Goal: Task Accomplishment & Management: Manage account settings

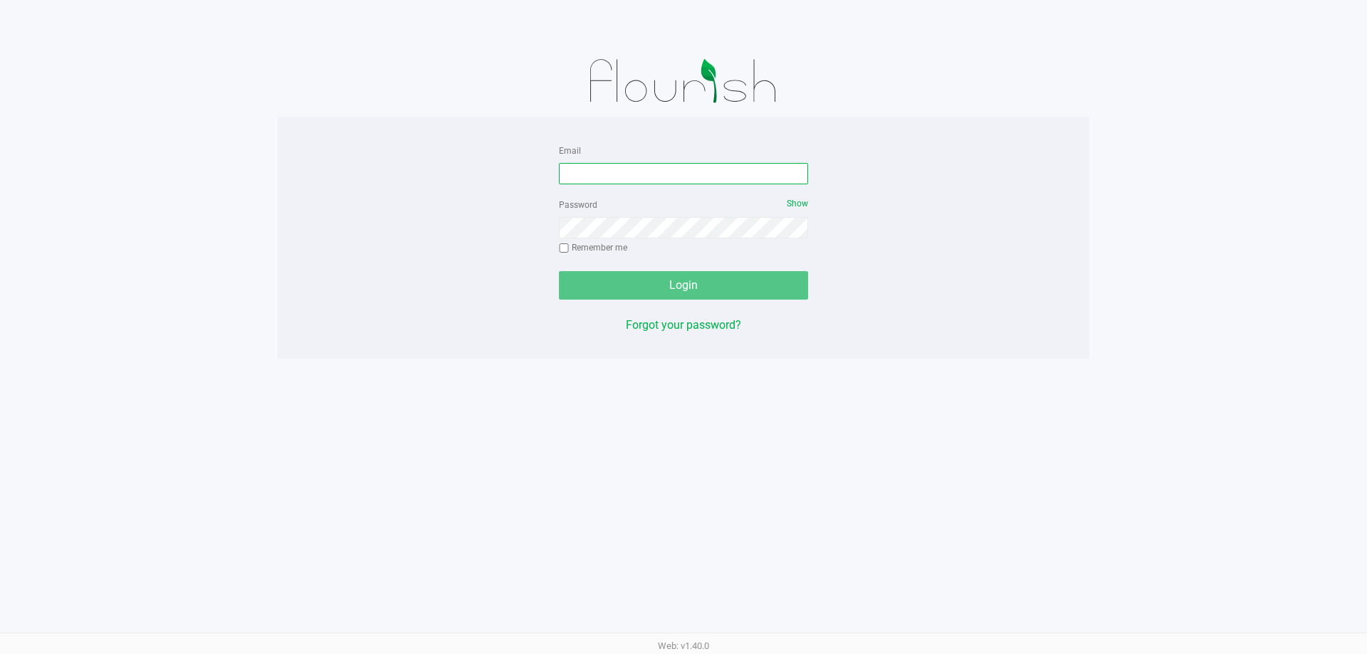
click at [580, 175] on input "Email" at bounding box center [683, 173] width 249 height 21
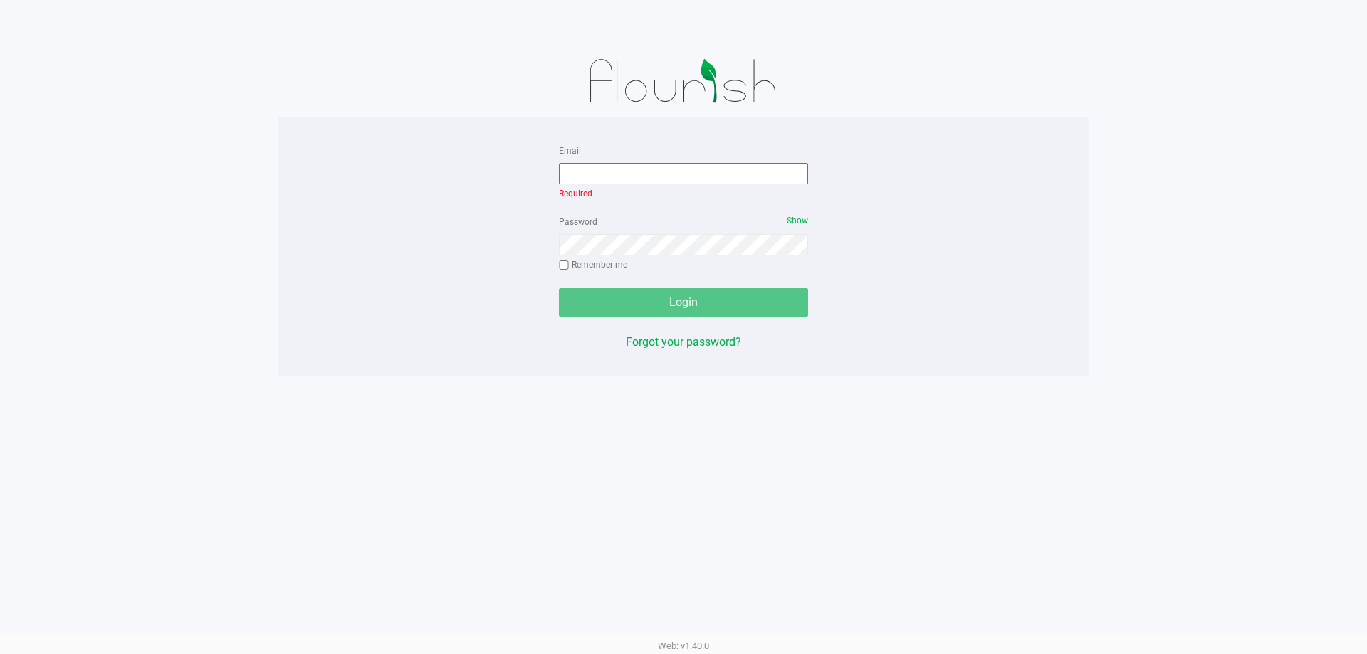
click at [596, 170] on input "Email" at bounding box center [683, 173] width 249 height 21
type input "[EMAIL_ADDRESS][DOMAIN_NAME]"
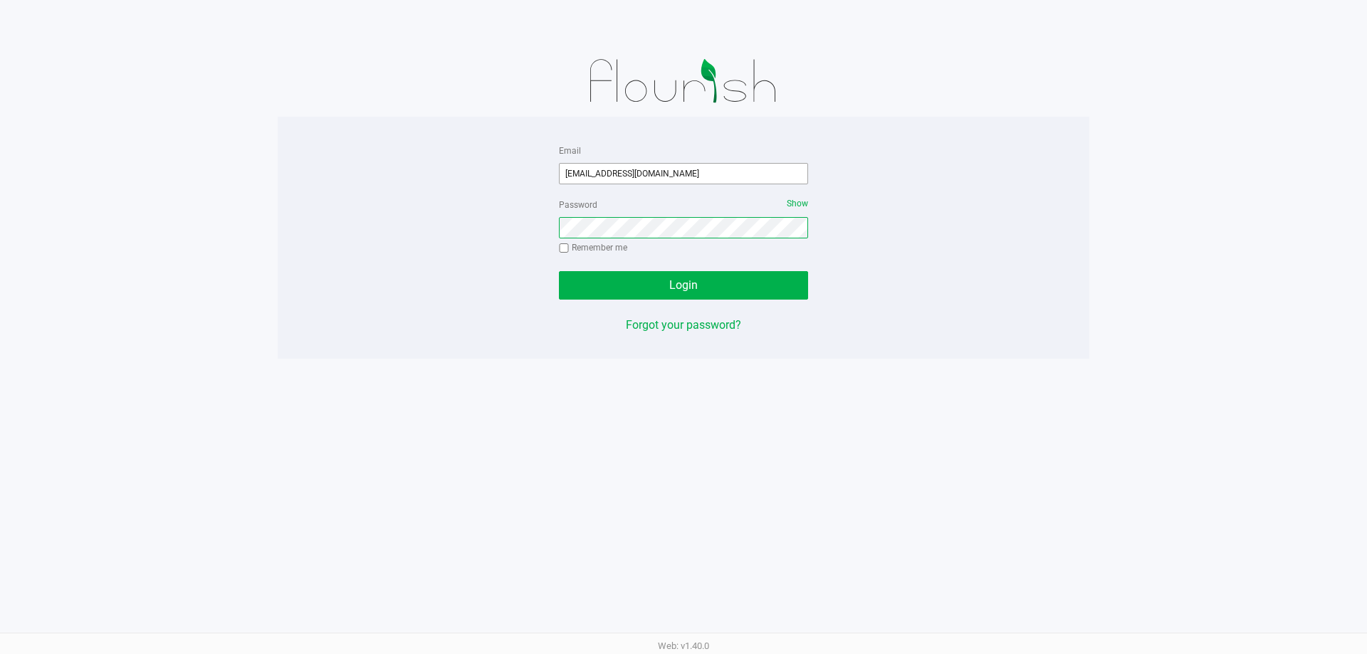
click at [559, 271] on button "Login" at bounding box center [683, 285] width 249 height 28
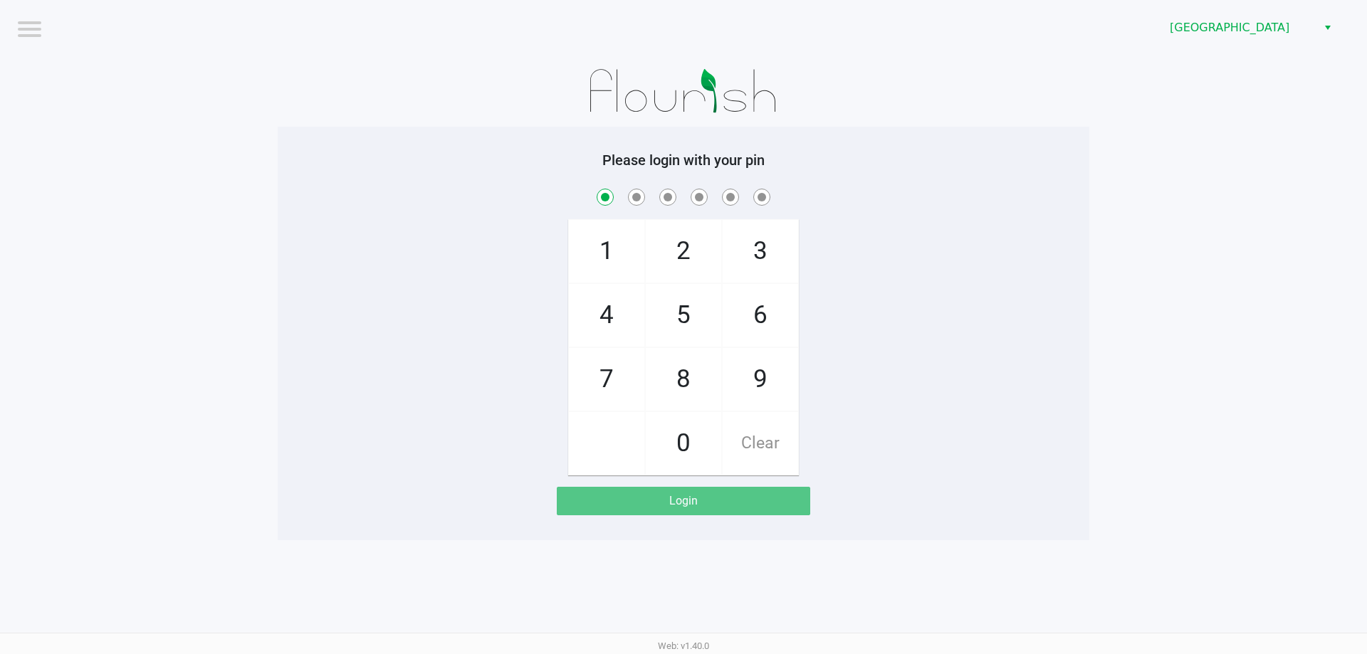
checkbox input "true"
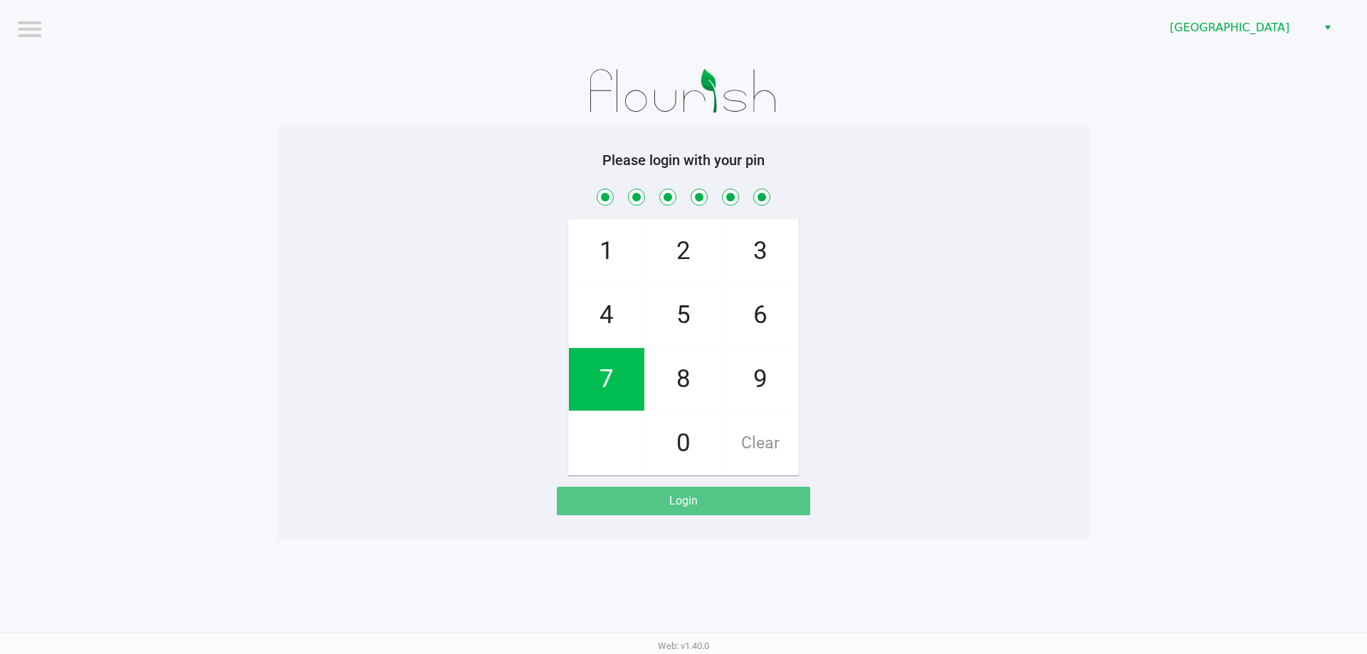
checkbox input "true"
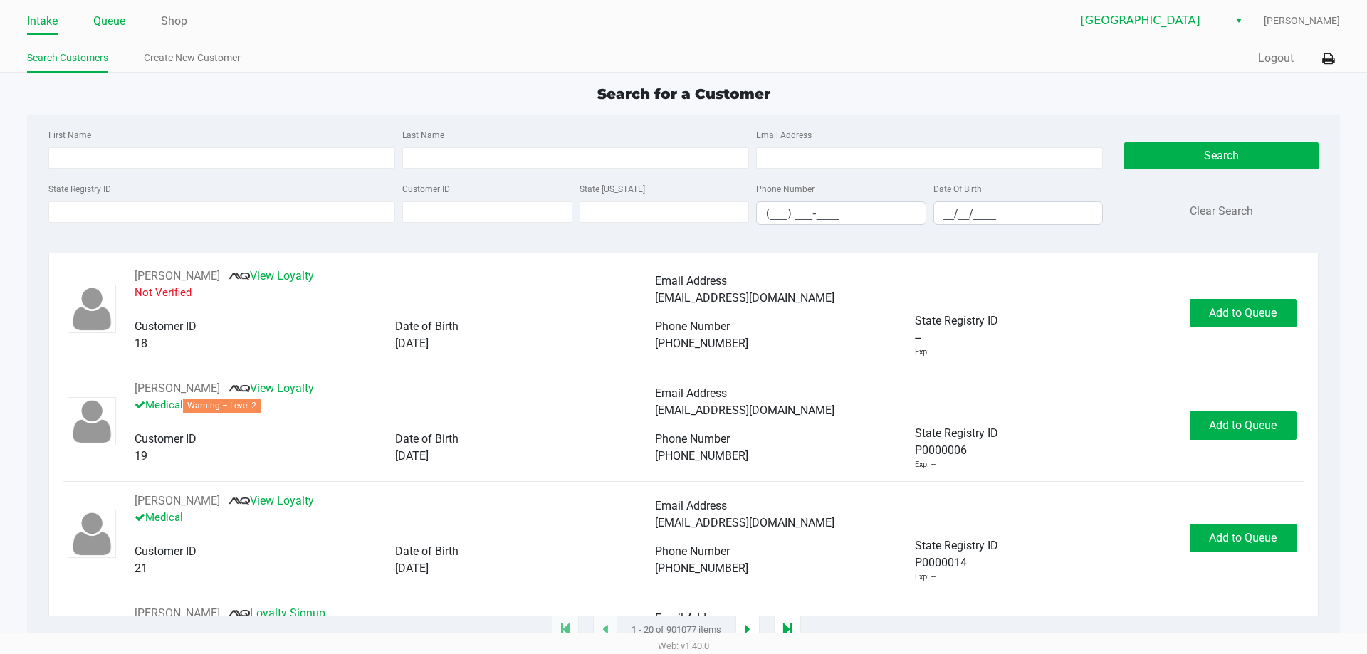
click at [113, 23] on link "Queue" at bounding box center [109, 21] width 32 height 20
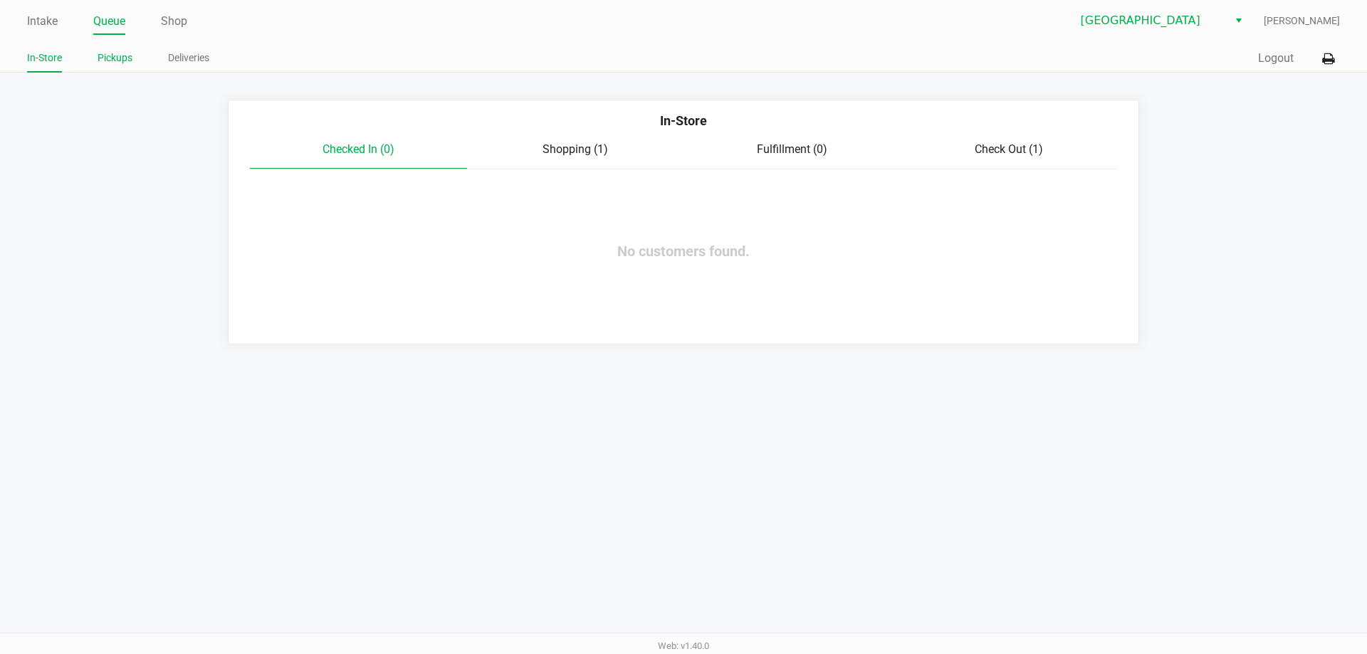
click at [125, 69] on li "Pickups" at bounding box center [115, 60] width 35 height 25
click at [113, 51] on link "Pickups" at bounding box center [115, 58] width 35 height 18
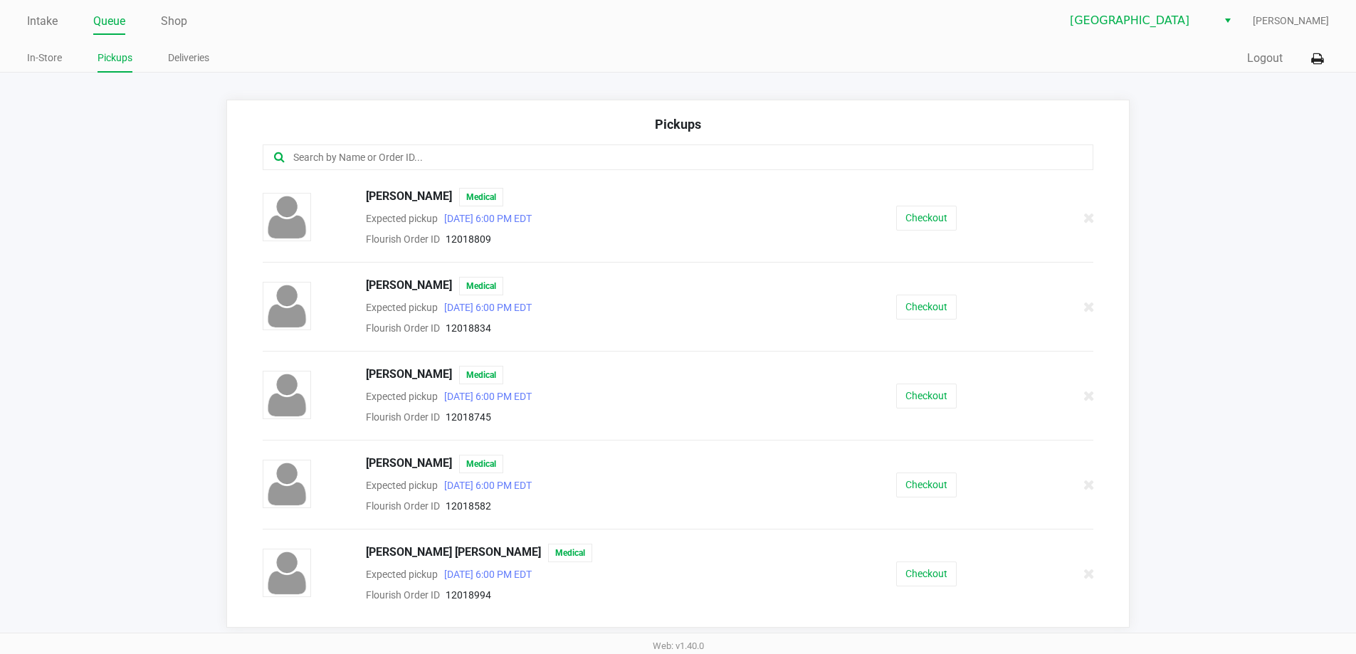
click at [111, 63] on link "Pickups" at bounding box center [115, 58] width 35 height 18
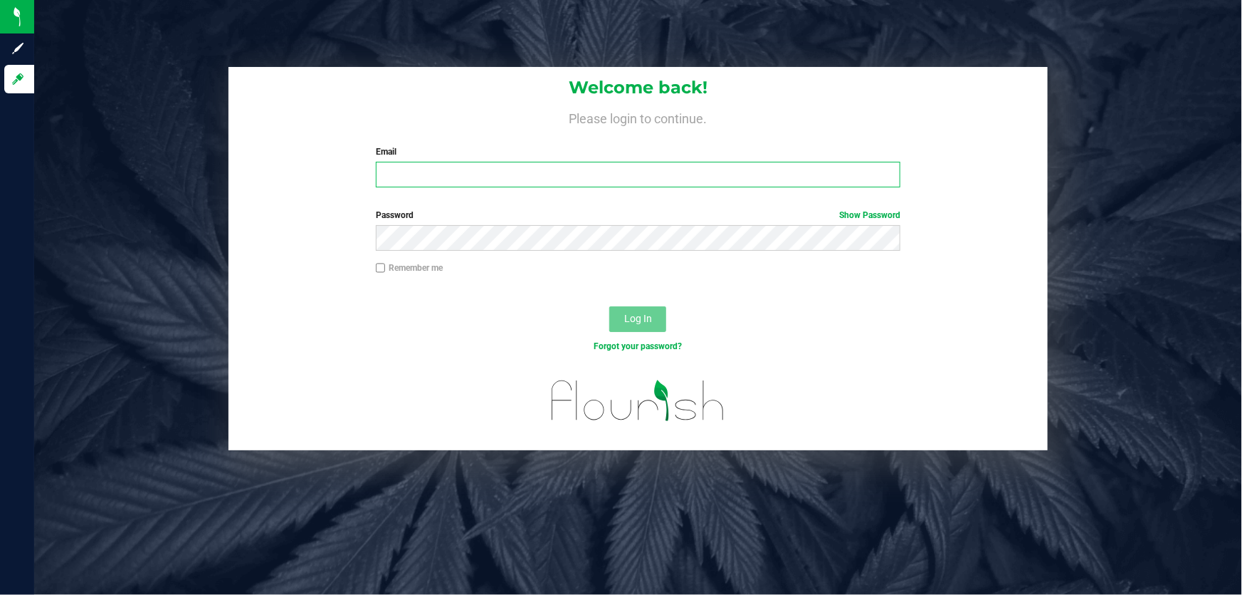
click at [508, 177] on input "Email" at bounding box center [638, 175] width 525 height 26
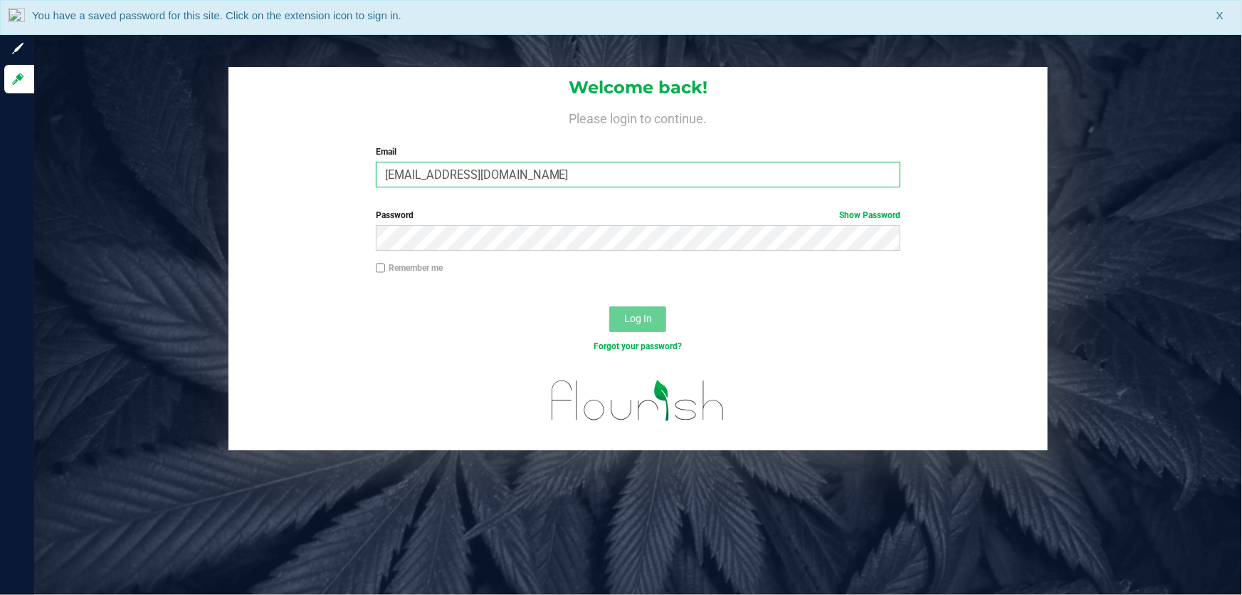
type input "[EMAIL_ADDRESS][DOMAIN_NAME]"
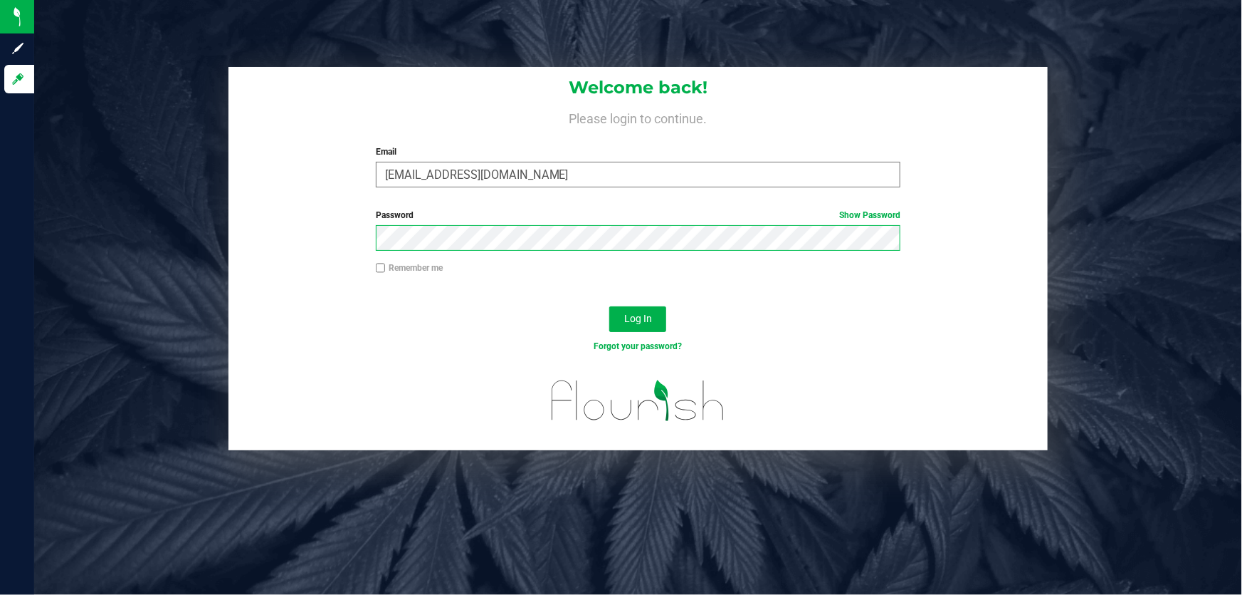
click at [609, 306] on button "Log In" at bounding box center [637, 319] width 57 height 26
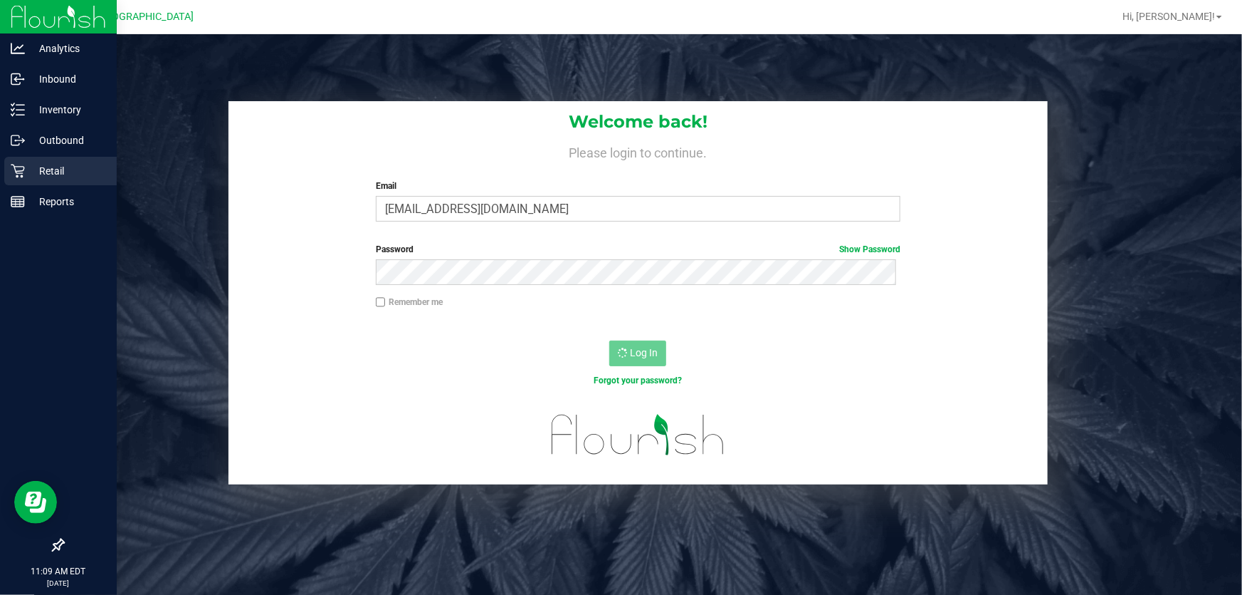
click at [17, 162] on div "Retail" at bounding box center [60, 171] width 112 height 28
click at [70, 157] on div "Retail" at bounding box center [60, 171] width 112 height 28
click at [71, 163] on p "Retail" at bounding box center [67, 170] width 85 height 17
click at [85, 173] on p "Retail" at bounding box center [67, 170] width 85 height 17
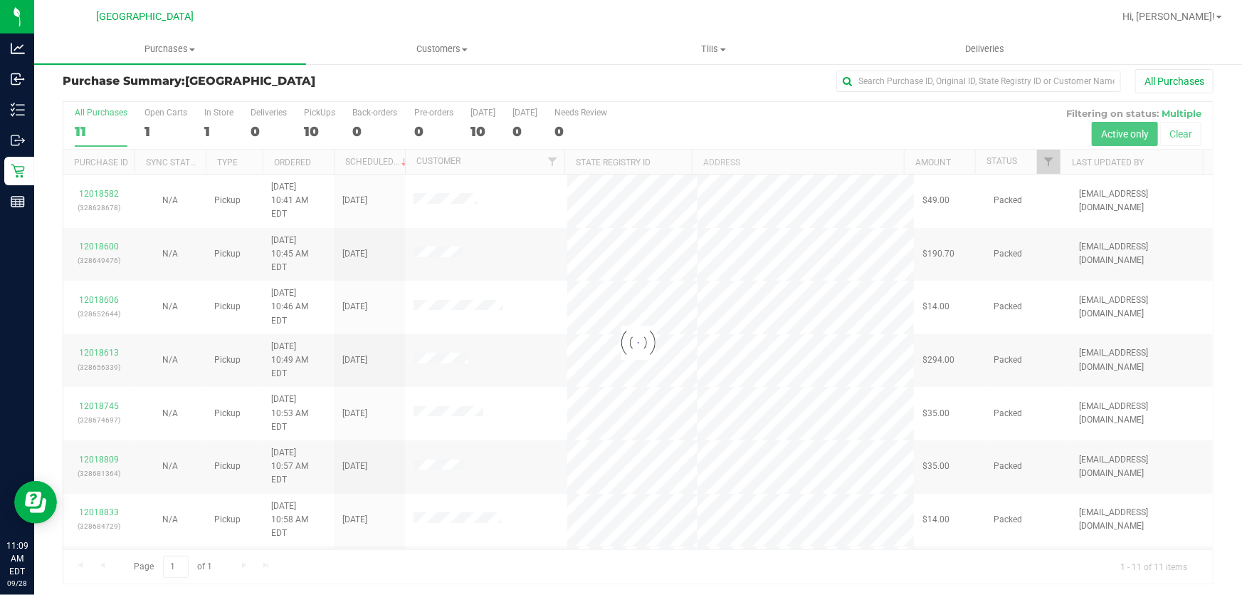
scroll to position [11, 0]
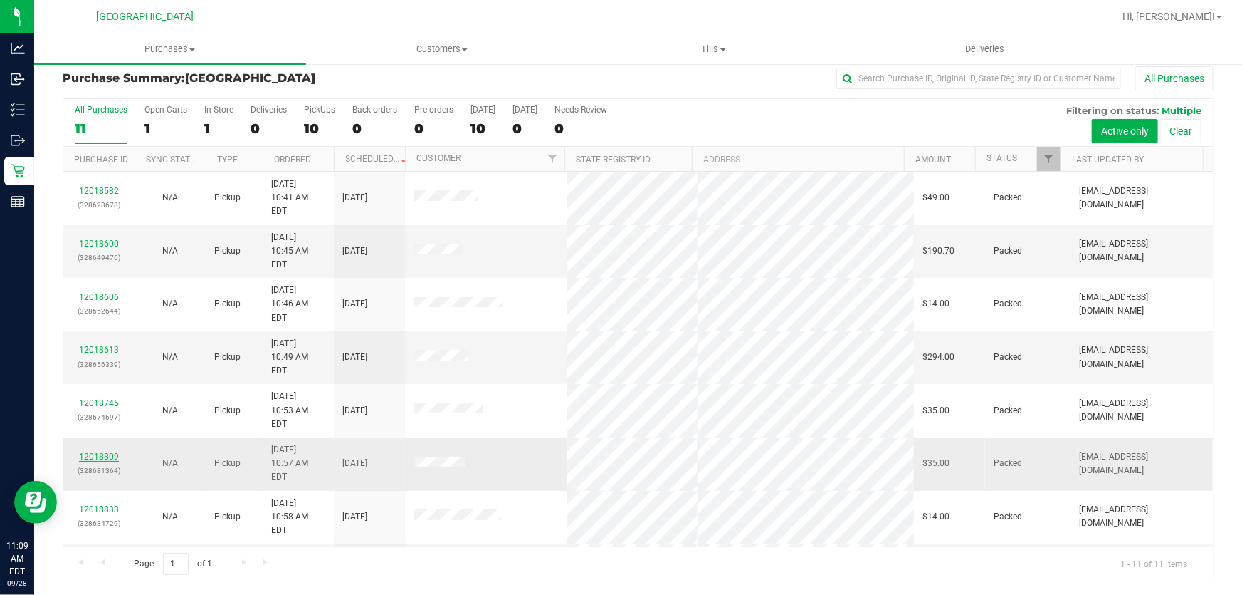
click at [88, 451] on link "12018809" at bounding box center [99, 456] width 40 height 10
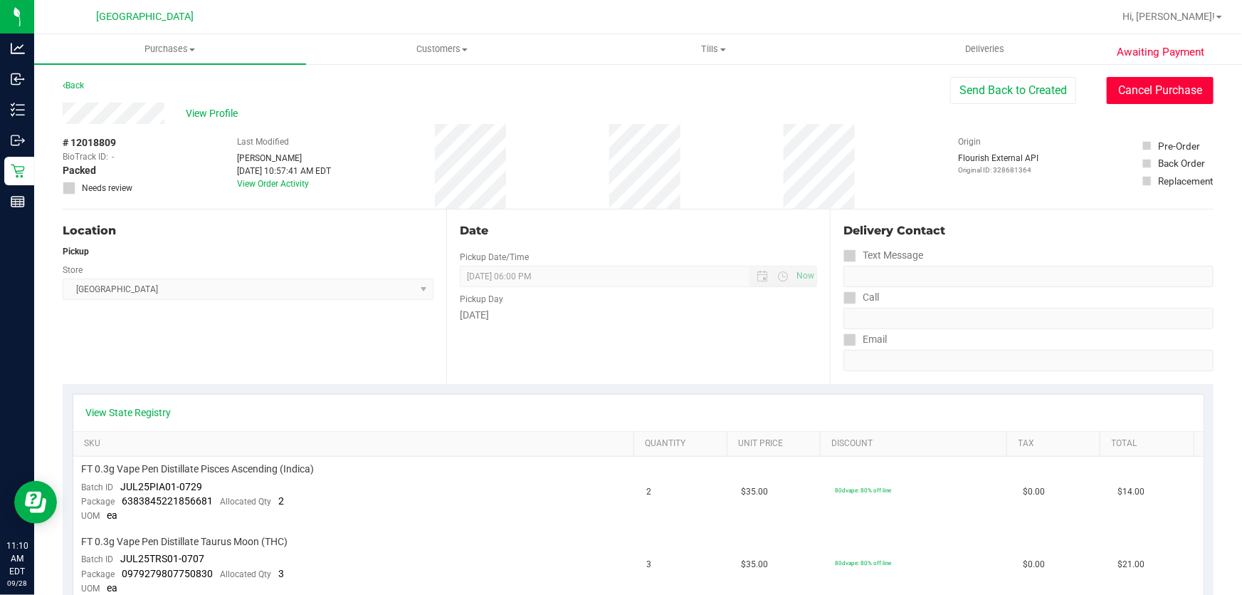
click at [1182, 98] on button "Cancel Purchase" at bounding box center [1160, 90] width 107 height 27
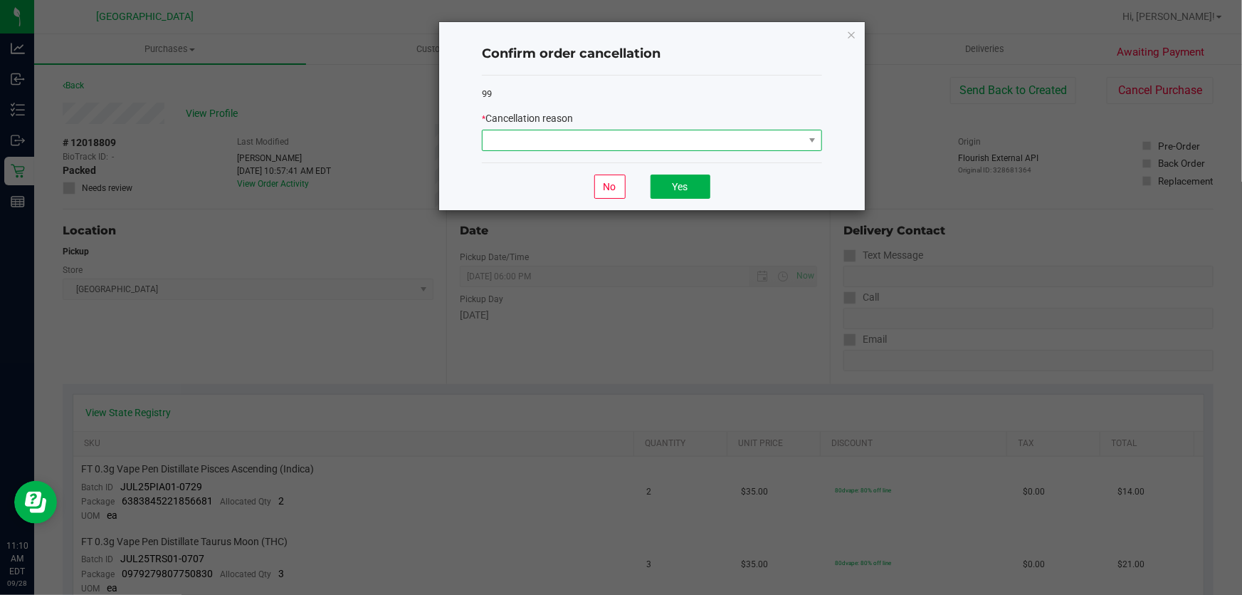
click at [656, 146] on span at bounding box center [643, 140] width 321 height 20
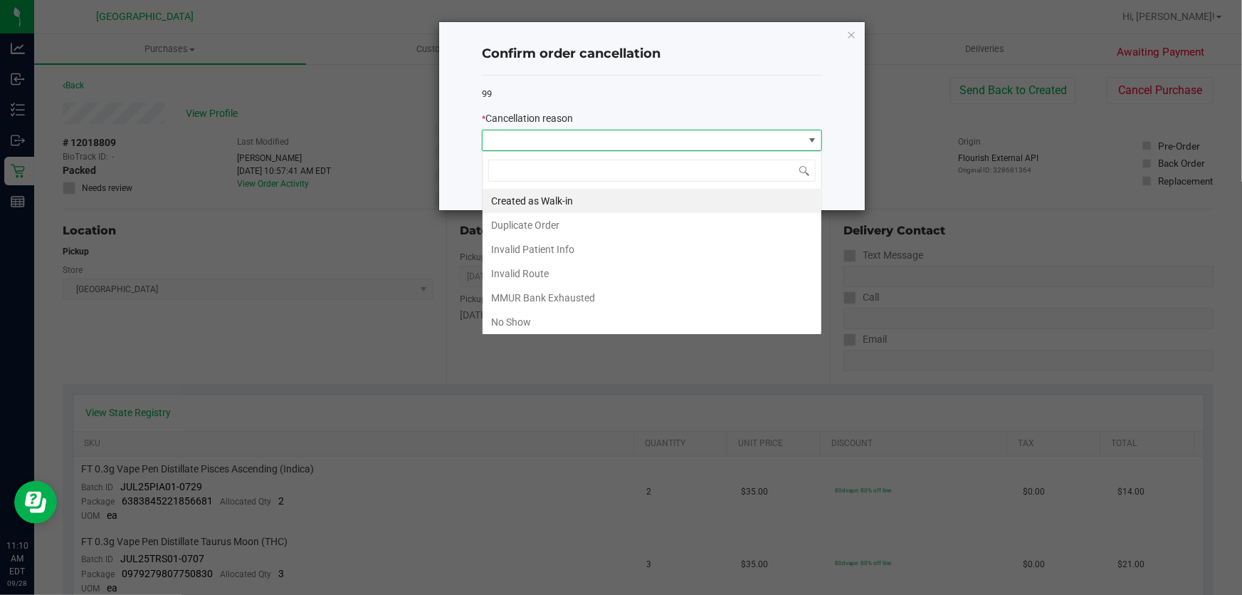
scroll to position [21, 340]
click at [600, 319] on li "No Show" at bounding box center [652, 322] width 339 height 24
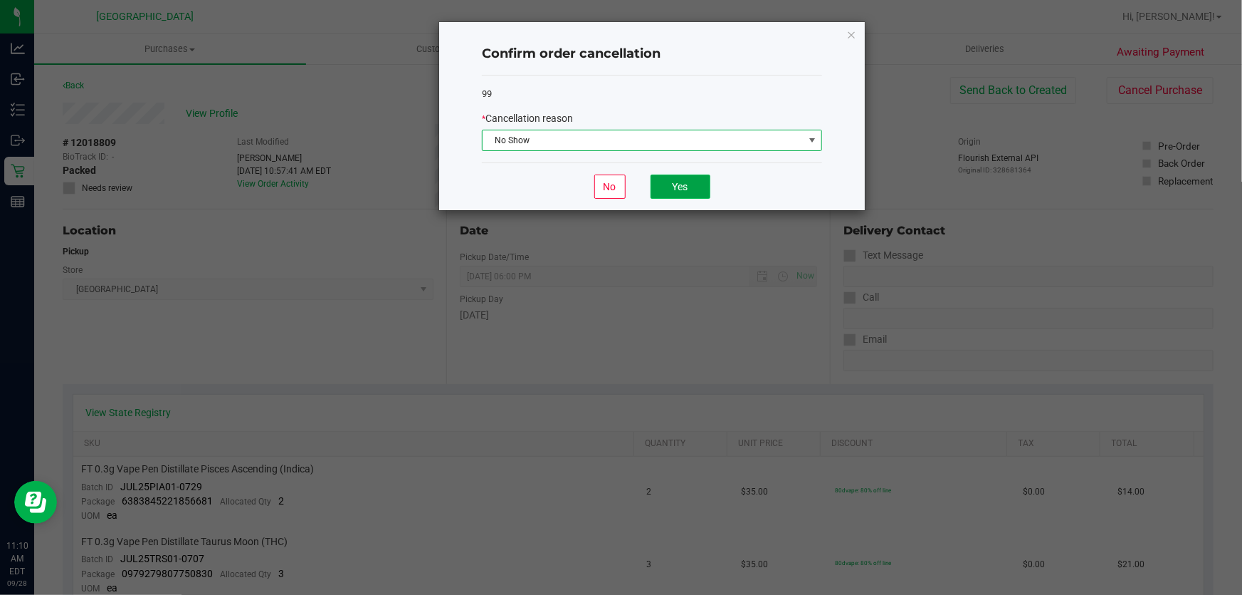
click at [690, 182] on button "Yes" at bounding box center [681, 186] width 60 height 24
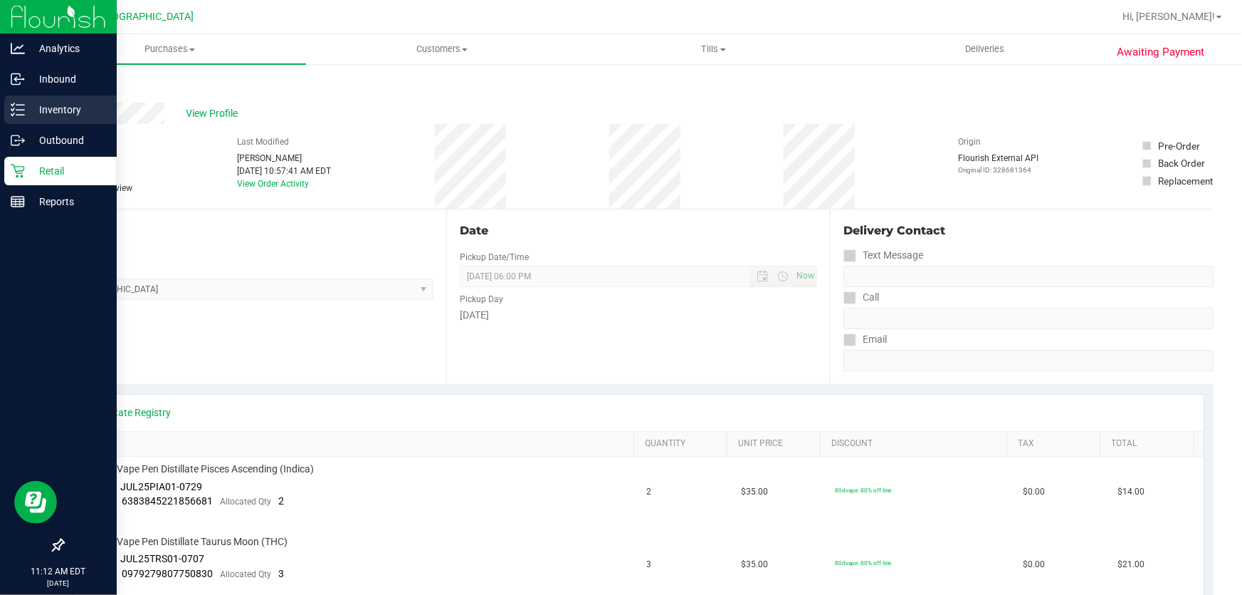
click at [57, 105] on p "Inventory" at bounding box center [67, 109] width 85 height 17
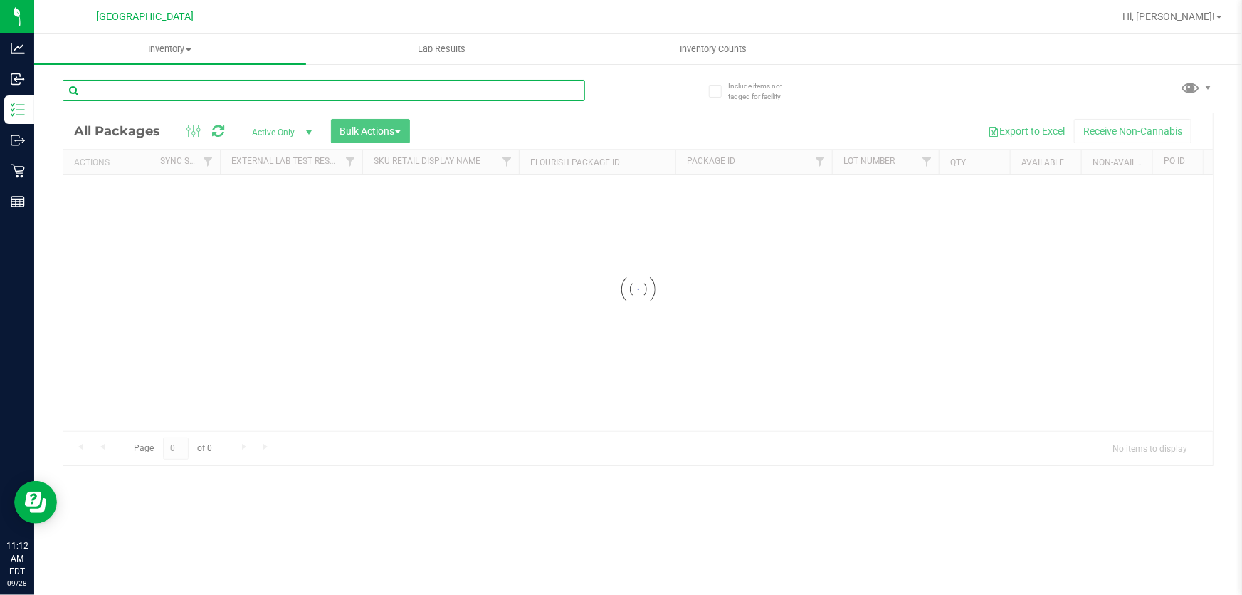
click at [151, 85] on input "text" at bounding box center [324, 90] width 523 height 21
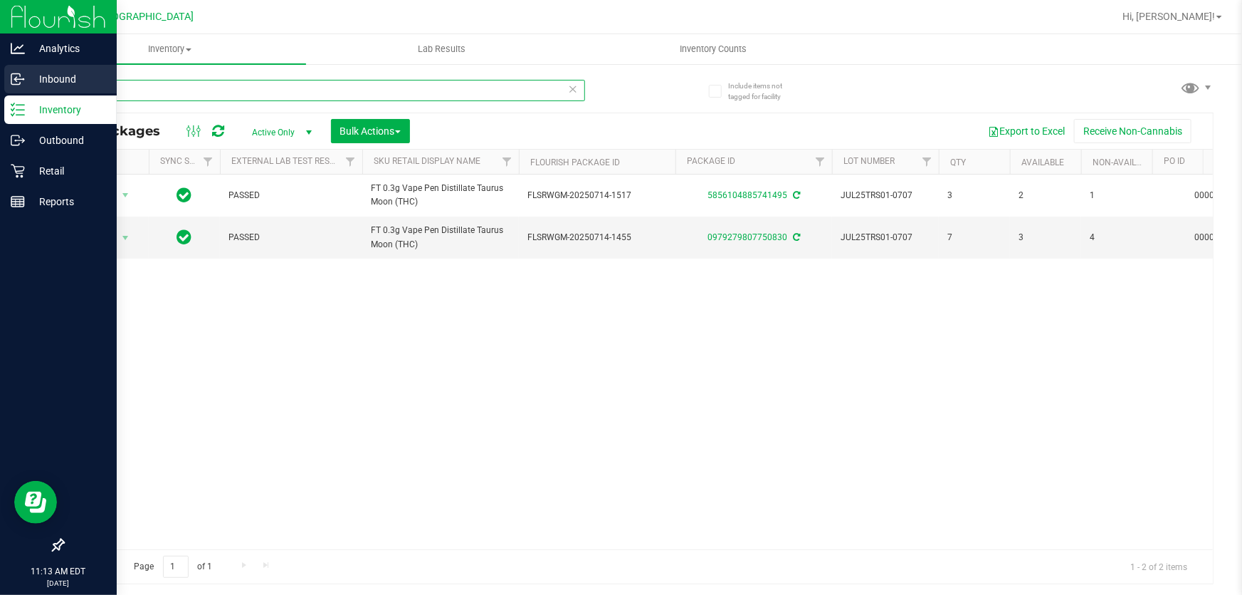
drag, startPoint x: 133, startPoint y: 89, endPoint x: 0, endPoint y: 81, distance: 133.4
click at [0, 79] on div "Analytics Inbound Inventory Outbound Retail Reports 11:13 AM EDT 09/28/2025 09/…" at bounding box center [621, 297] width 1242 height 595
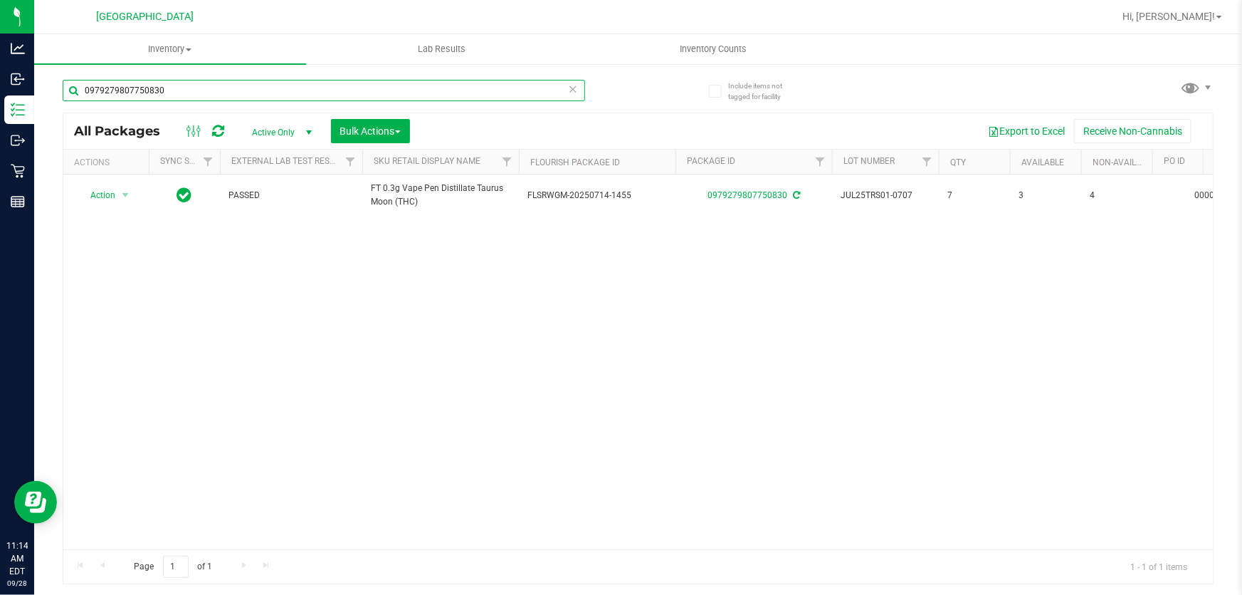
type input "0979279807750830"
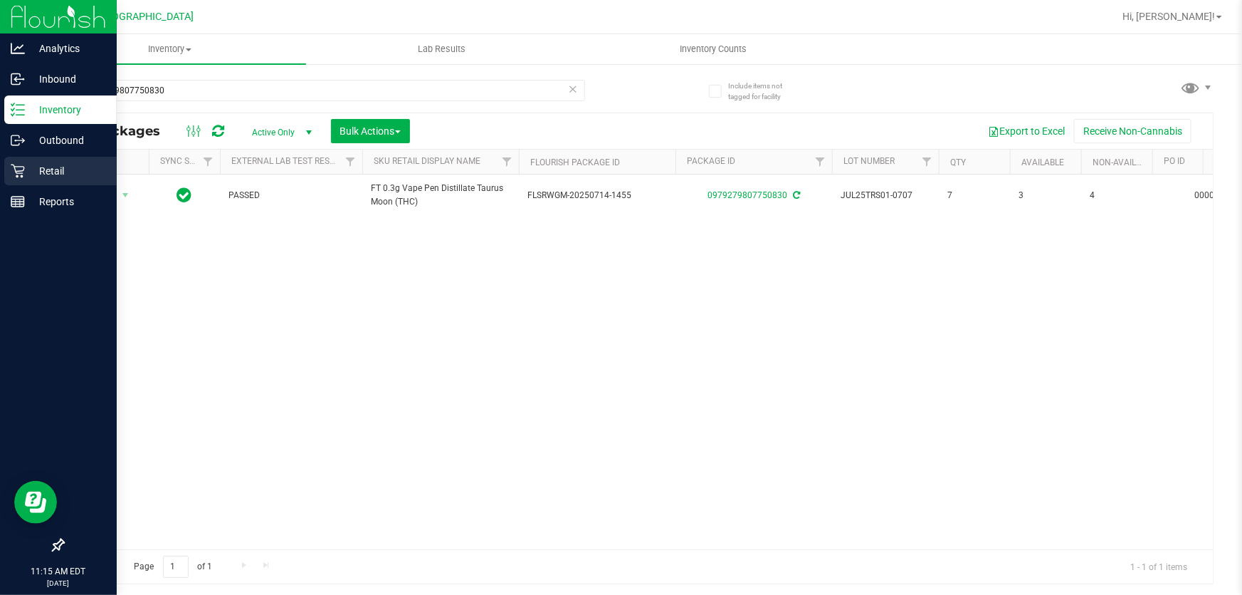
click at [31, 167] on p "Retail" at bounding box center [67, 170] width 85 height 17
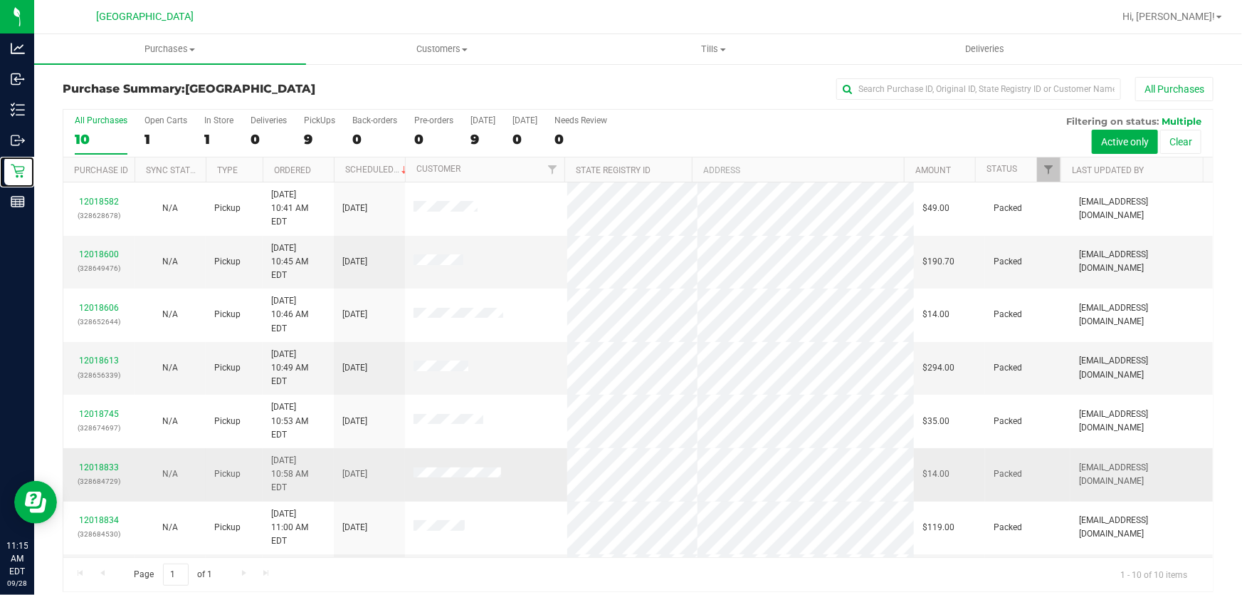
scroll to position [18, 0]
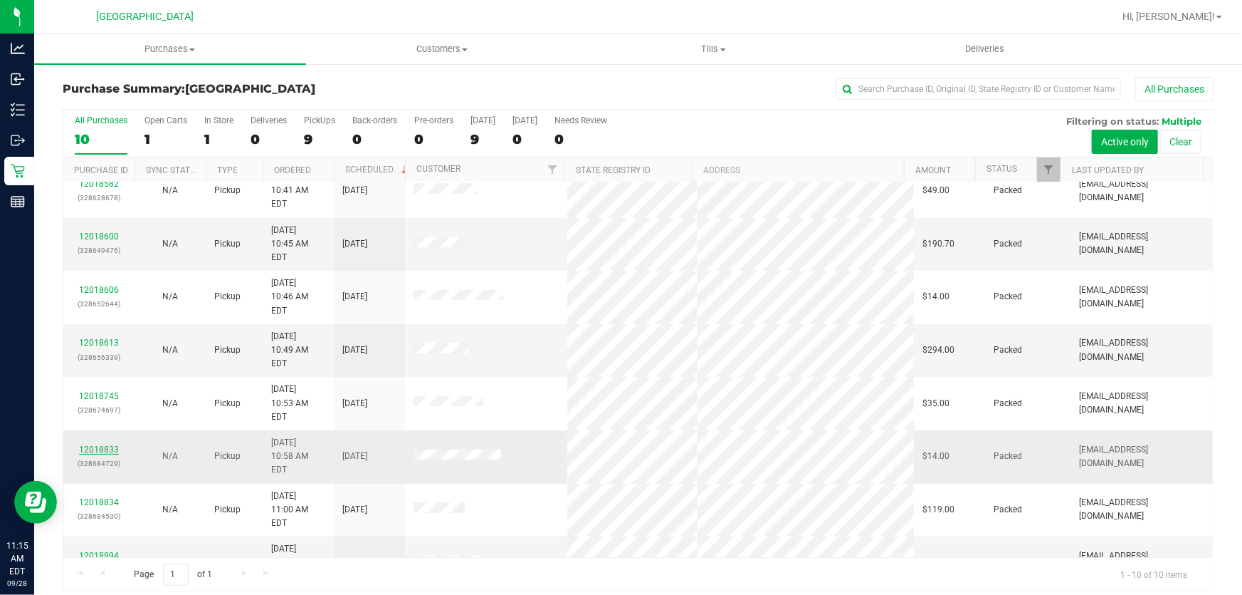
click at [109, 444] on link "12018833" at bounding box center [99, 449] width 40 height 10
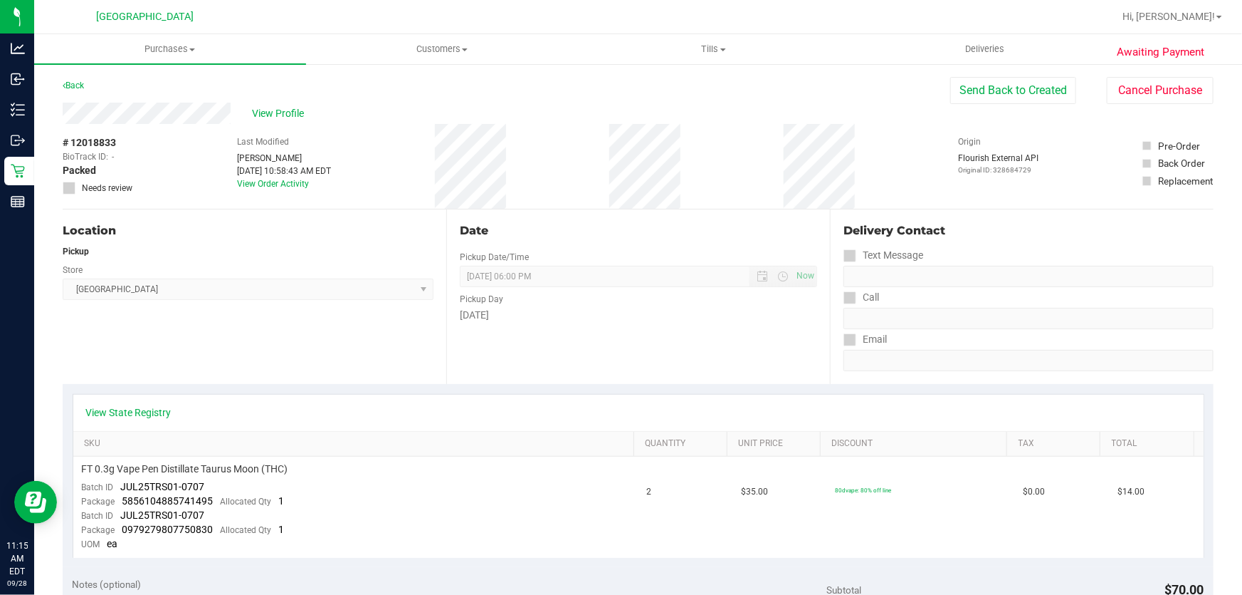
scroll to position [258, 0]
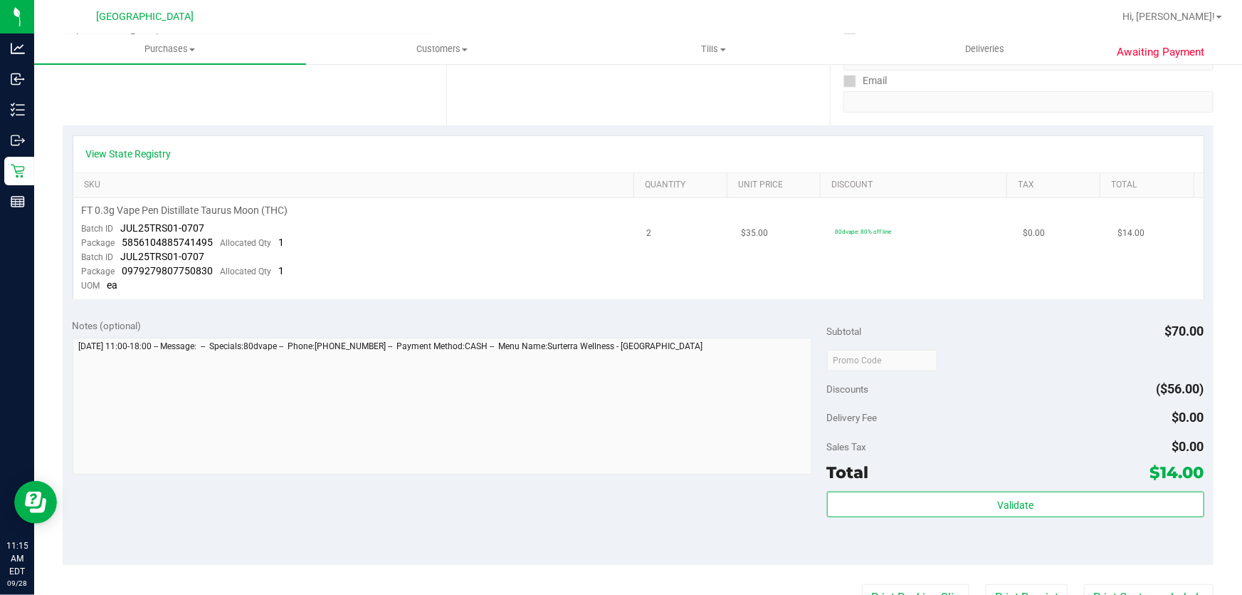
drag, startPoint x: 573, startPoint y: 256, endPoint x: 547, endPoint y: 241, distance: 30.6
click at [547, 241] on td "FT 0.3g Vape Pen Distillate Taurus Moon (THC) Batch ID JUL25TRS01-0707 Package …" at bounding box center [355, 248] width 565 height 100
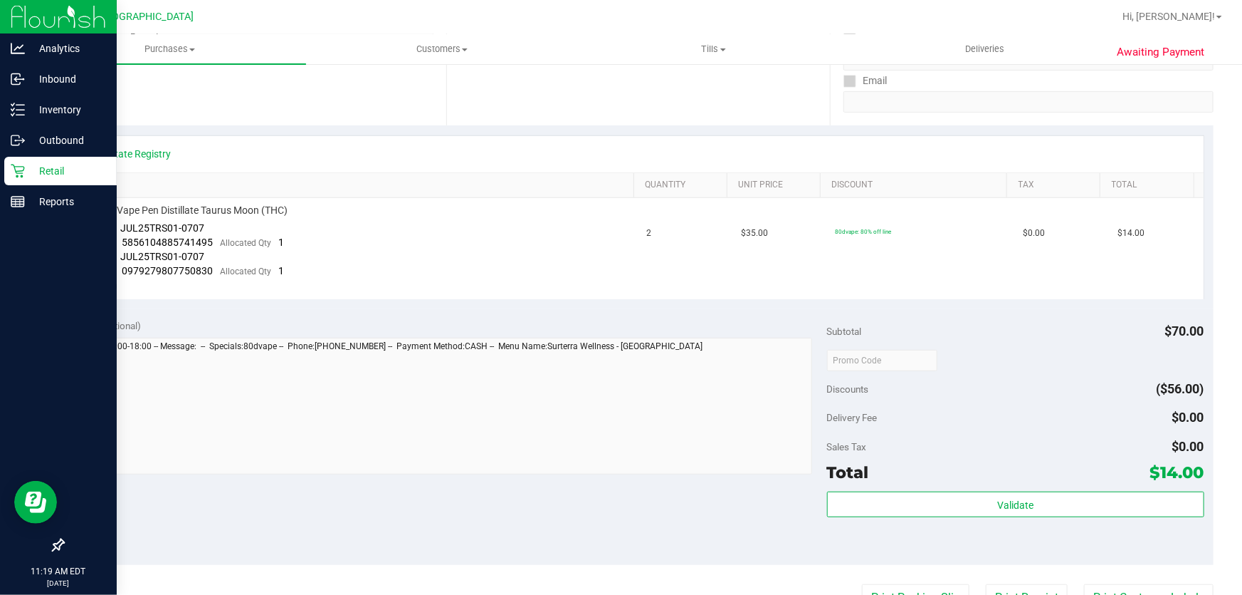
click at [18, 169] on icon at bounding box center [18, 171] width 14 height 14
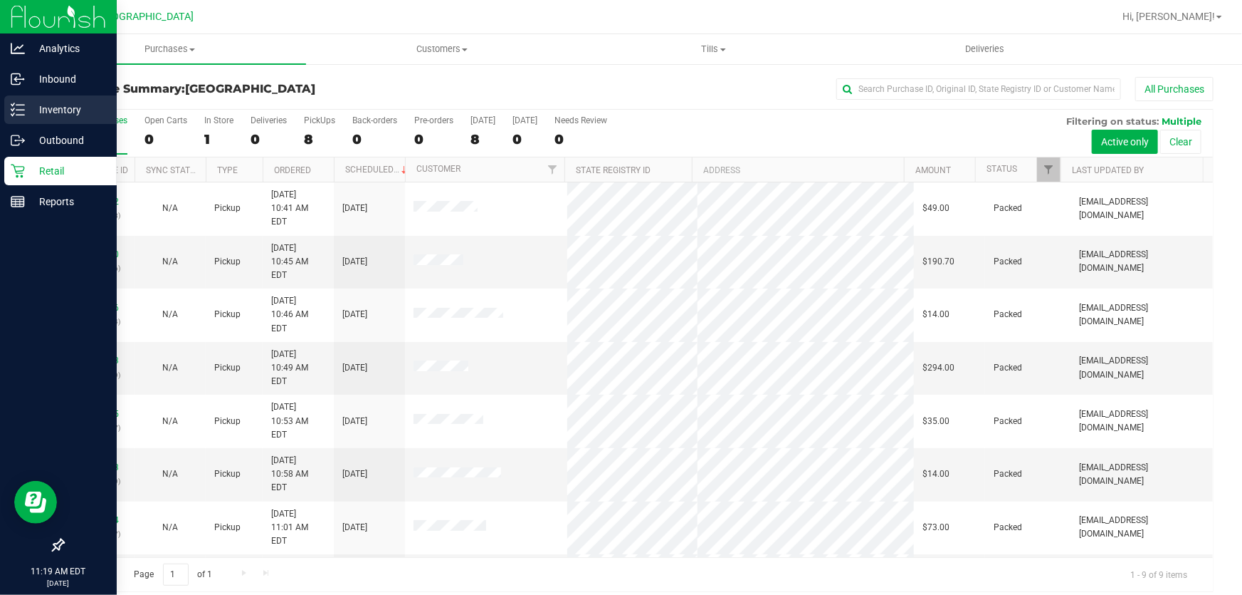
click at [41, 103] on p "Inventory" at bounding box center [67, 109] width 85 height 17
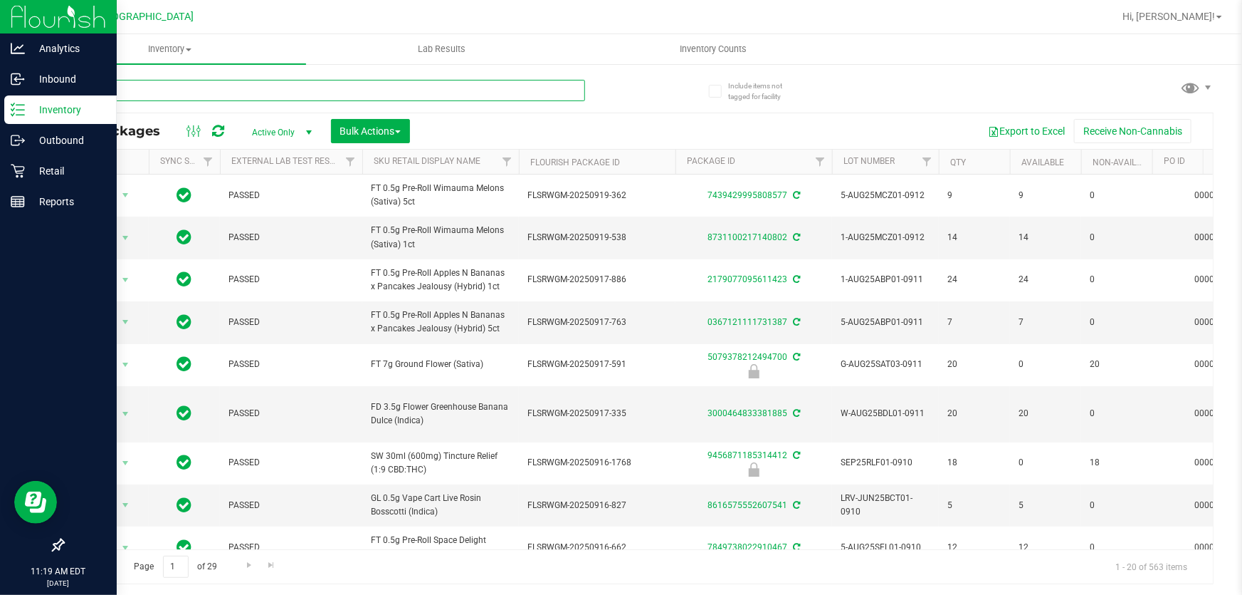
click at [270, 89] on input "text" at bounding box center [324, 90] width 523 height 21
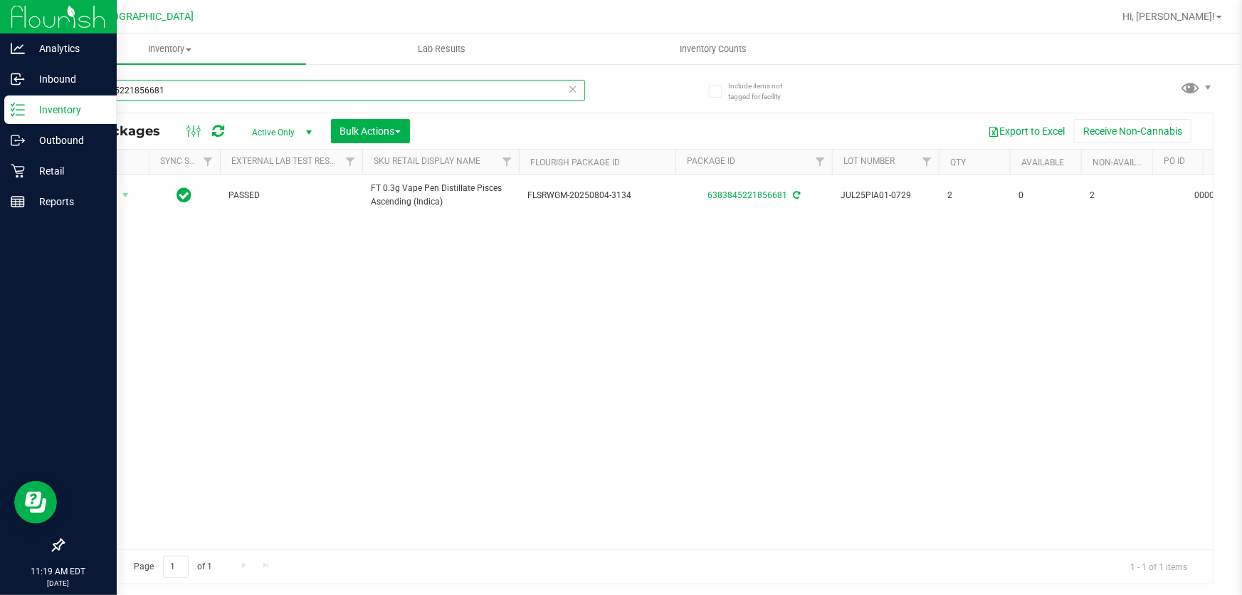
type input "6383845221856681"
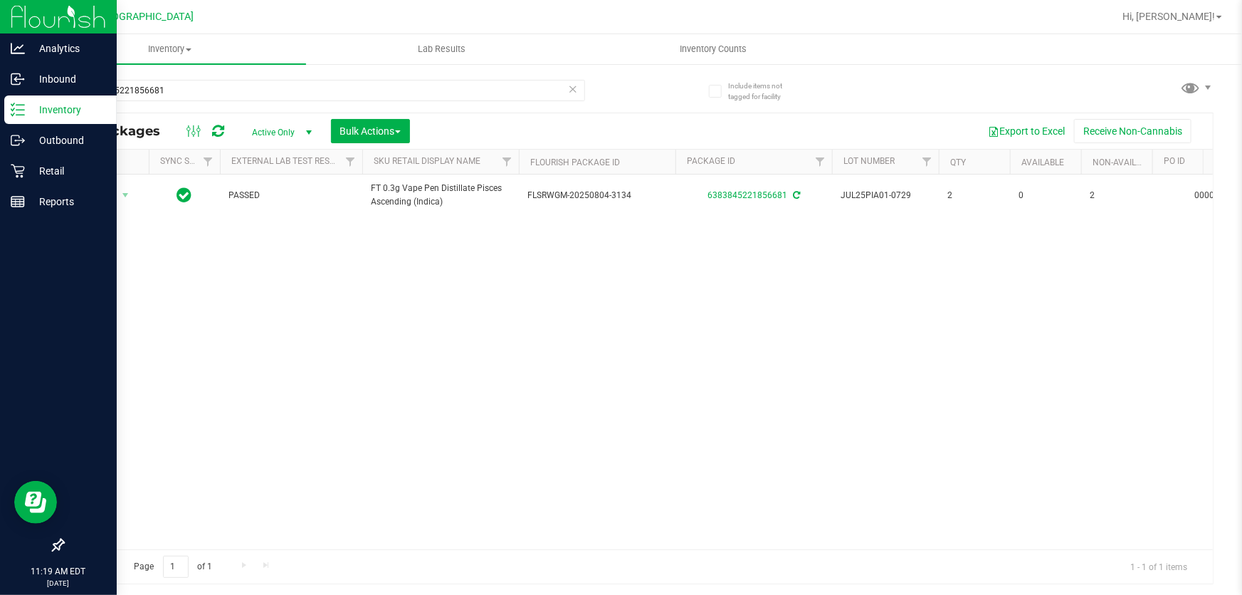
click at [577, 87] on icon at bounding box center [573, 88] width 10 height 17
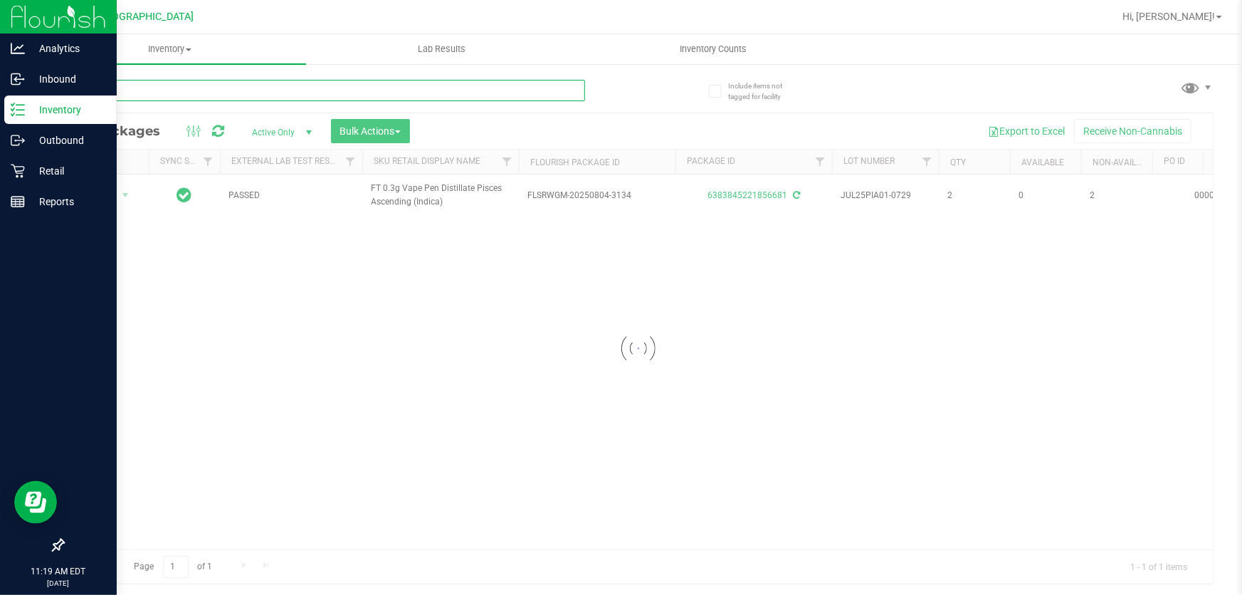
click at [460, 90] on input "text" at bounding box center [324, 90] width 523 height 21
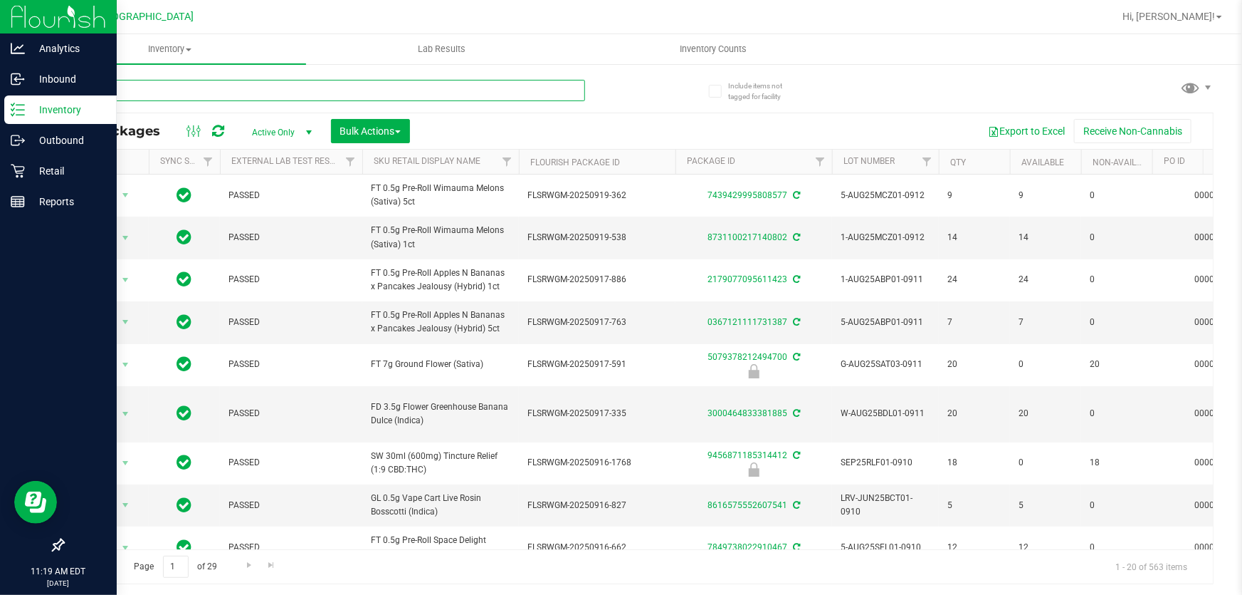
click at [429, 98] on input "text" at bounding box center [324, 90] width 523 height 21
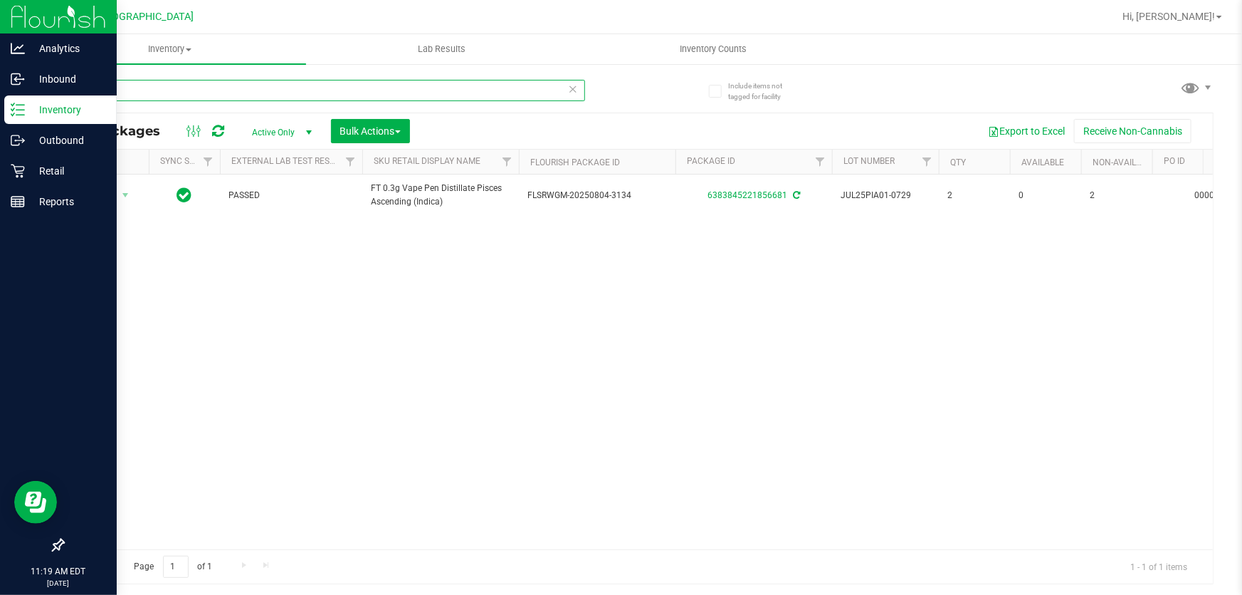
type input "PIA"
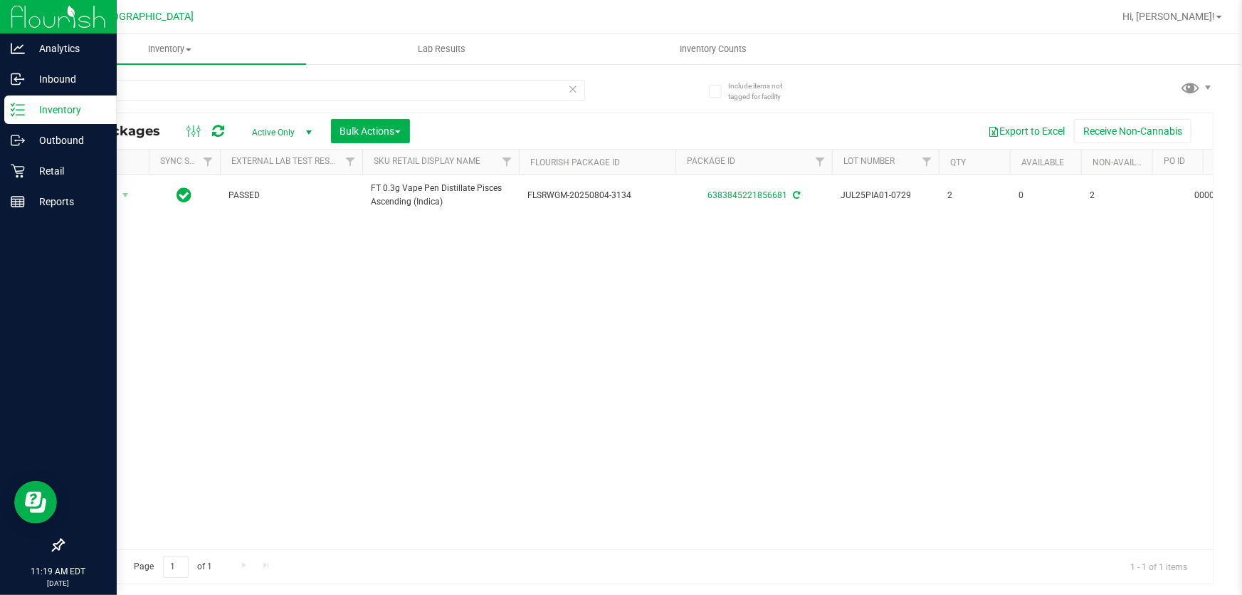
click at [577, 90] on icon at bounding box center [573, 88] width 10 height 17
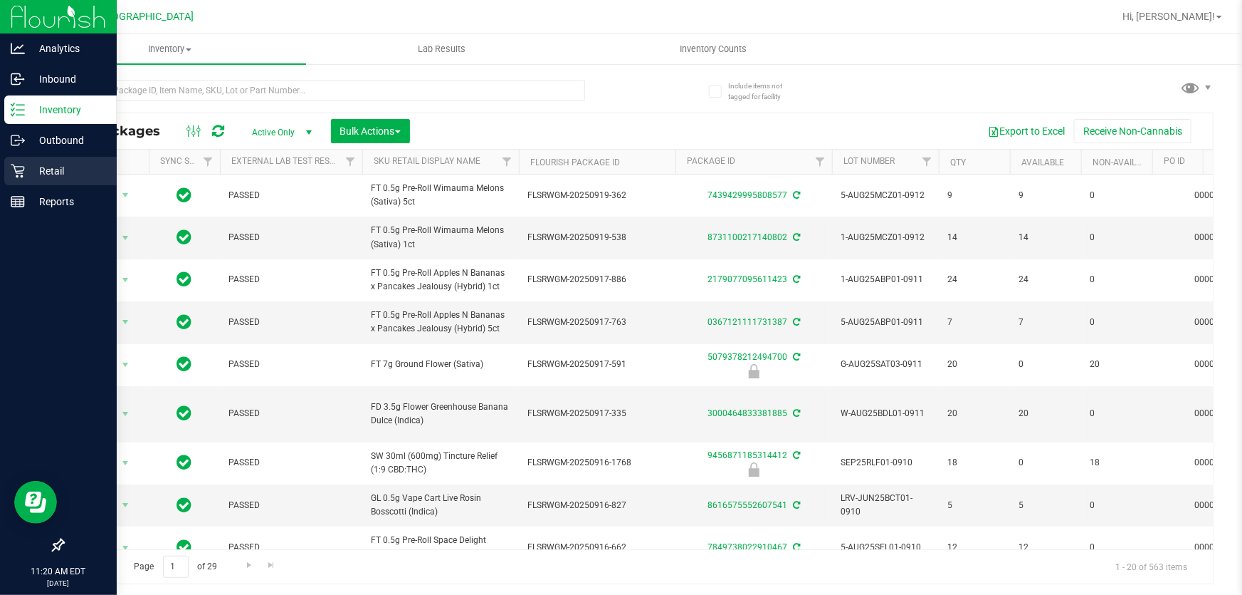
click at [56, 170] on p "Retail" at bounding box center [67, 170] width 85 height 17
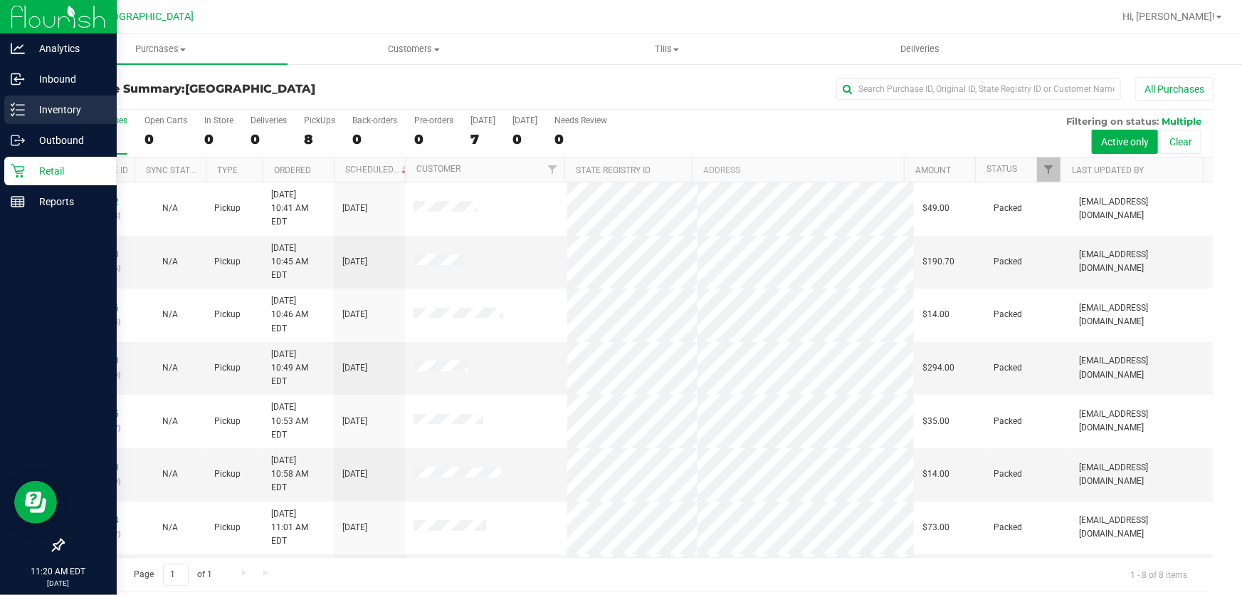
click at [51, 112] on p "Inventory" at bounding box center [67, 109] width 85 height 17
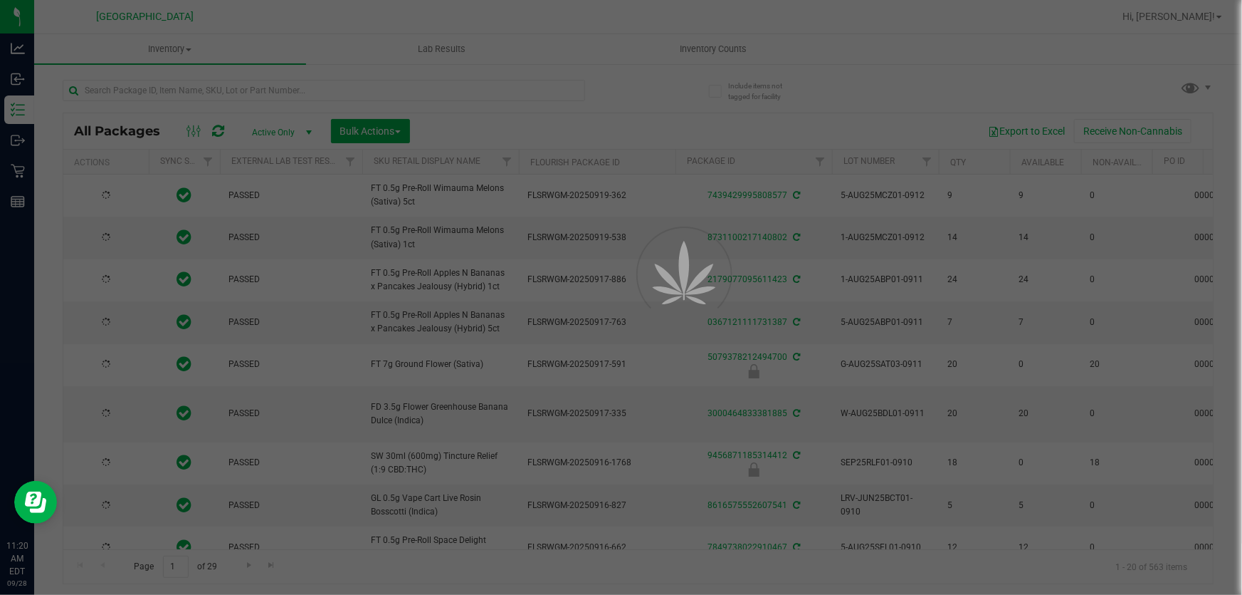
type input "2026-03-16"
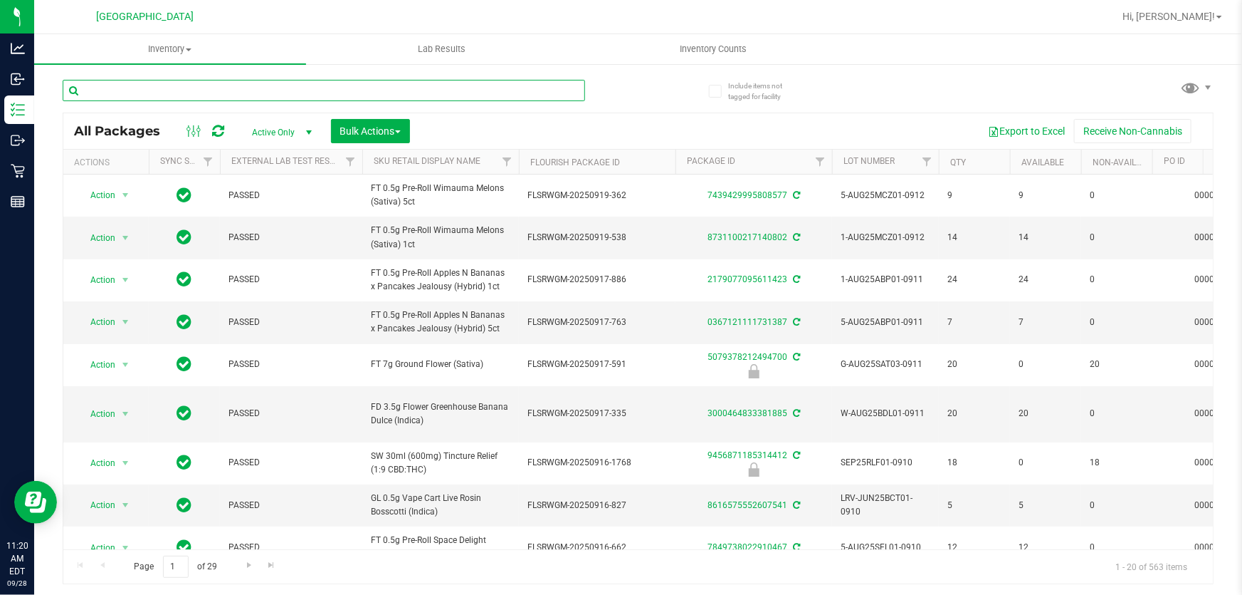
click at [271, 91] on input "text" at bounding box center [324, 90] width 523 height 21
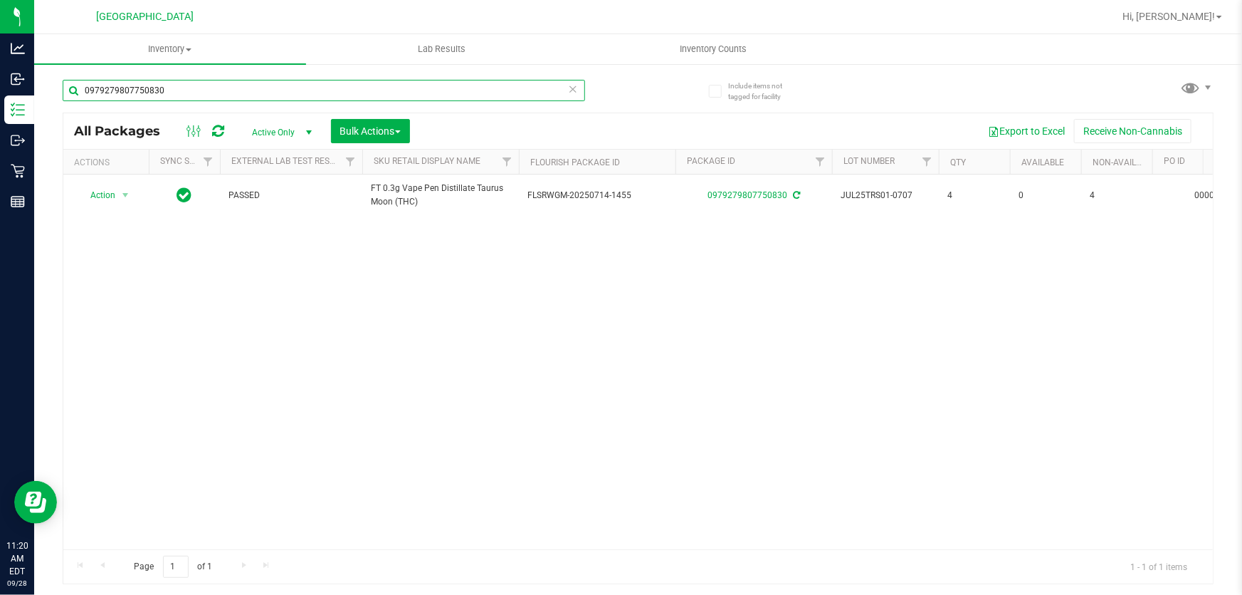
type input "0979279807750830"
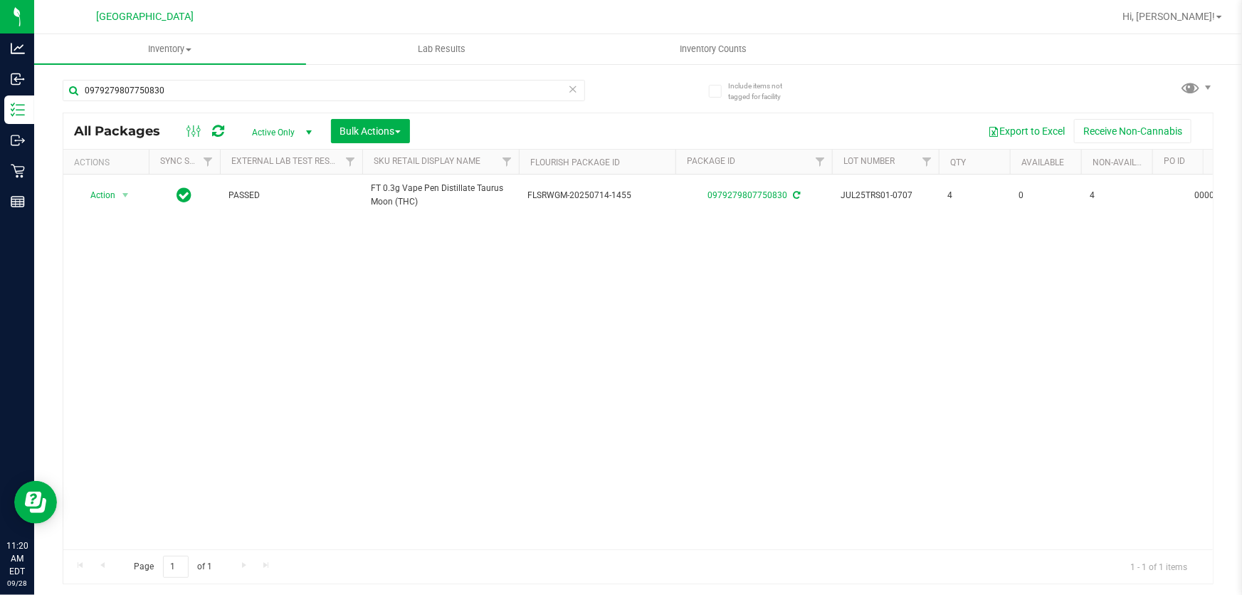
click at [574, 89] on icon at bounding box center [573, 88] width 10 height 17
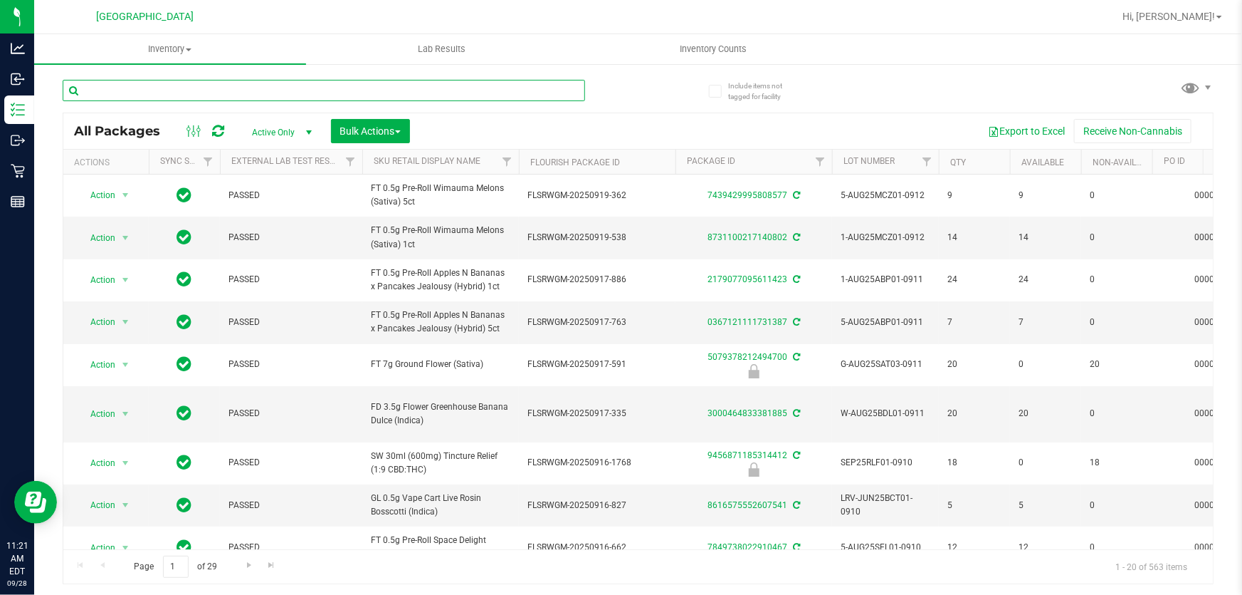
click at [140, 89] on input "text" at bounding box center [324, 90] width 523 height 21
type input "trs"
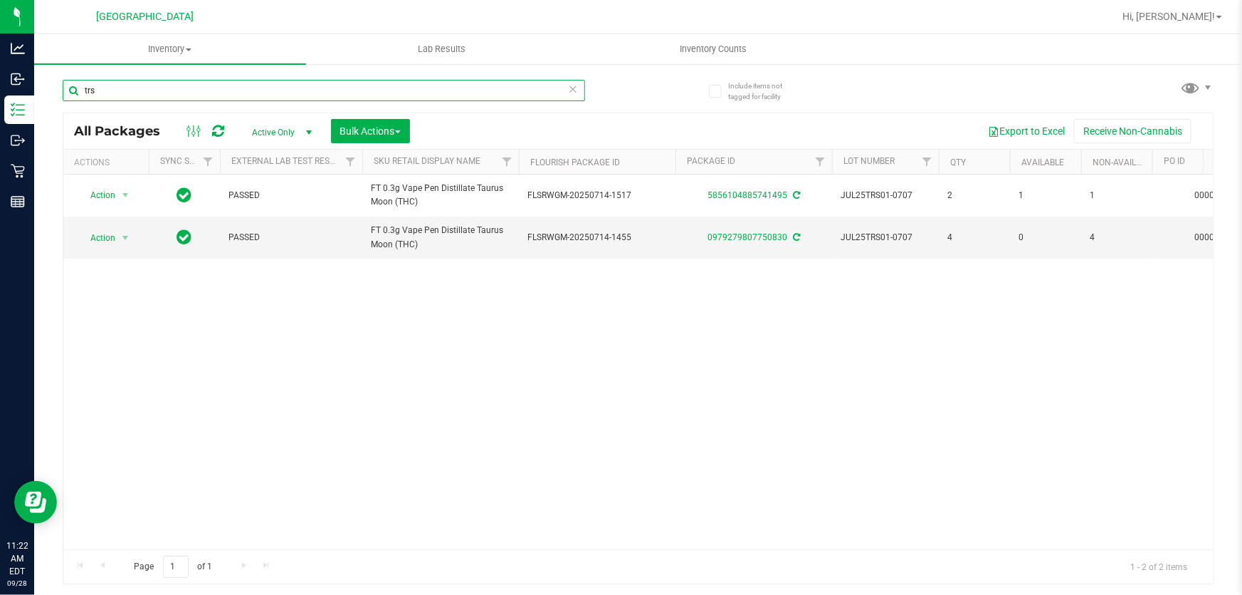
drag, startPoint x: 244, startPoint y: 89, endPoint x: 0, endPoint y: -23, distance: 268.2
click at [0, 0] on html "Analytics Inbound Inventory Outbound Retail Reports 11:22 AM EDT 09/28/2025 09/…" at bounding box center [621, 297] width 1242 height 595
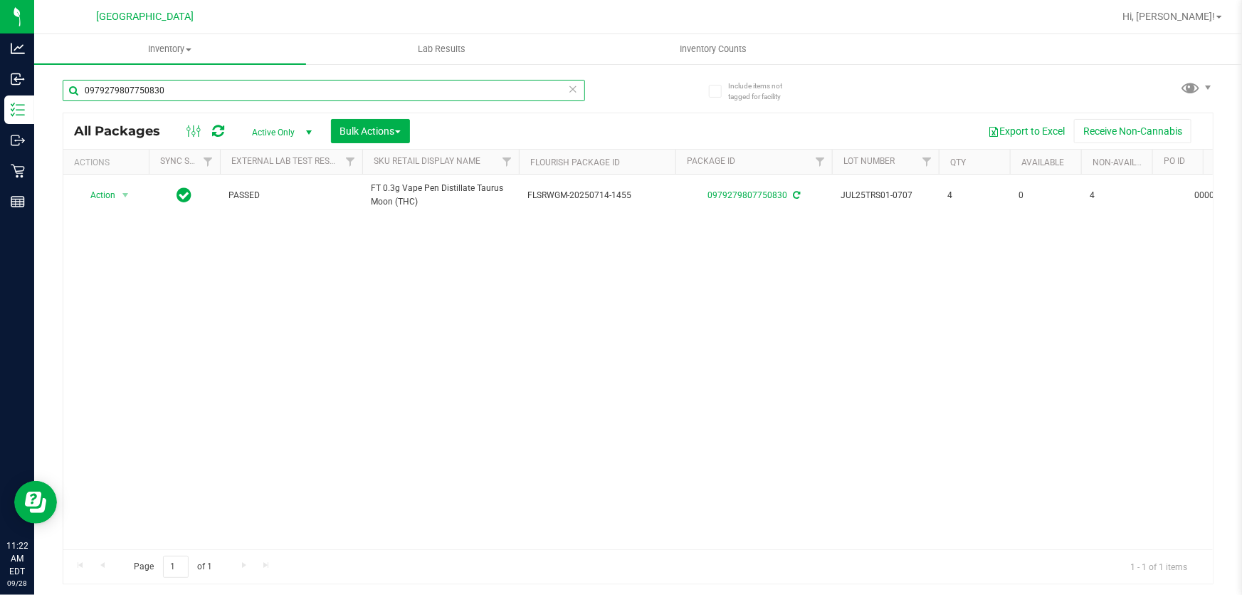
type input "0979279807750830"
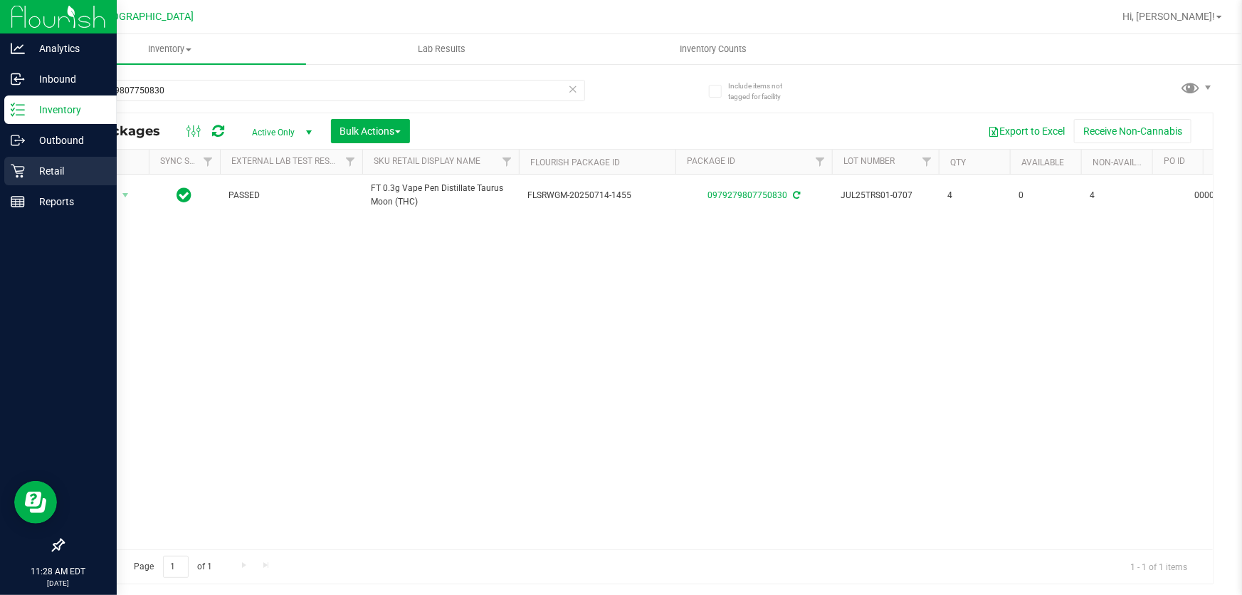
click at [25, 171] on p "Retail" at bounding box center [67, 170] width 85 height 17
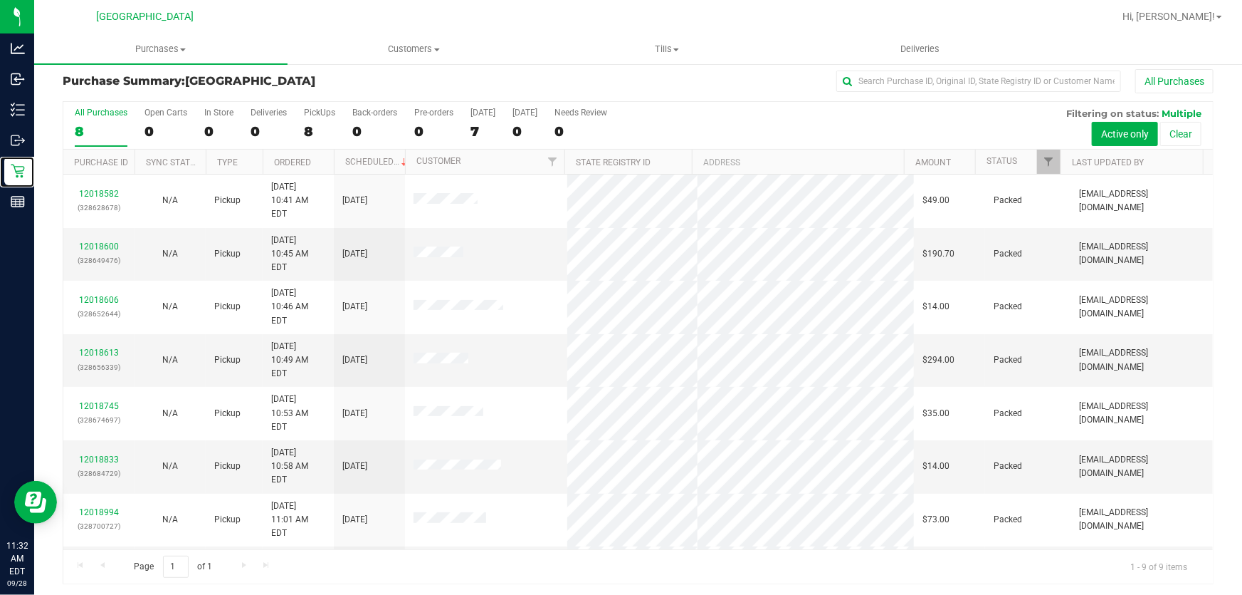
scroll to position [11, 0]
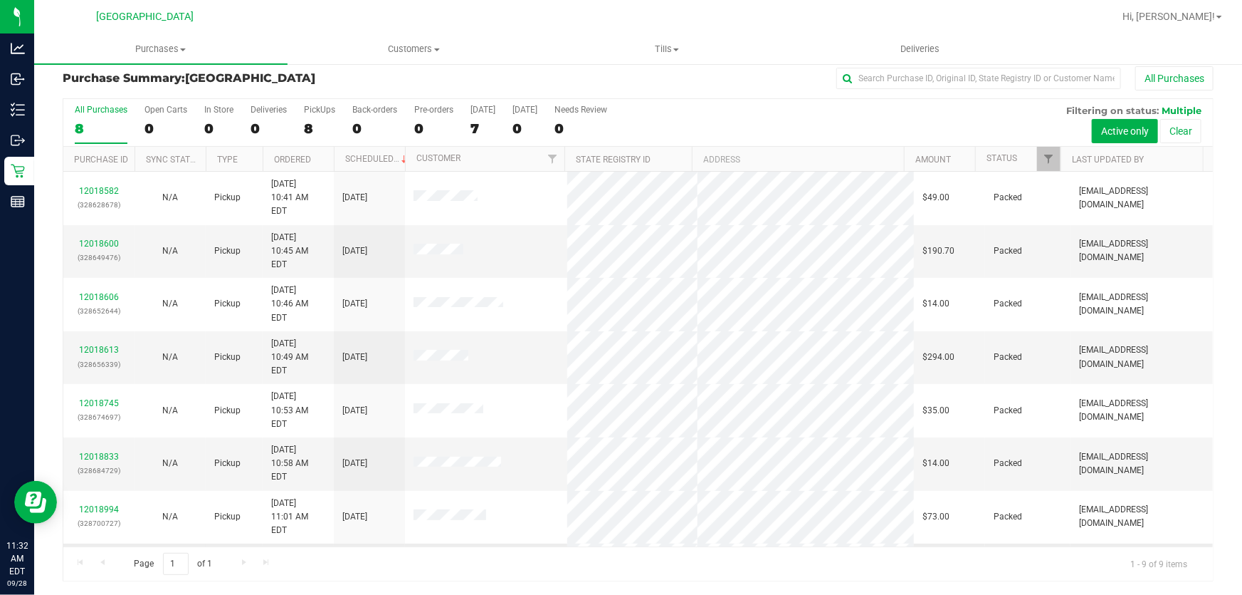
click at [109, 557] on link "12019414" at bounding box center [99, 562] width 40 height 10
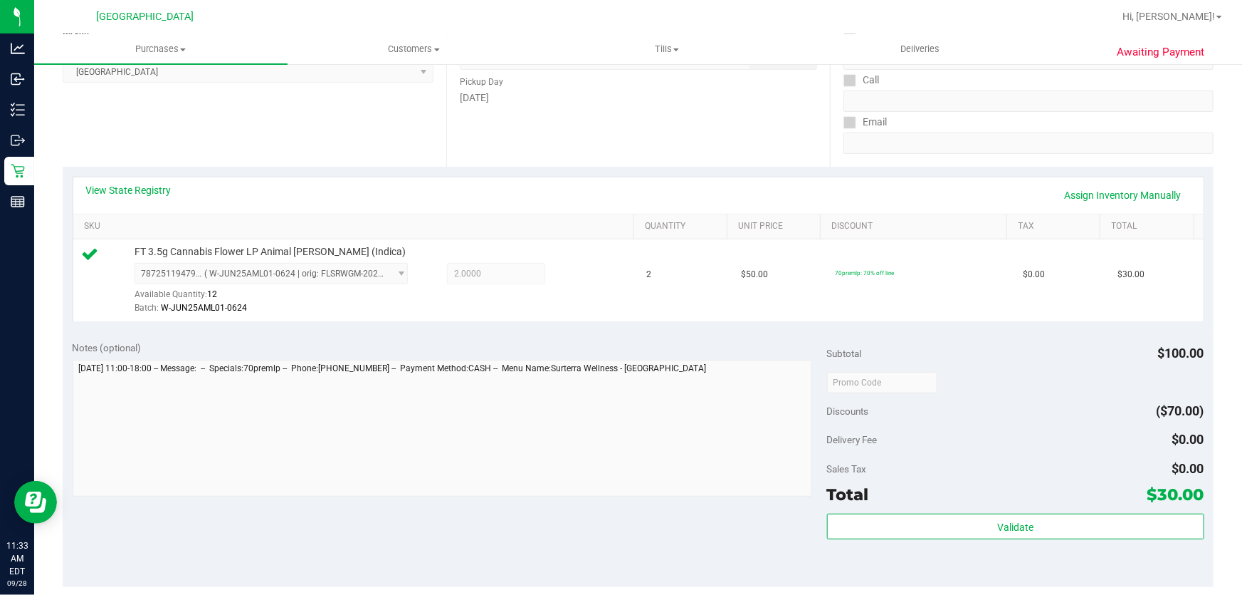
scroll to position [399, 0]
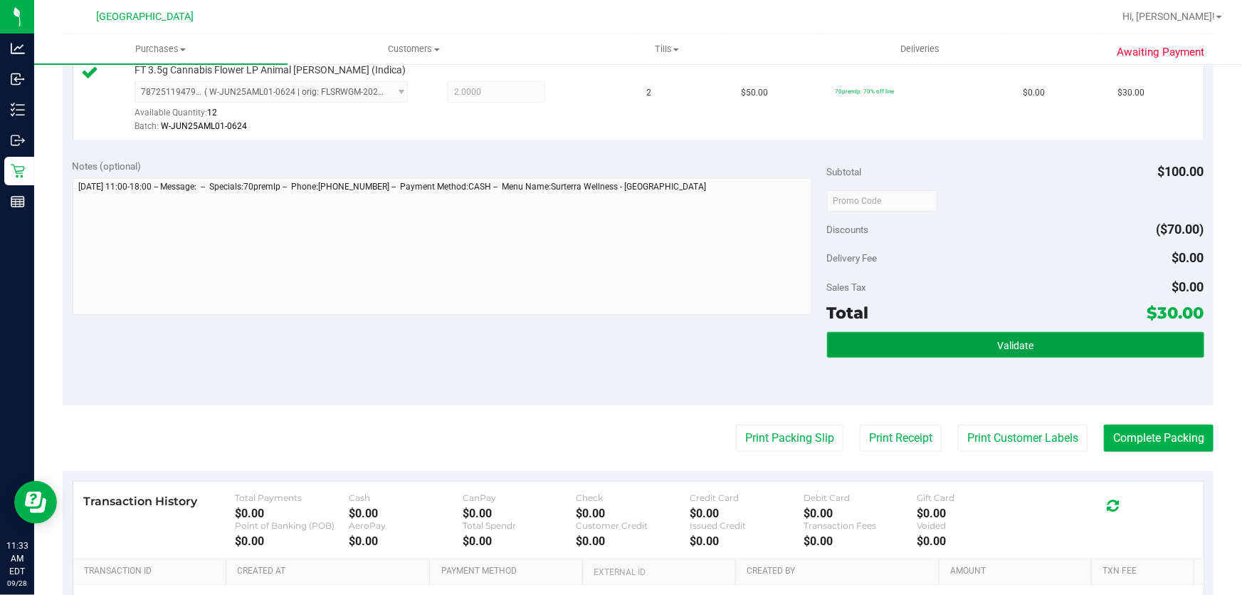
click at [1018, 353] on button "Validate" at bounding box center [1015, 345] width 377 height 26
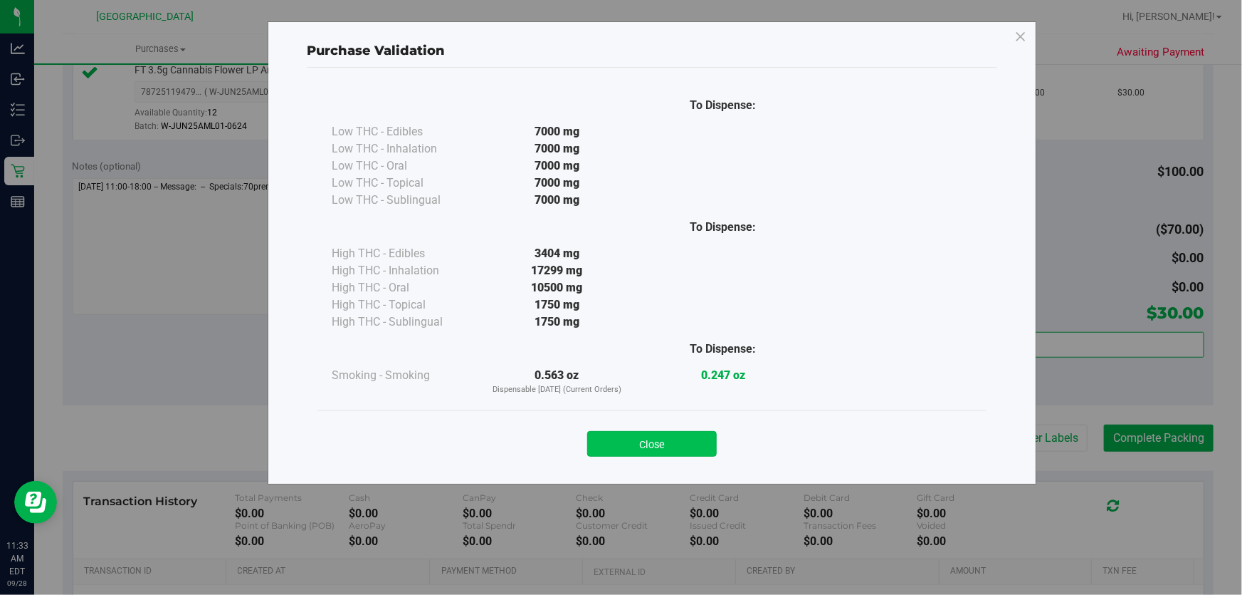
click at [644, 444] on button "Close" at bounding box center [652, 444] width 130 height 26
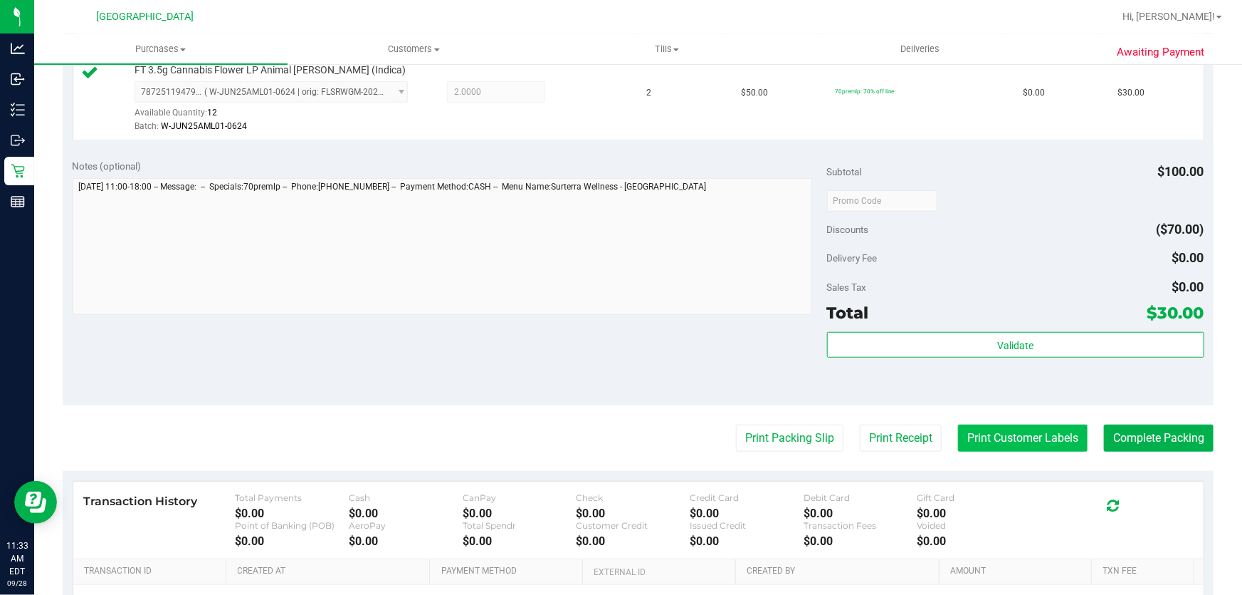
click at [998, 446] on button "Print Customer Labels" at bounding box center [1023, 437] width 130 height 27
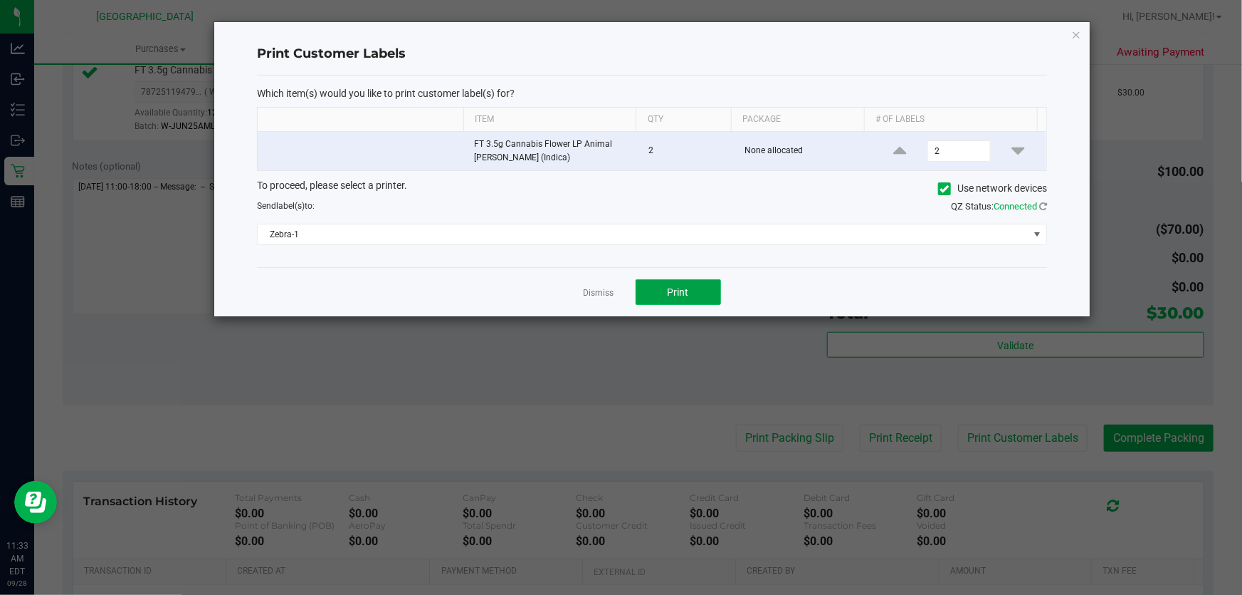
click at [649, 281] on button "Print" at bounding box center [678, 292] width 85 height 26
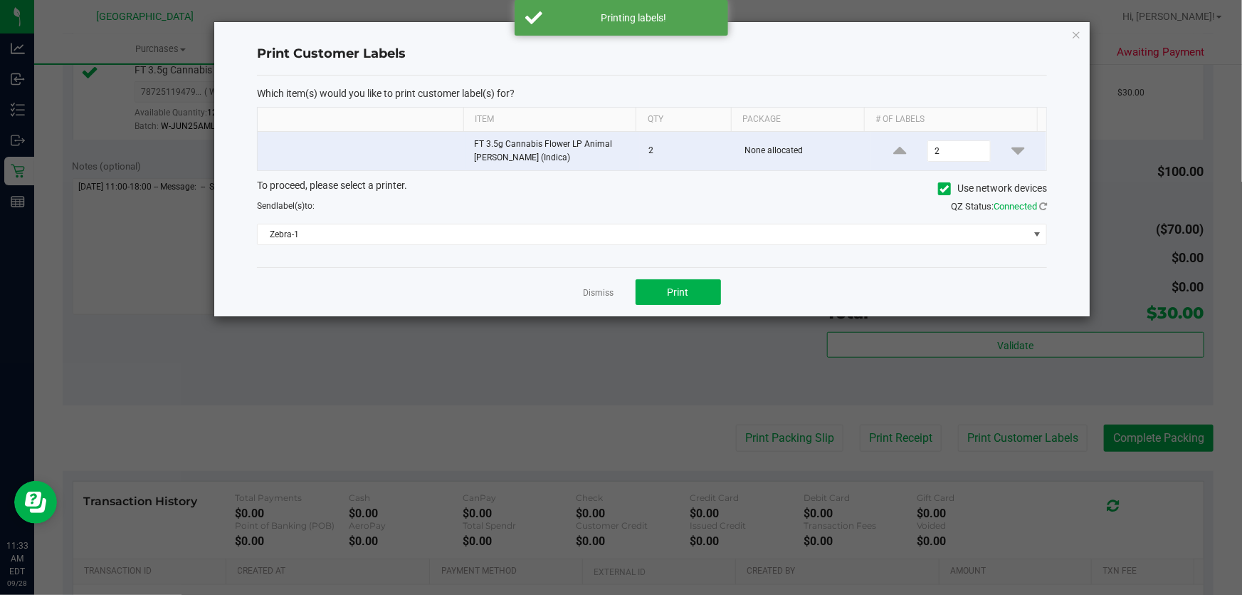
click at [582, 290] on div "Dismiss Print" at bounding box center [652, 291] width 790 height 49
click at [502, 232] on span "Zebra-1" at bounding box center [643, 234] width 771 height 20
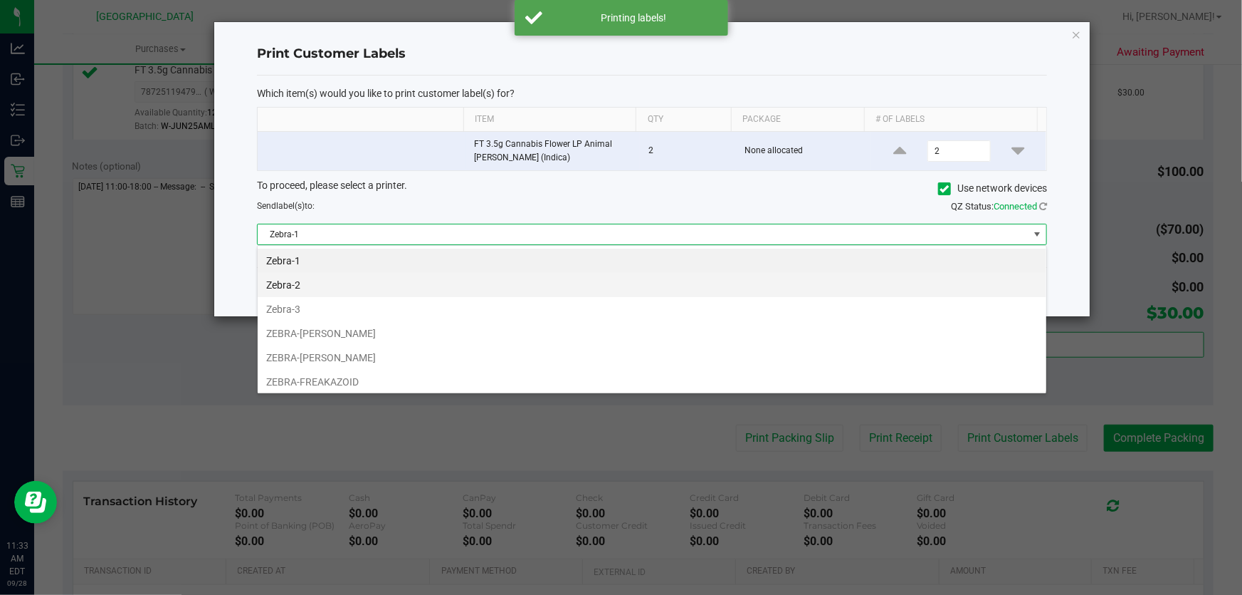
scroll to position [21, 790]
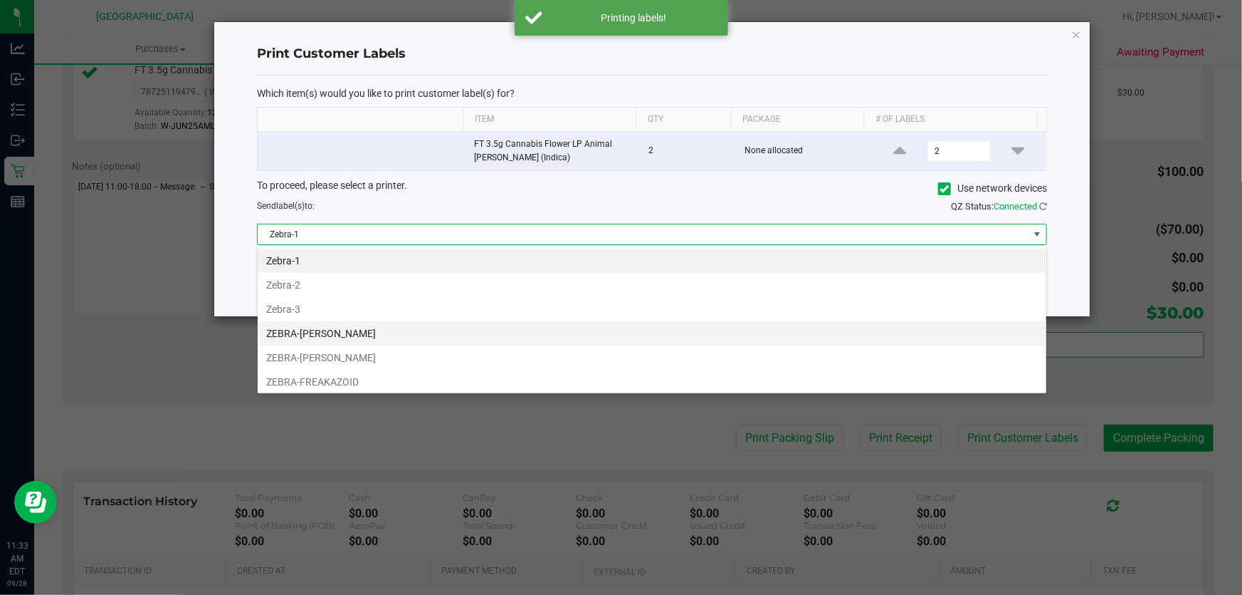
click at [384, 334] on li "ZEBRA-FRANKIE VALLI" at bounding box center [652, 333] width 789 height 24
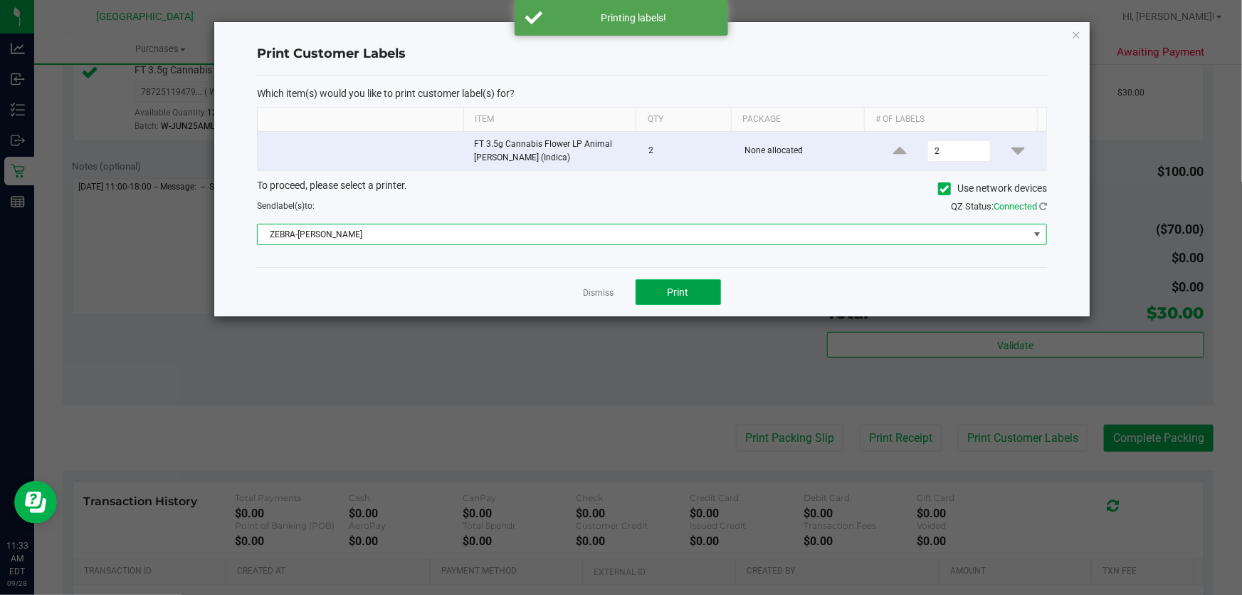
click at [661, 290] on button "Print" at bounding box center [678, 292] width 85 height 26
click at [587, 289] on link "Dismiss" at bounding box center [599, 293] width 31 height 12
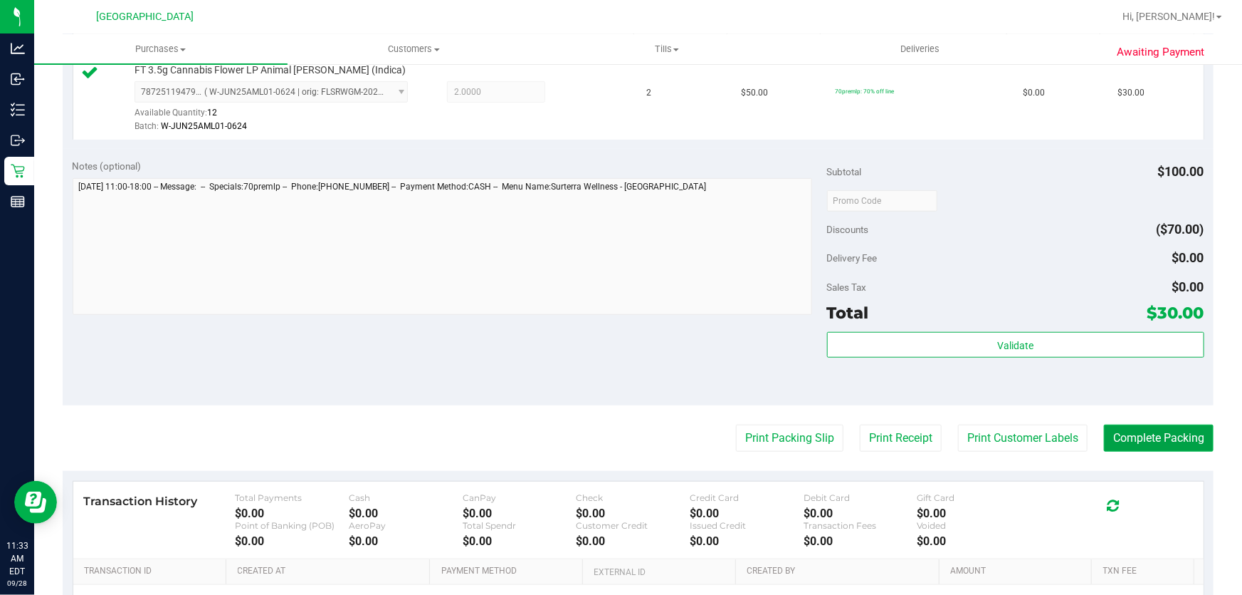
click at [1152, 439] on button "Complete Packing" at bounding box center [1159, 437] width 110 height 27
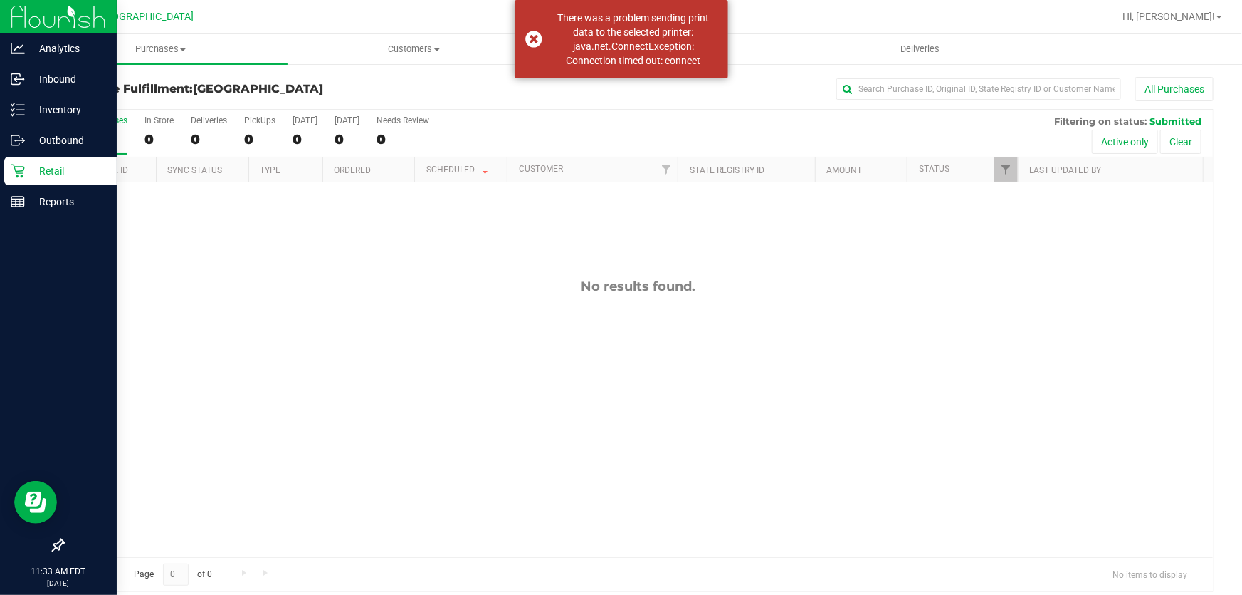
click at [30, 172] on p "Retail" at bounding box center [67, 170] width 85 height 17
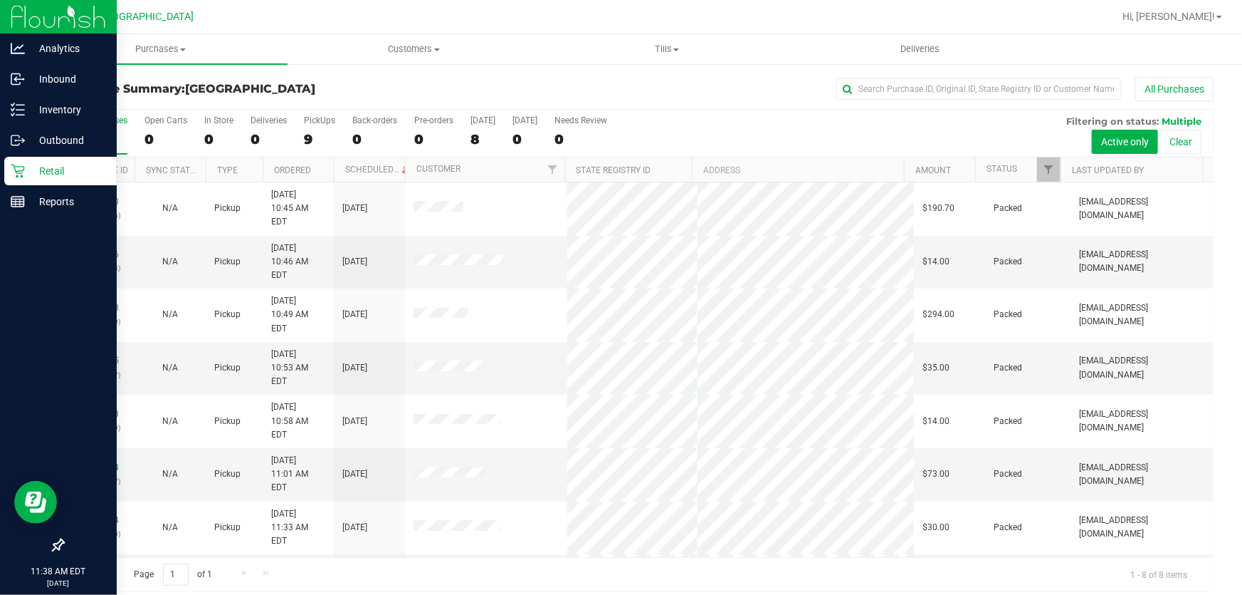
click at [33, 160] on div "Retail" at bounding box center [60, 171] width 112 height 28
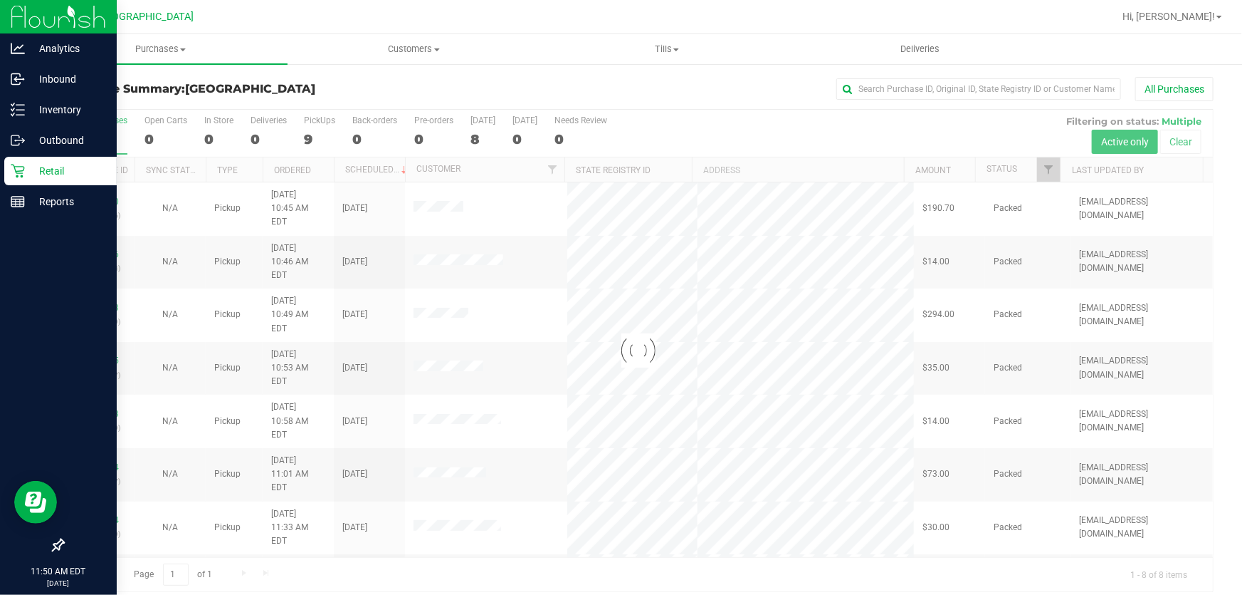
click at [23, 164] on icon at bounding box center [18, 171] width 14 height 14
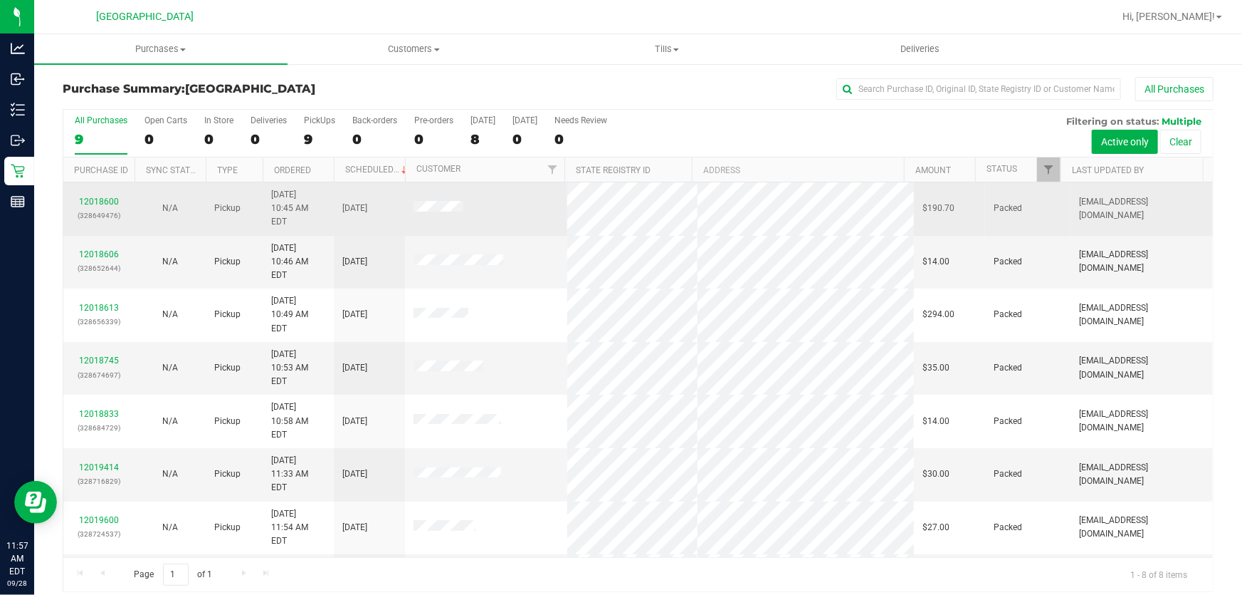
click at [107, 195] on div "12018600 (328649476)" at bounding box center [99, 208] width 54 height 27
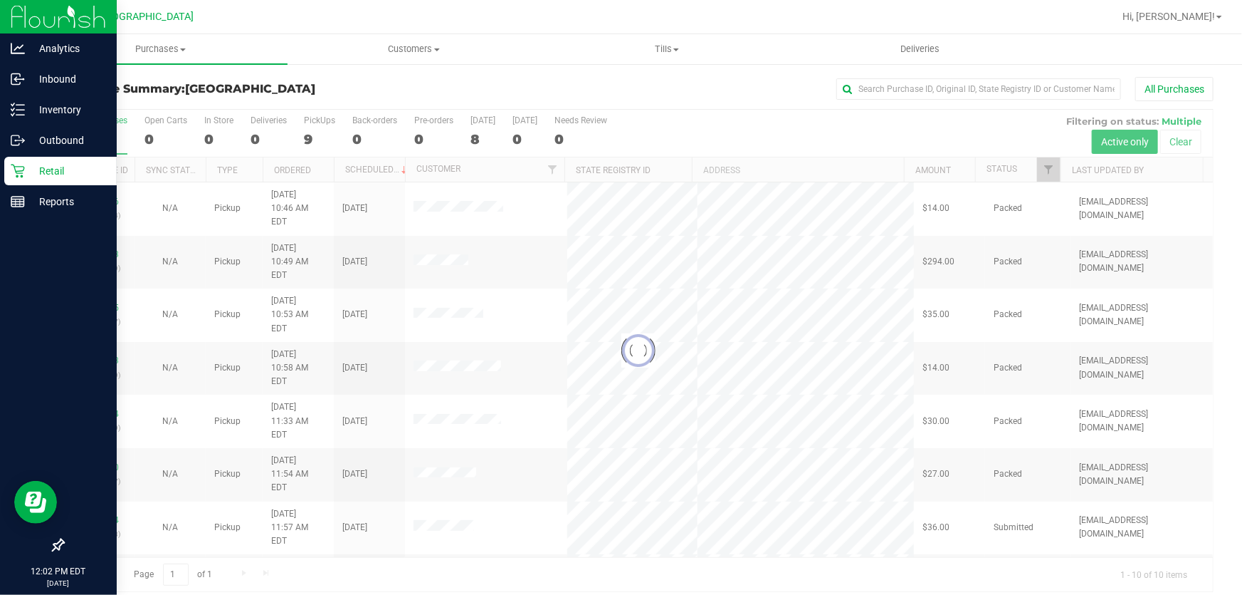
click at [29, 172] on p "Retail" at bounding box center [67, 170] width 85 height 17
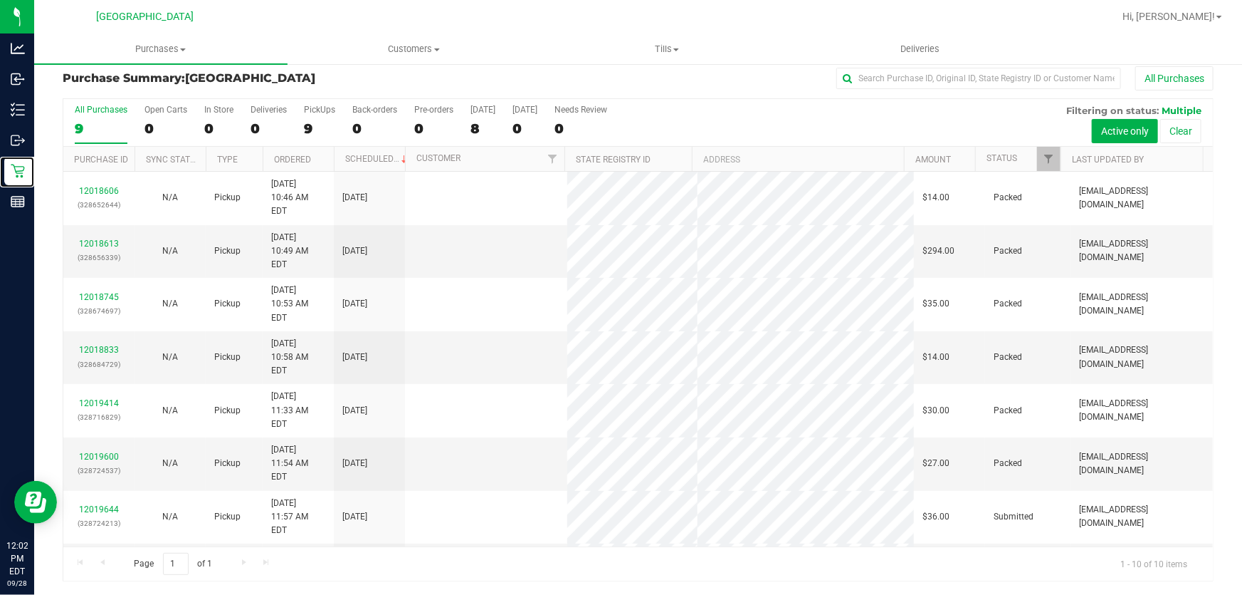
scroll to position [18, 0]
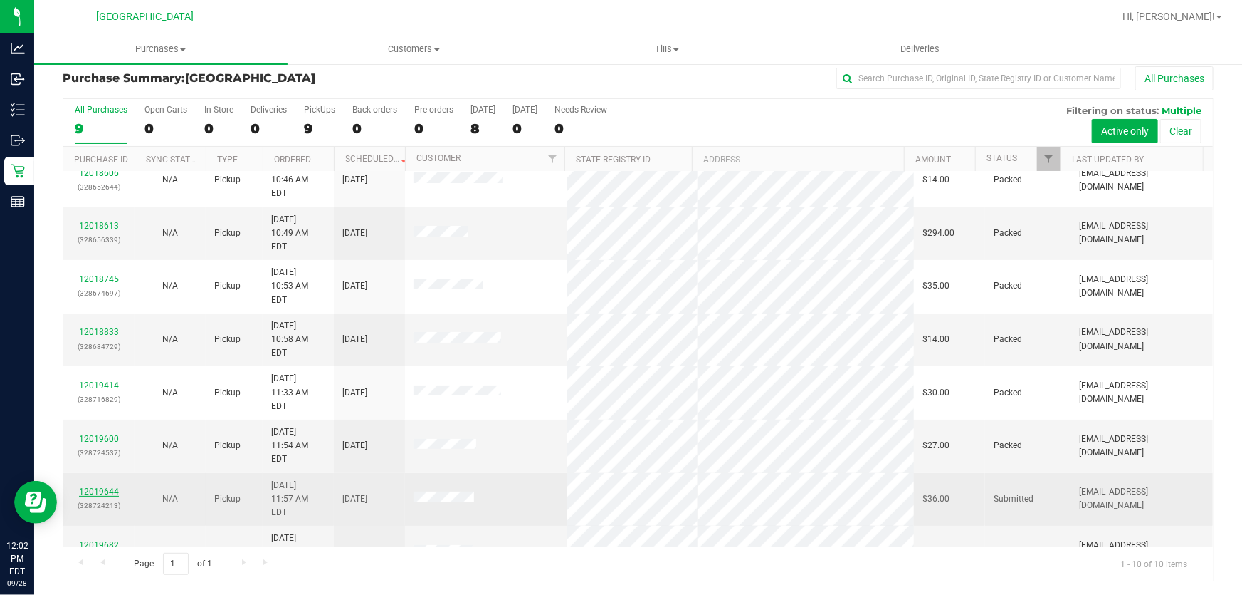
click at [98, 486] on link "12019644" at bounding box center [99, 491] width 40 height 10
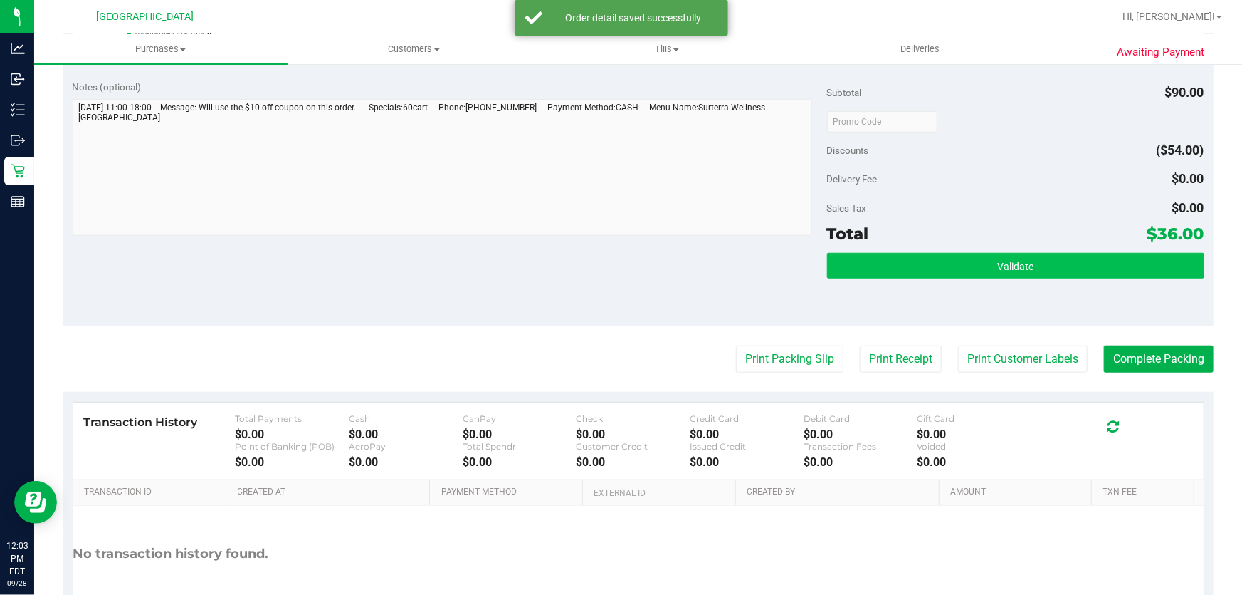
scroll to position [528, 0]
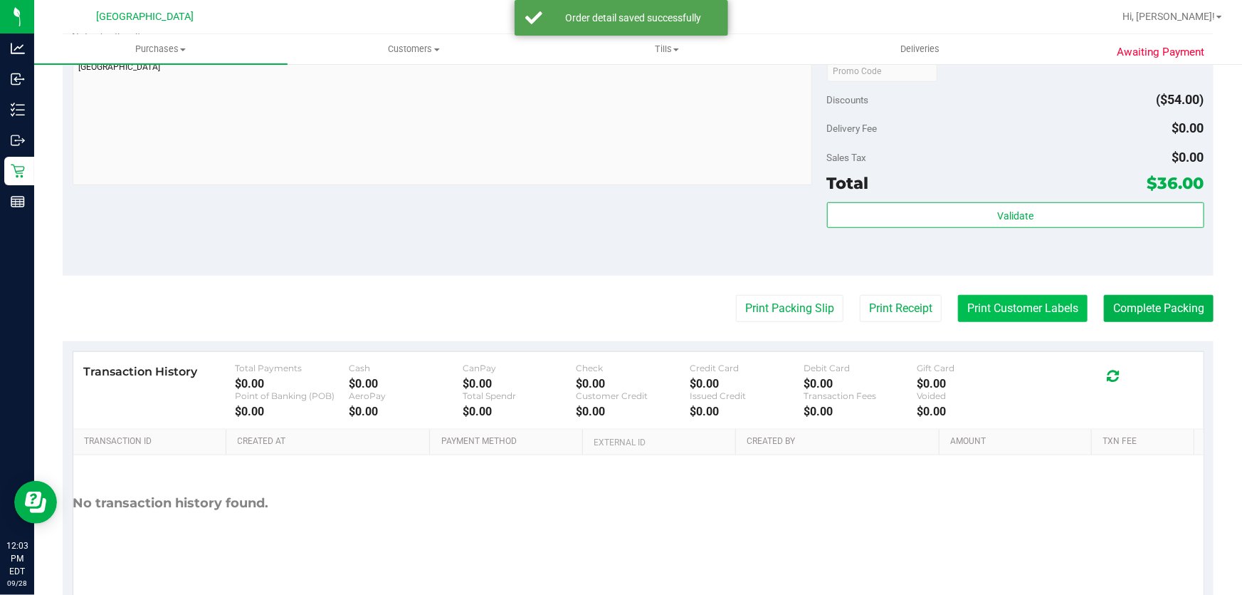
click at [1026, 313] on button "Print Customer Labels" at bounding box center [1023, 308] width 130 height 27
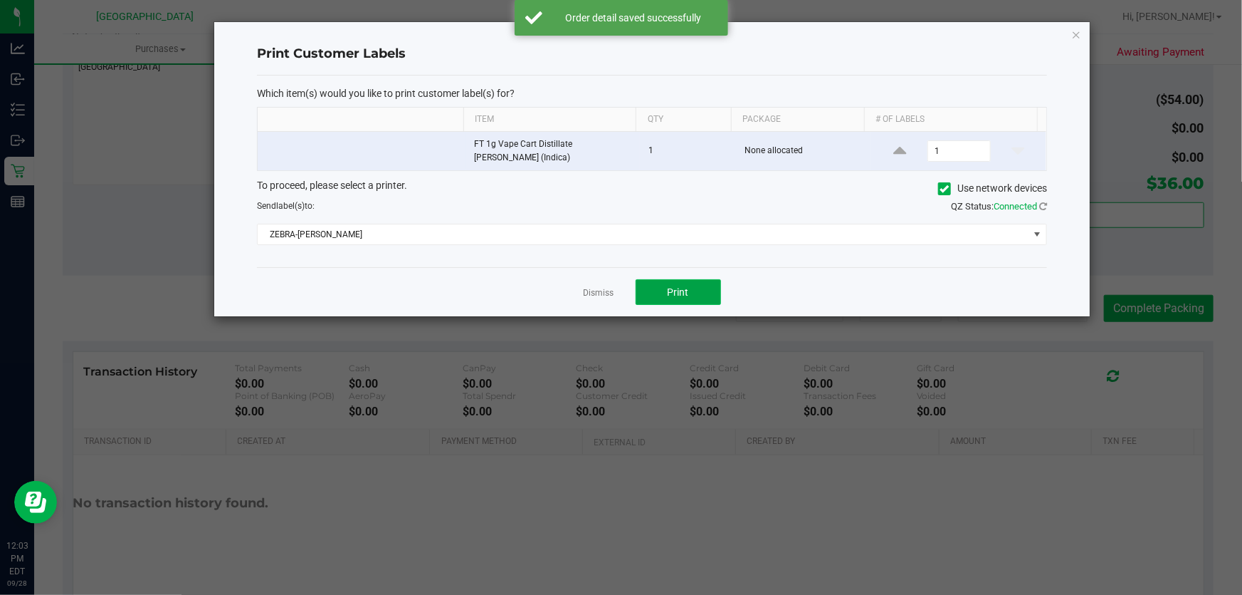
click at [690, 279] on button "Print" at bounding box center [678, 292] width 85 height 26
click at [610, 286] on app-cancel-button "Dismiss" at bounding box center [599, 292] width 31 height 15
click at [605, 290] on link "Dismiss" at bounding box center [599, 293] width 31 height 12
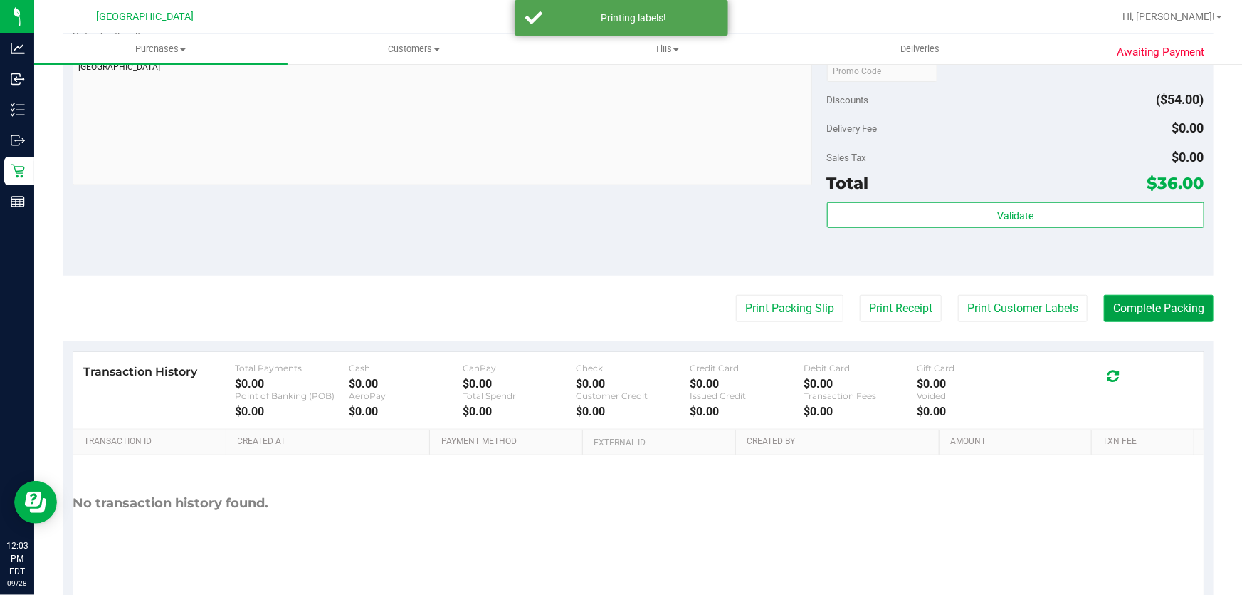
click at [1131, 298] on button "Complete Packing" at bounding box center [1159, 308] width 110 height 27
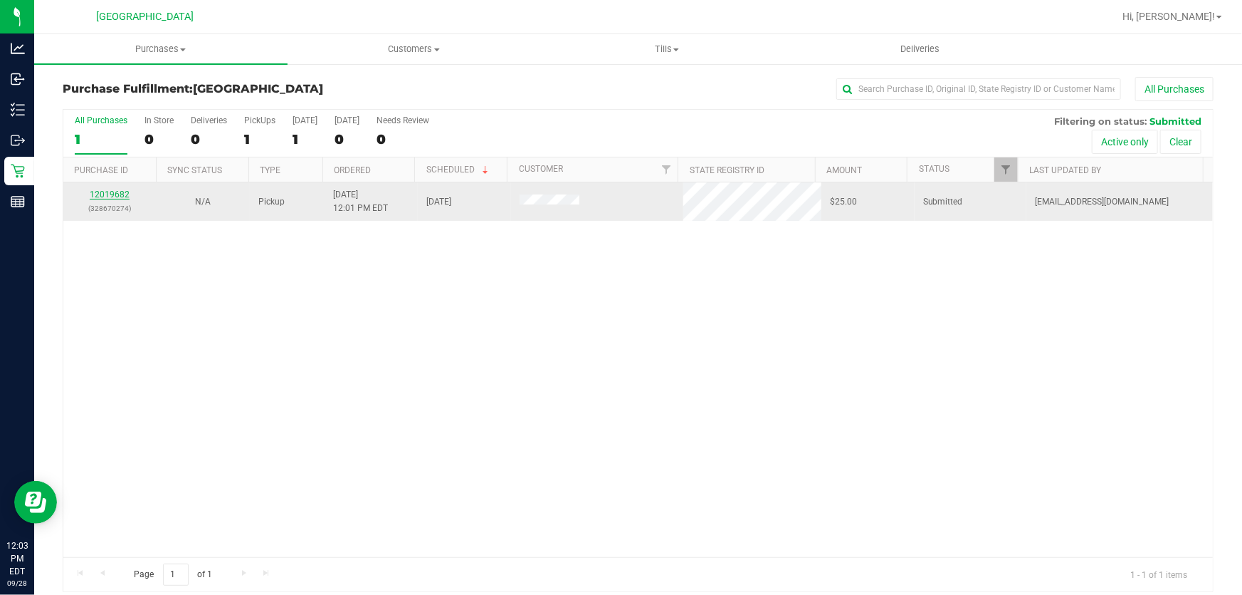
click at [116, 192] on link "12019682" at bounding box center [110, 194] width 40 height 10
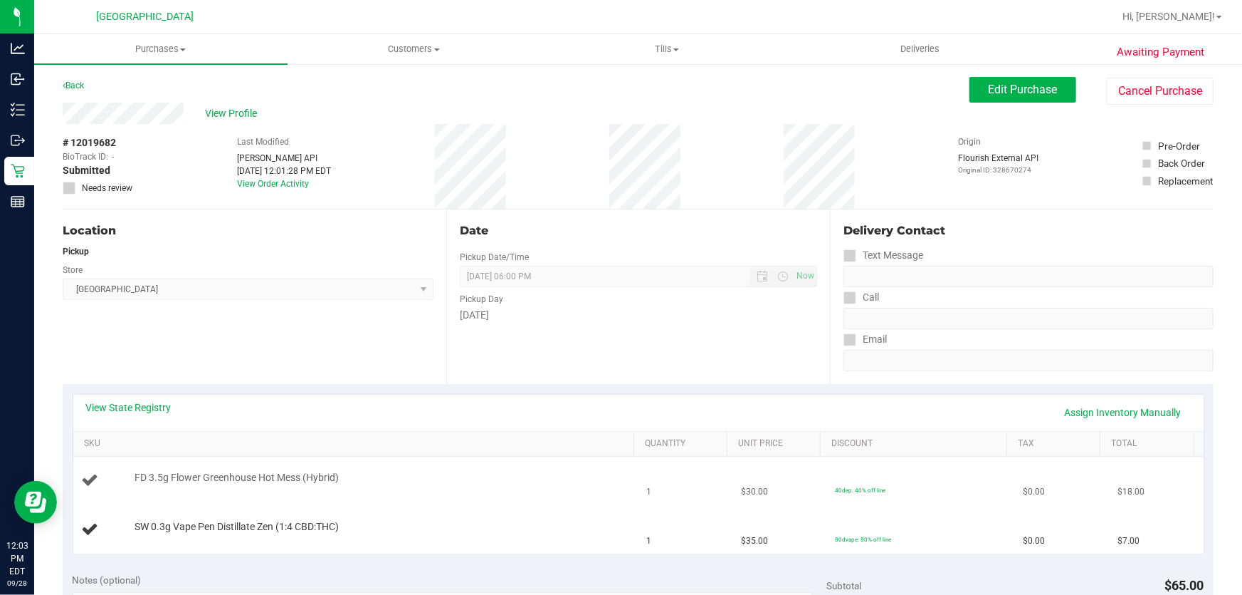
scroll to position [194, 0]
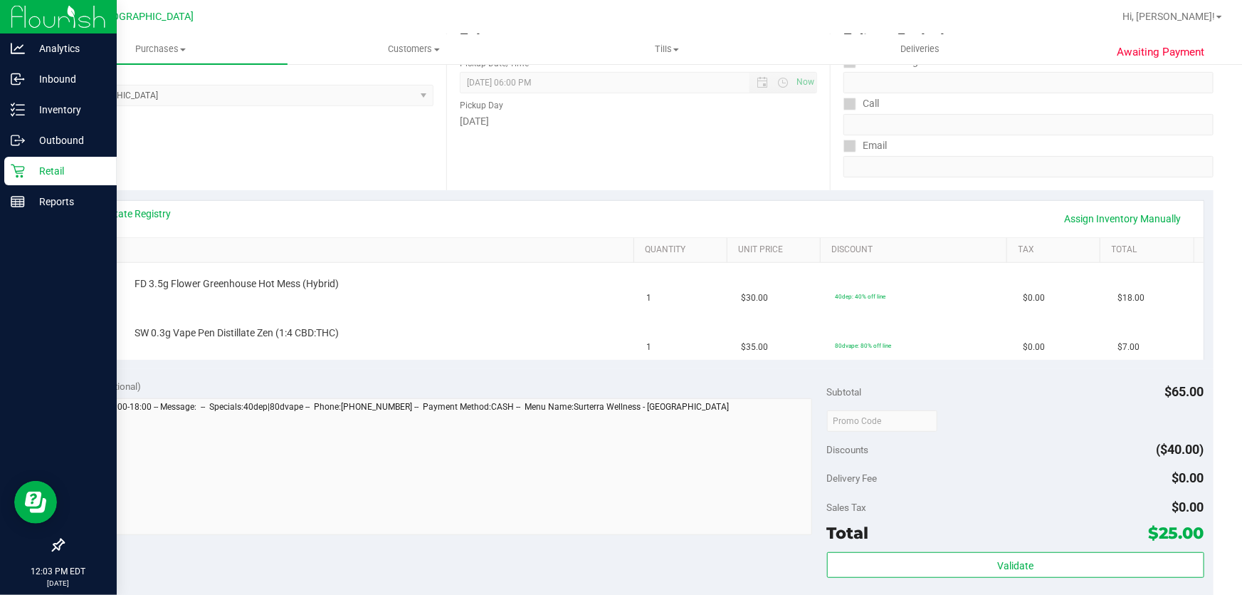
click at [93, 165] on p "Retail" at bounding box center [67, 170] width 85 height 17
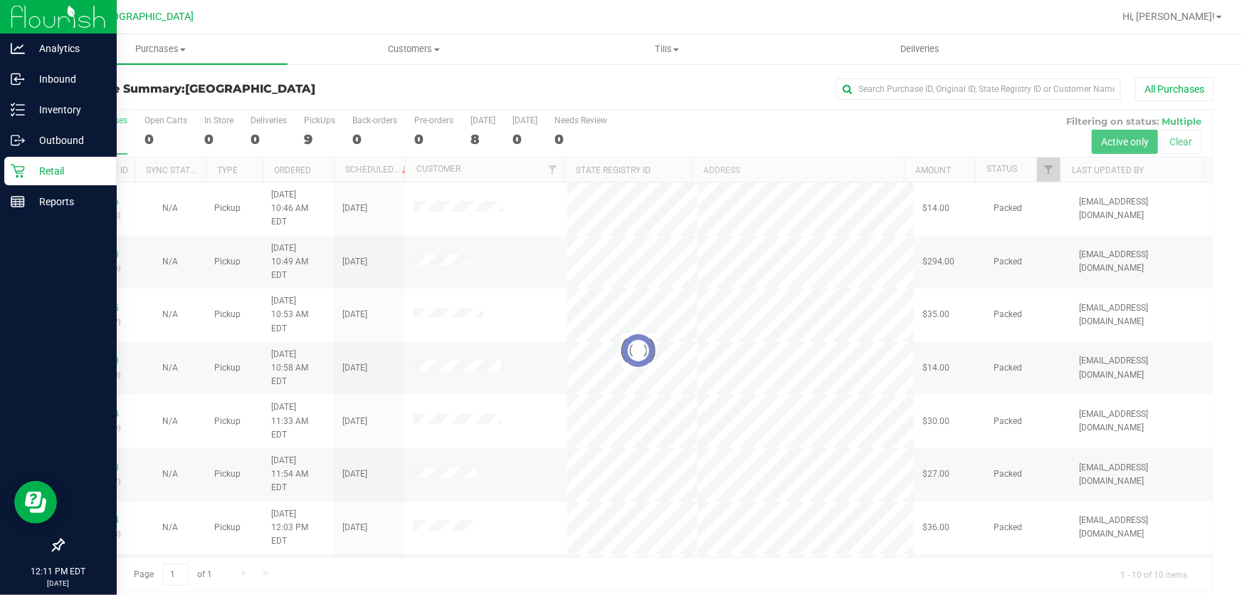
click at [28, 176] on p "Retail" at bounding box center [67, 170] width 85 height 17
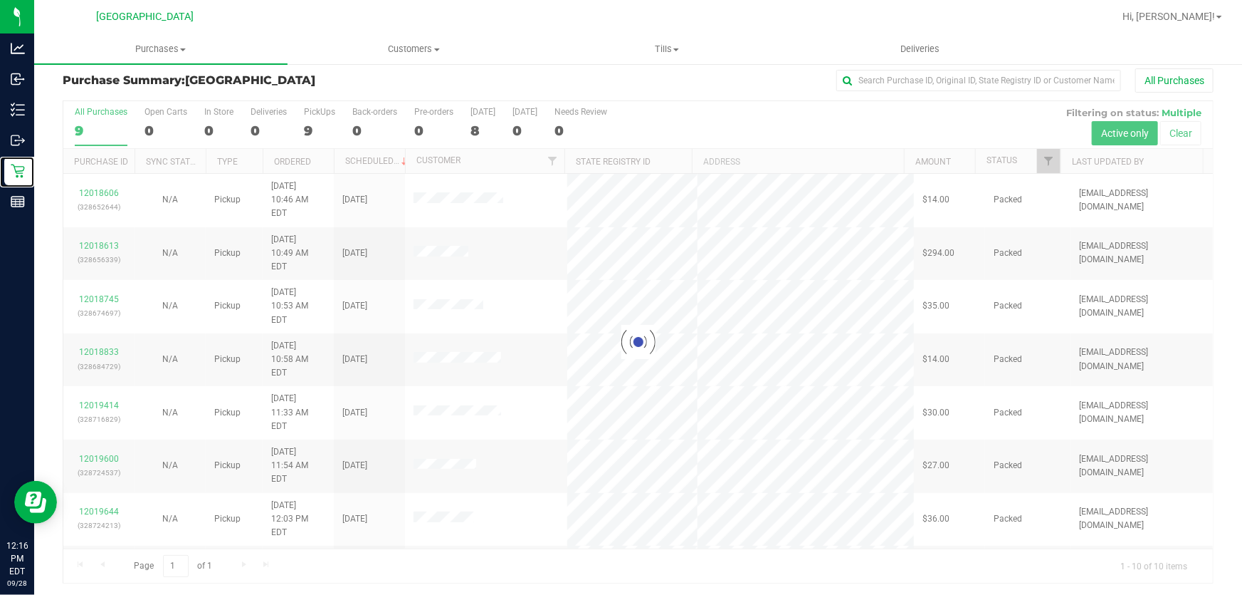
scroll to position [11, 0]
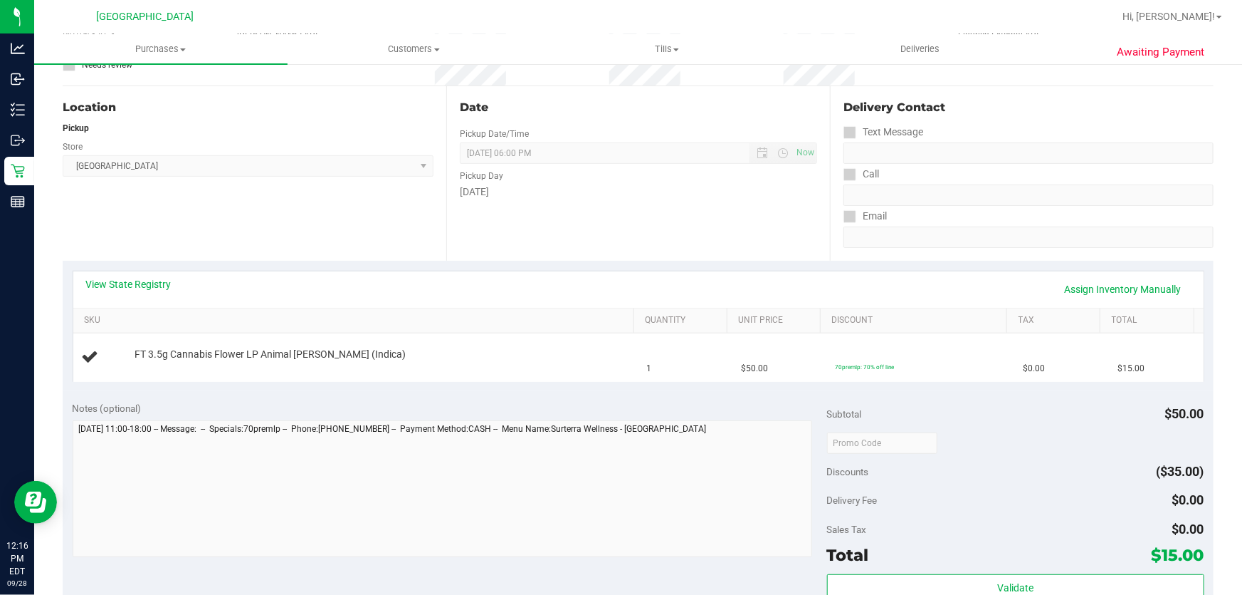
scroll to position [140, 0]
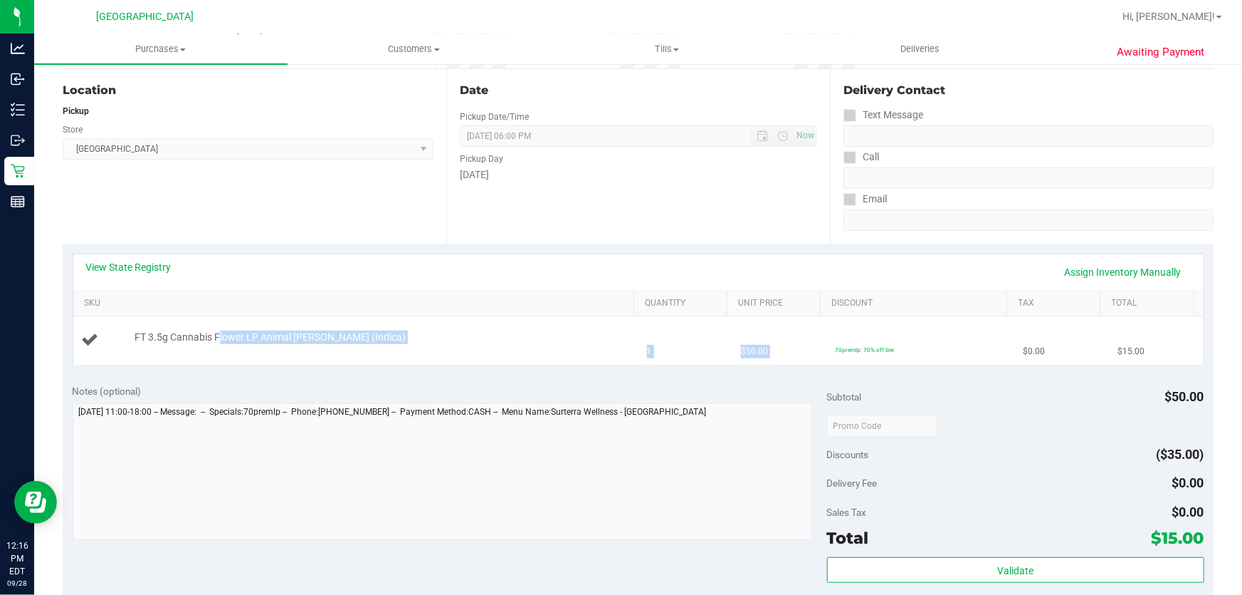
drag, startPoint x: 217, startPoint y: 339, endPoint x: 837, endPoint y: 328, distance: 619.5
click at [837, 328] on tr "FT 3.5g Cannabis Flower LP Animal Larry (Indica) 1 $50.00 70premlp: 70% off lin…" at bounding box center [638, 340] width 1131 height 48
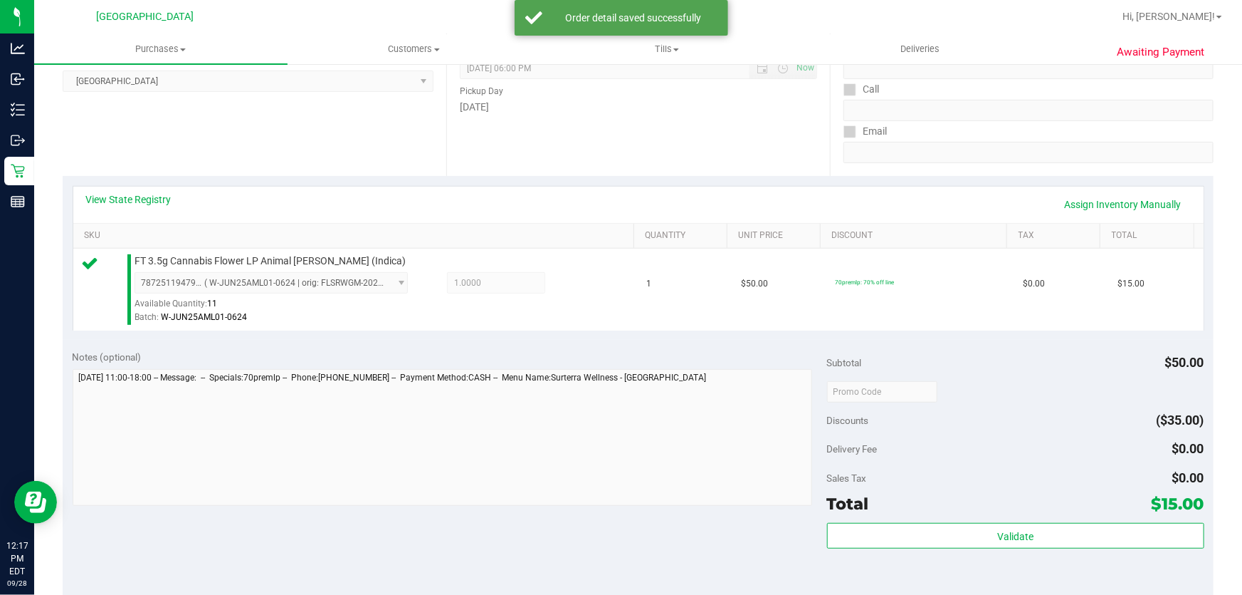
scroll to position [399, 0]
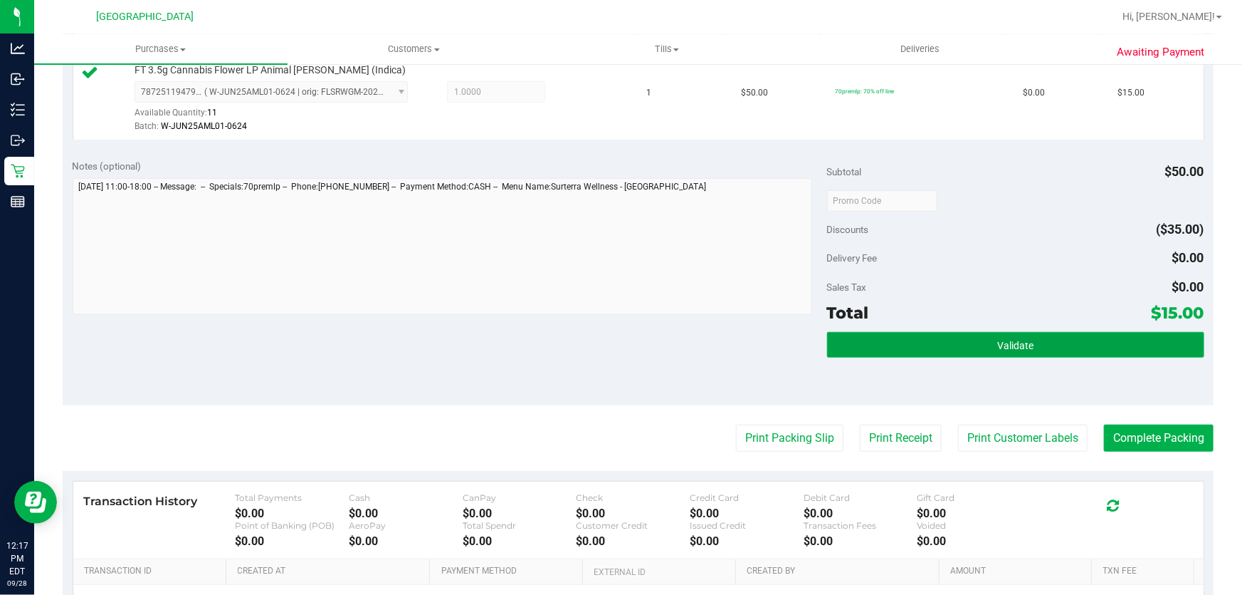
click at [1037, 348] on button "Validate" at bounding box center [1015, 345] width 377 height 26
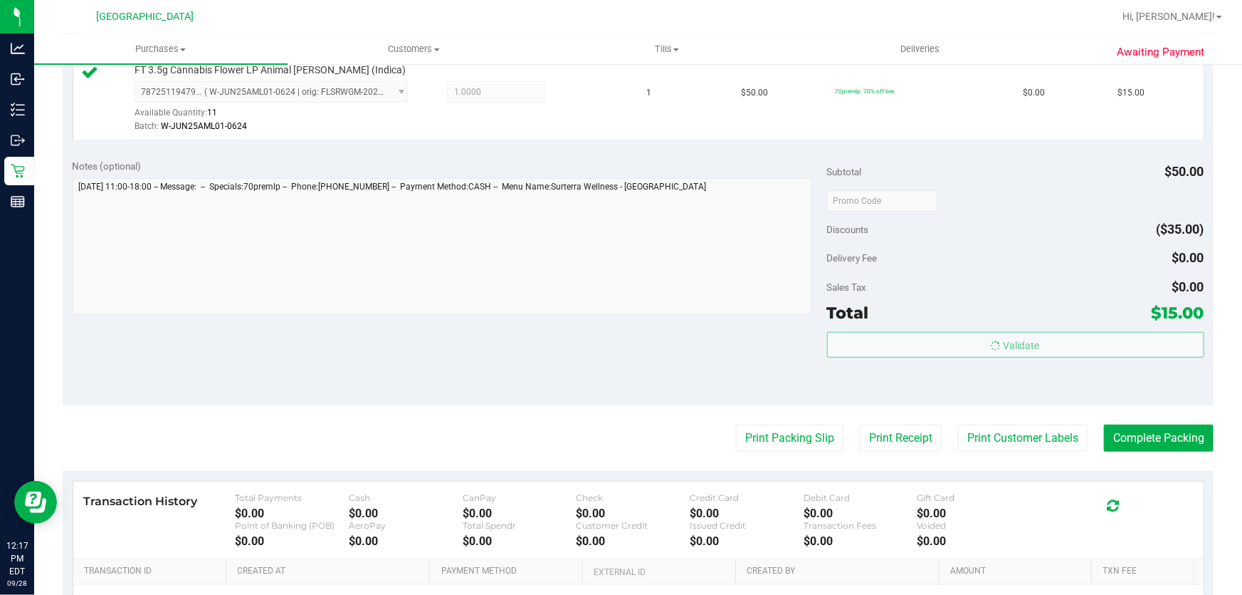
click at [1030, 407] on body "Analytics Inbound Inventory Outbound Retail Reports 12:17 PM EDT 09/28/2025 09/…" at bounding box center [621, 297] width 1242 height 595
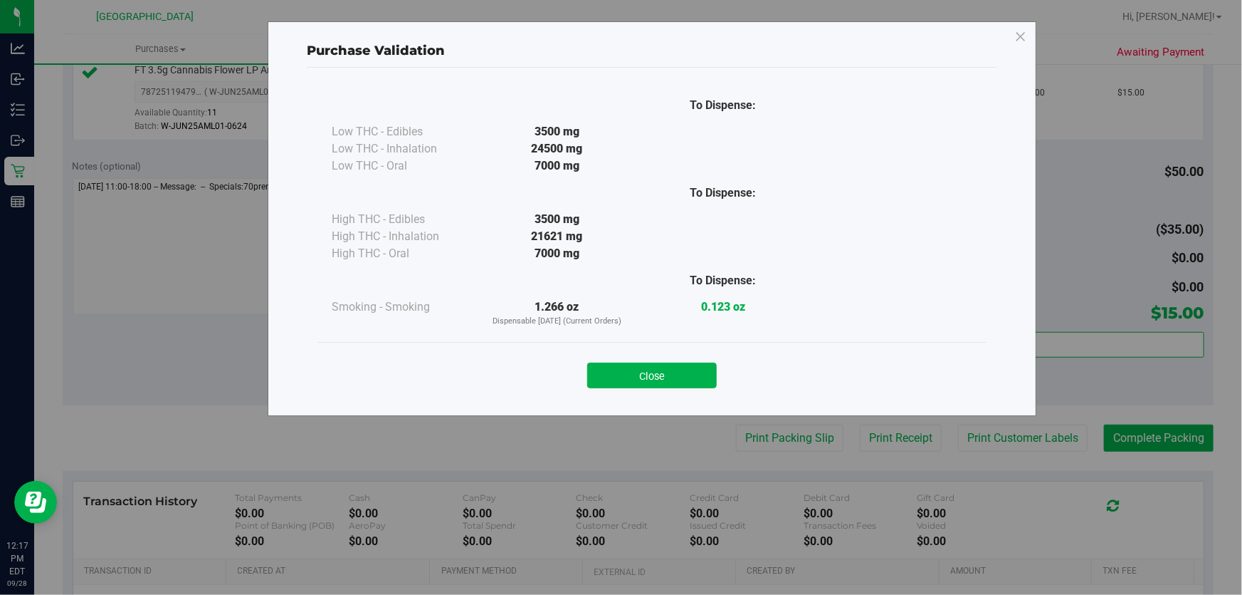
click at [630, 392] on div "Close" at bounding box center [652, 371] width 669 height 58
click at [642, 380] on button "Close" at bounding box center [652, 375] width 130 height 26
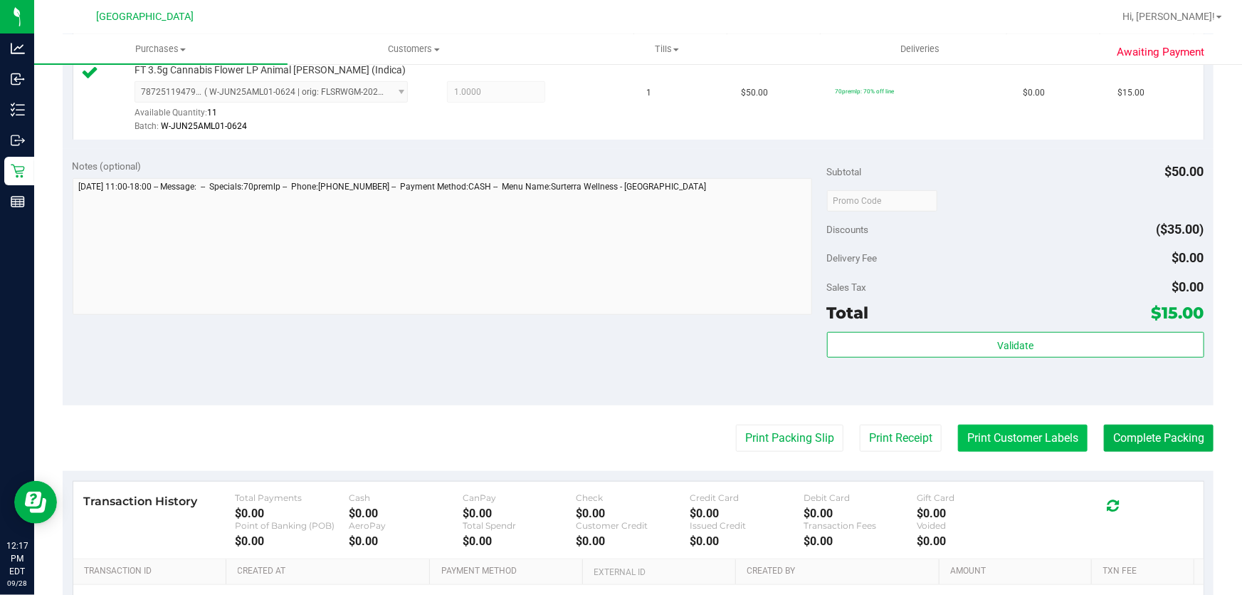
click at [990, 427] on button "Print Customer Labels" at bounding box center [1023, 437] width 130 height 27
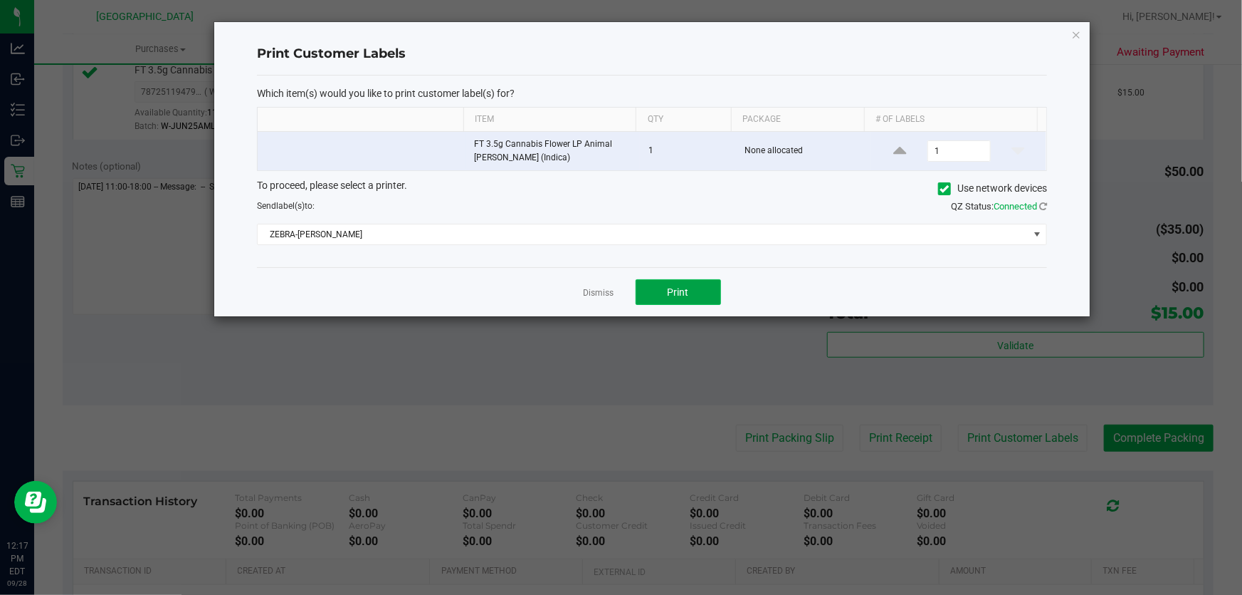
click at [665, 290] on button "Print" at bounding box center [678, 292] width 85 height 26
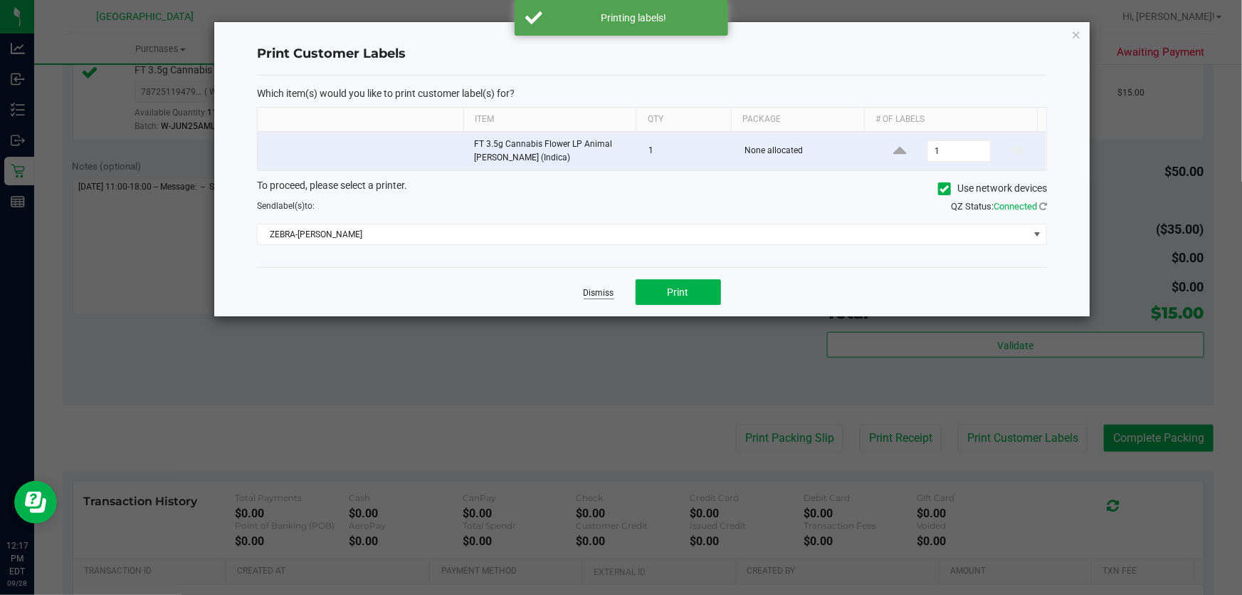
click at [605, 290] on link "Dismiss" at bounding box center [599, 293] width 31 height 12
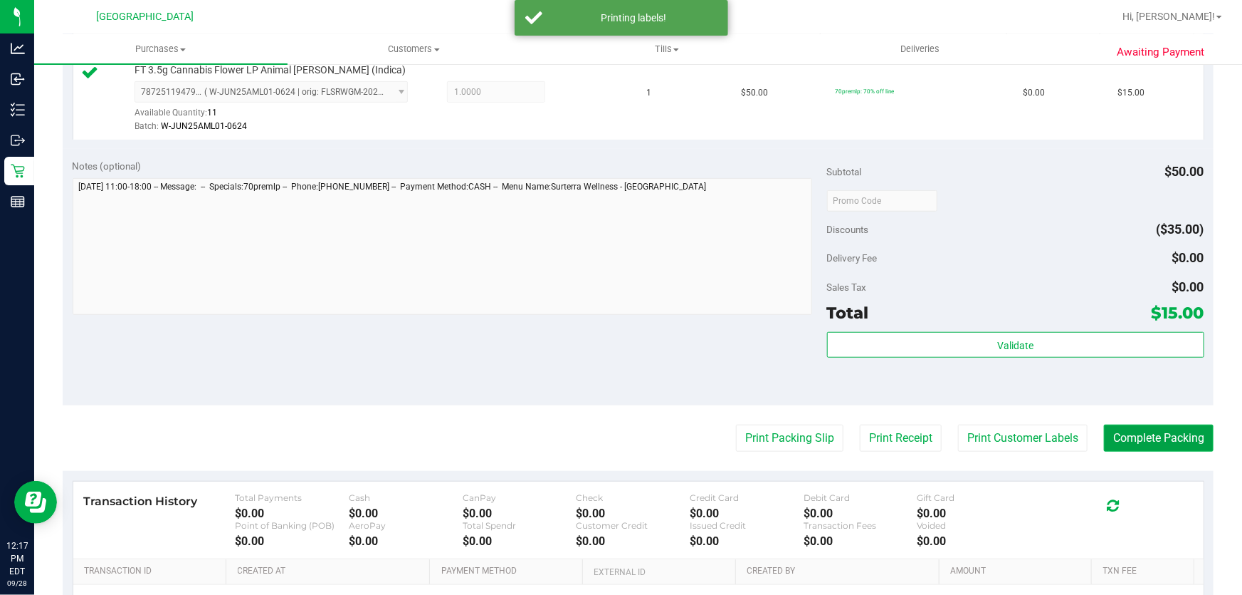
click at [1151, 428] on button "Complete Packing" at bounding box center [1159, 437] width 110 height 27
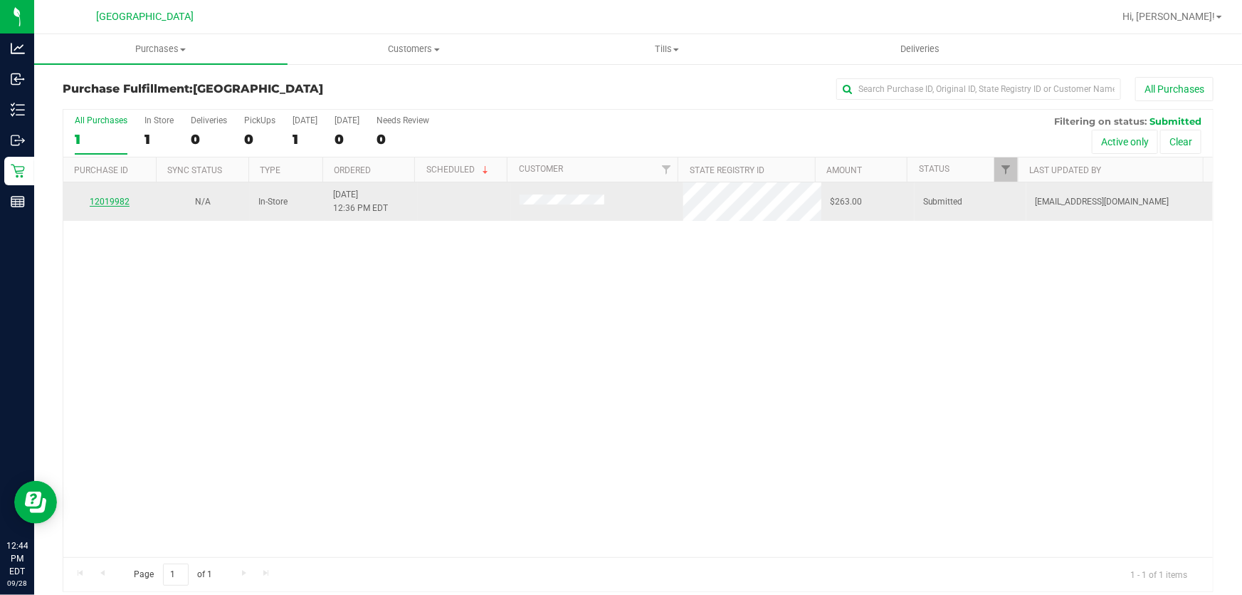
click at [122, 201] on link "12019982" at bounding box center [110, 202] width 40 height 10
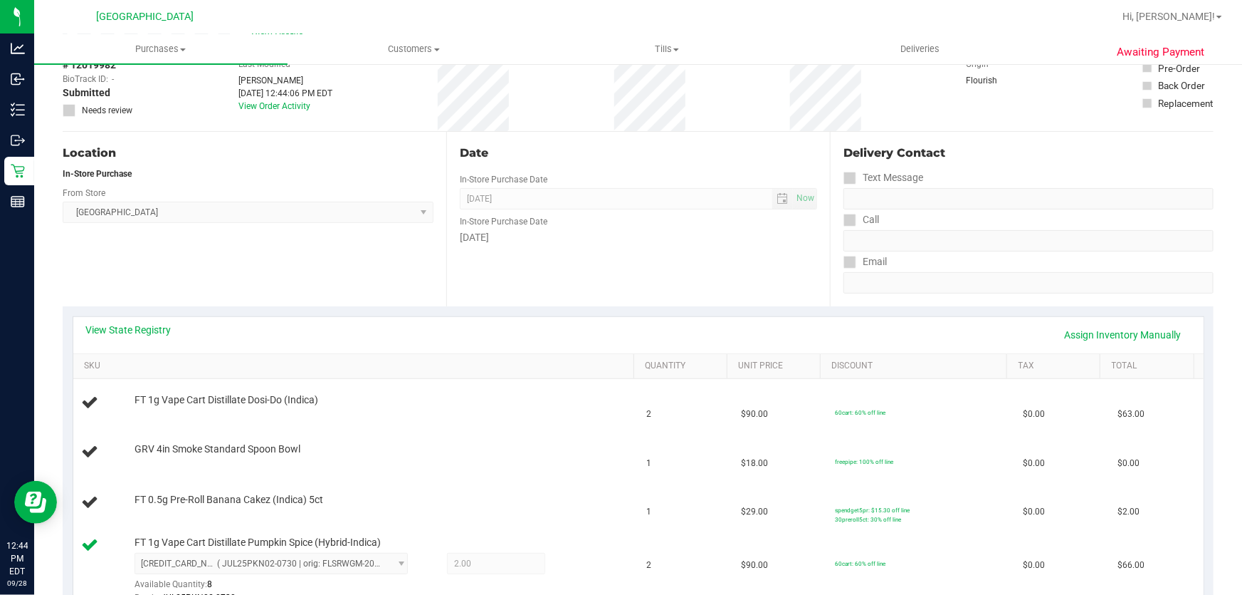
scroll to position [129, 0]
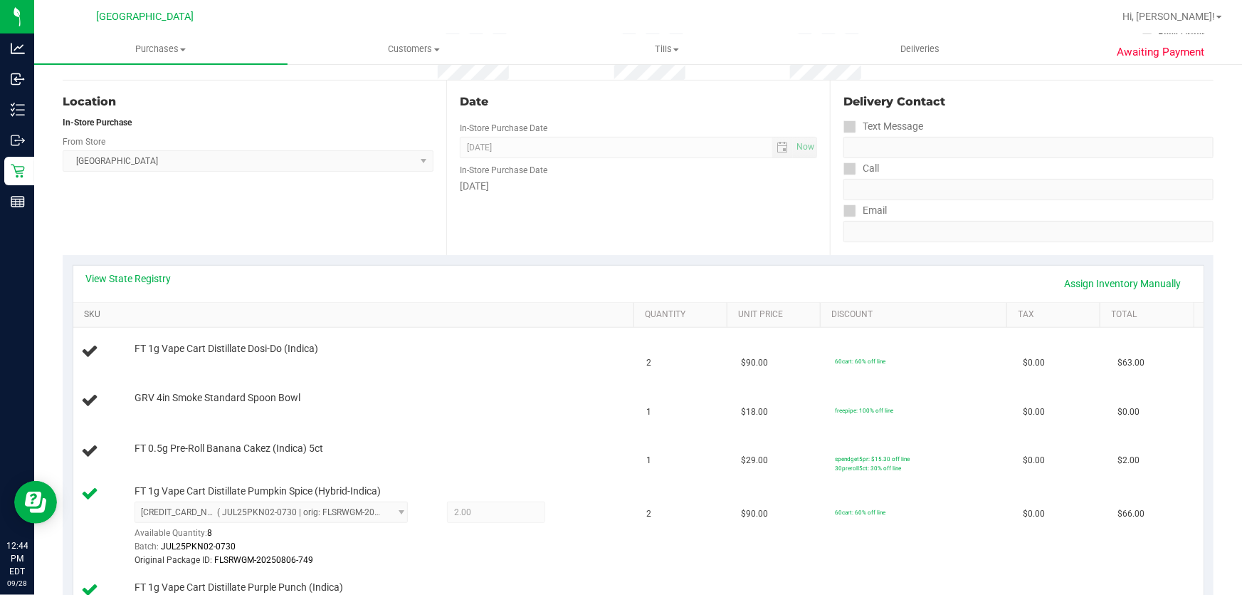
click at [90, 313] on link "SKU" at bounding box center [356, 314] width 544 height 11
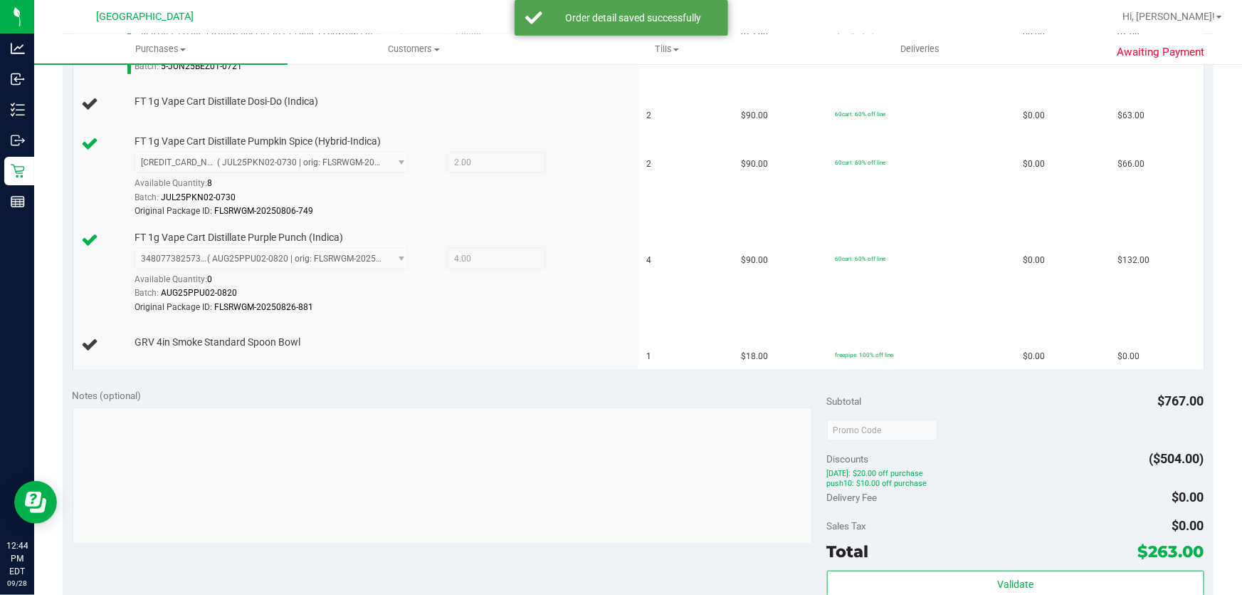
scroll to position [453, 0]
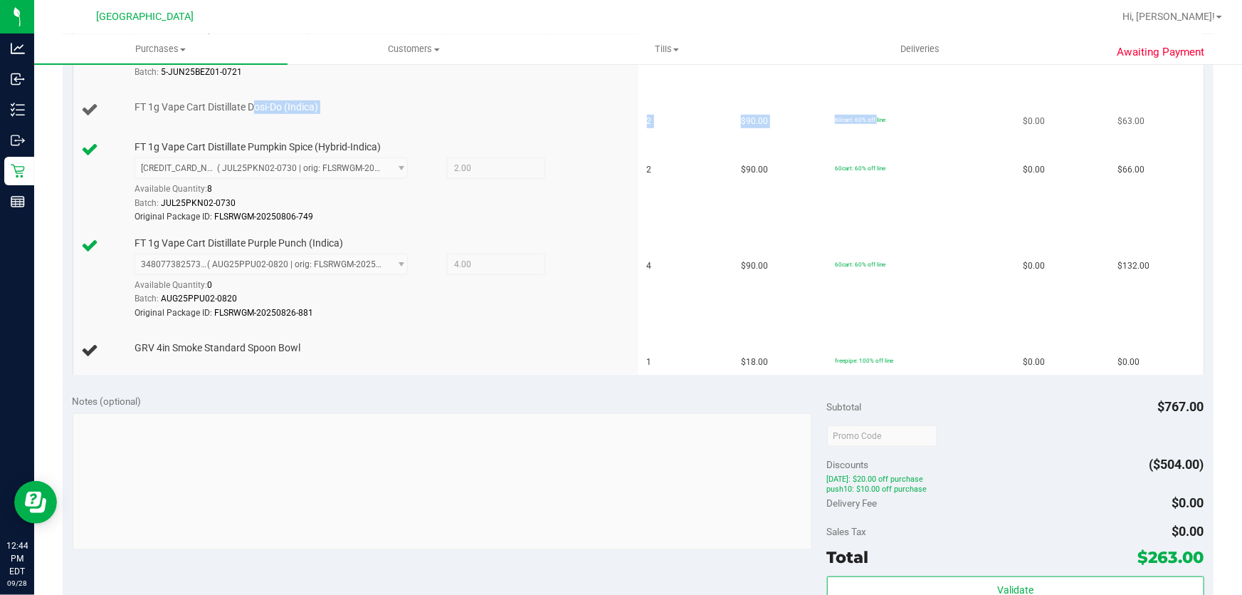
drag, startPoint x: 256, startPoint y: 107, endPoint x: 857, endPoint y: 114, distance: 601.0
click at [857, 114] on tr "FT 1g Vape Cart Distillate Dosi-Do (Indica) 2 $90.00 60cart: 60% off line $0.00…" at bounding box center [638, 110] width 1131 height 48
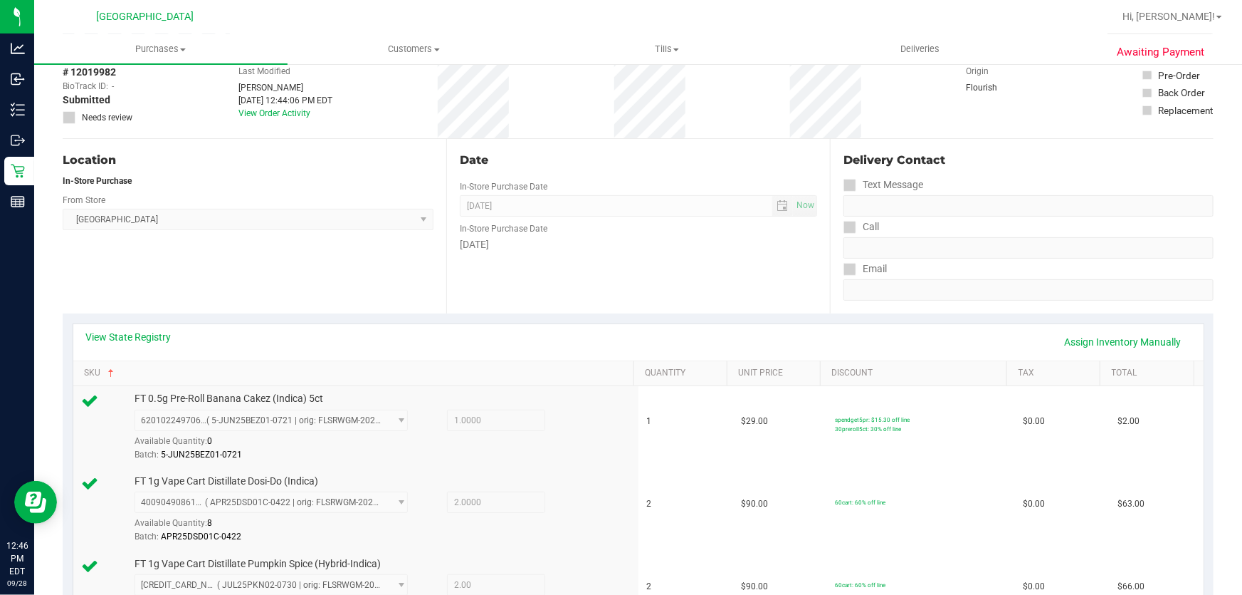
scroll to position [0, 0]
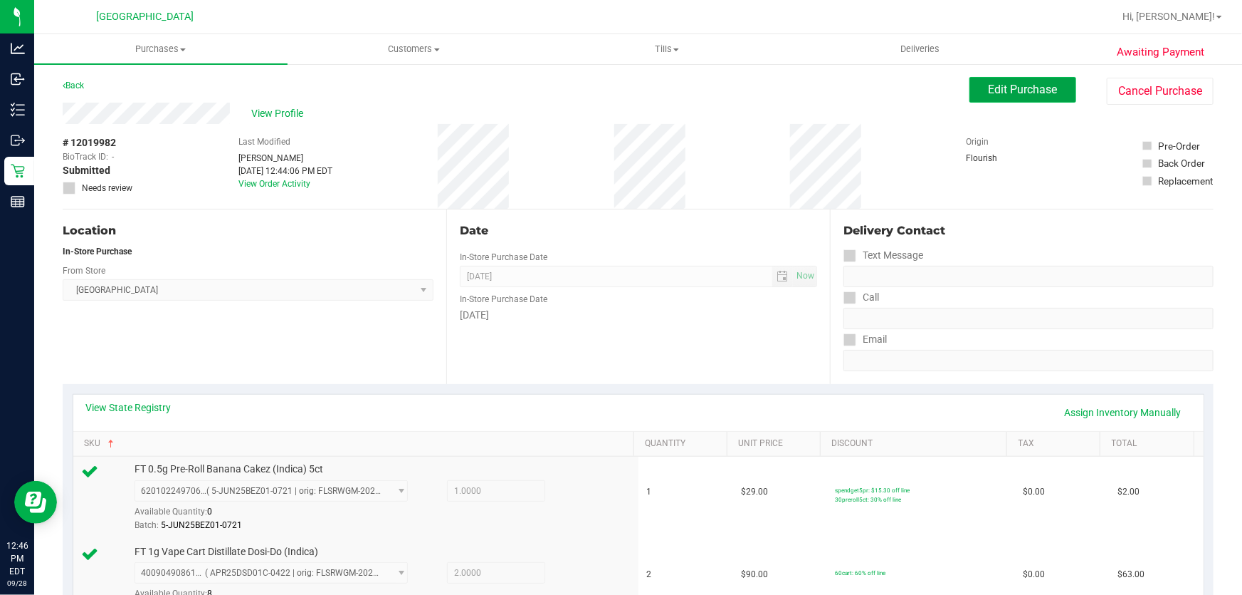
click at [1003, 97] on button "Edit Purchase" at bounding box center [1023, 90] width 107 height 26
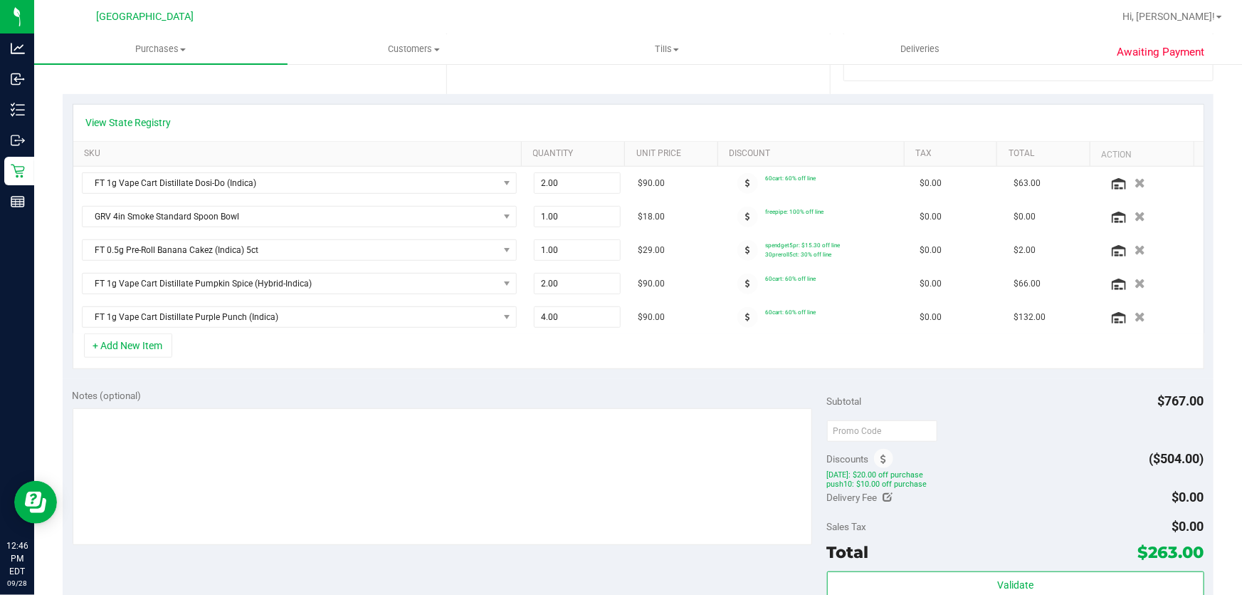
scroll to position [258, 0]
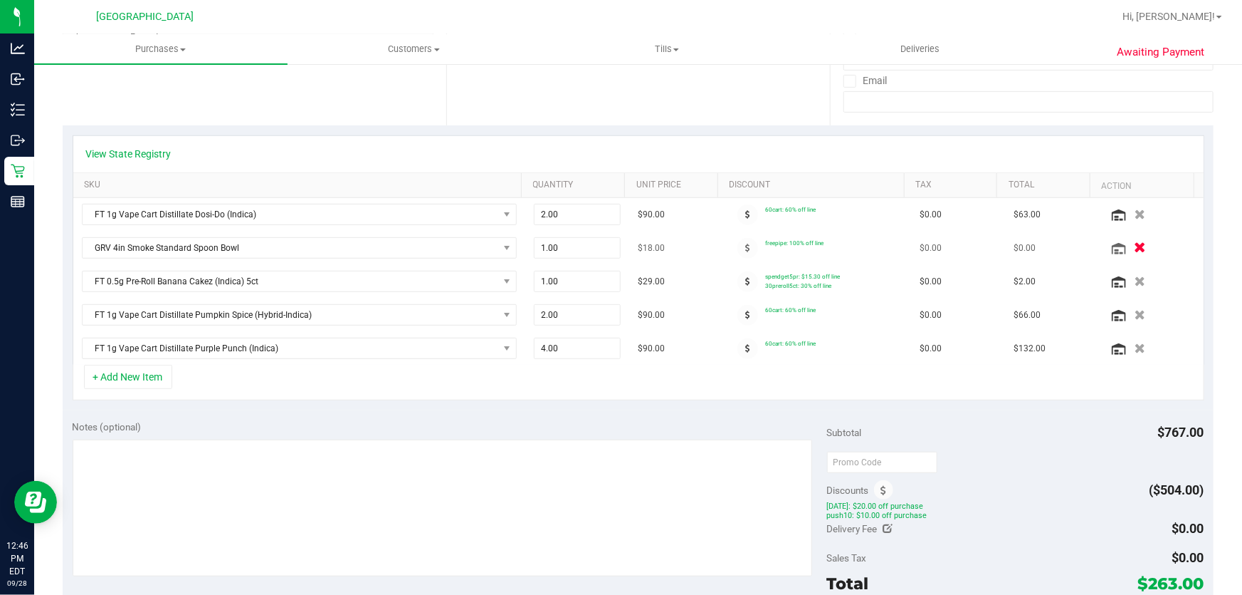
click at [1134, 246] on icon "button" at bounding box center [1140, 248] width 12 height 11
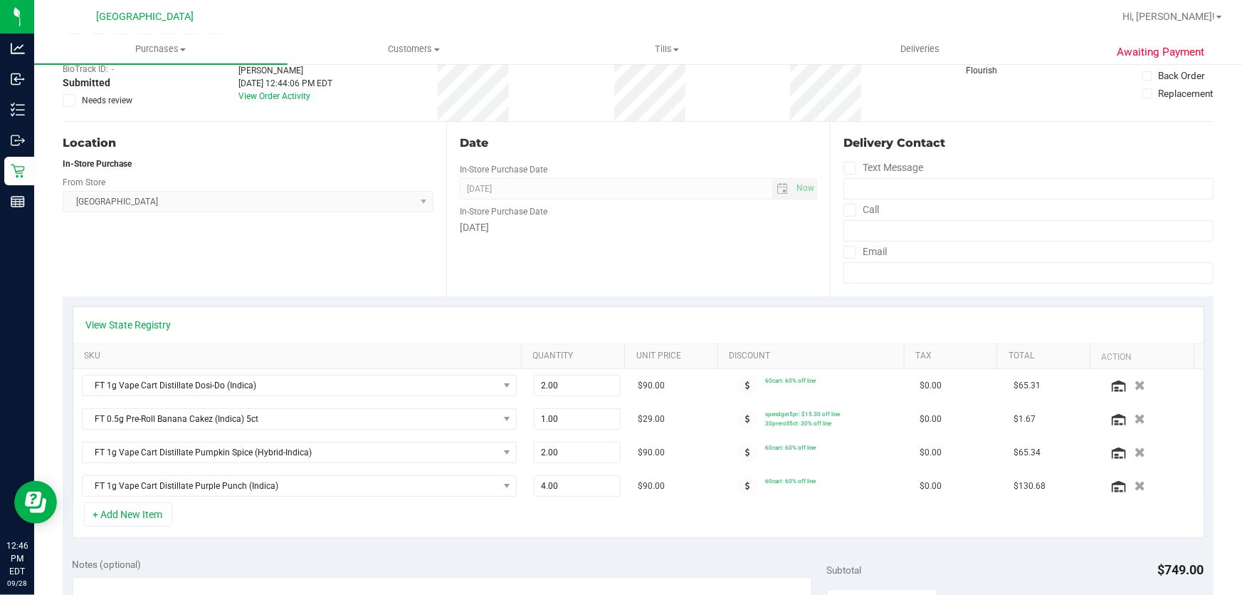
scroll to position [0, 0]
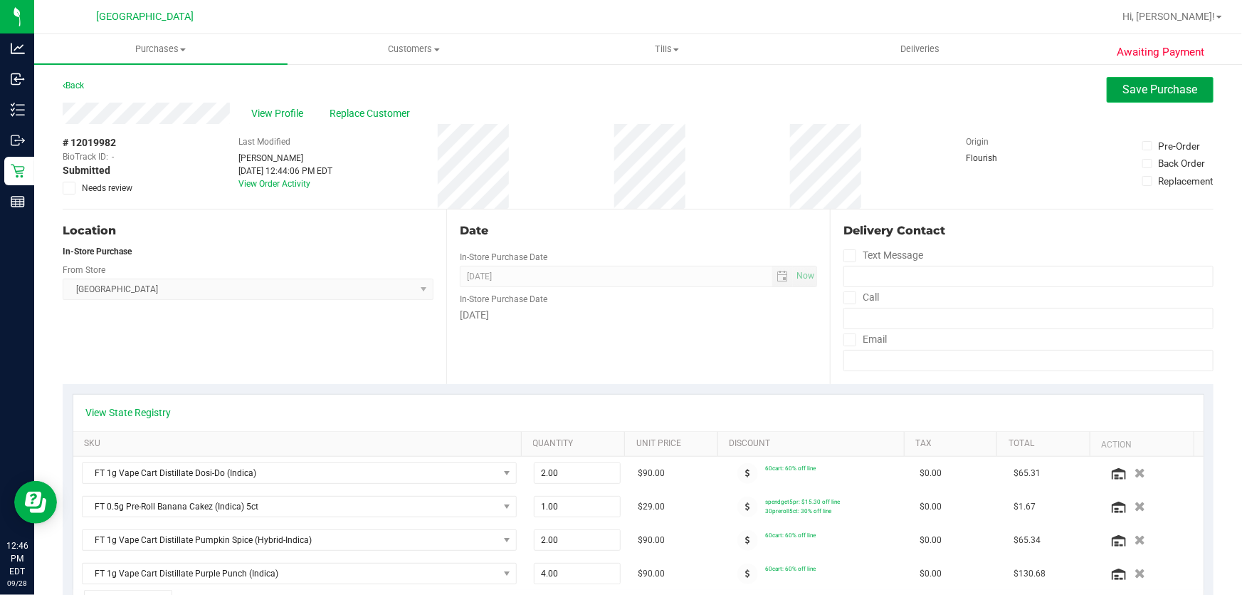
click at [1148, 86] on span "Save Purchase" at bounding box center [1161, 90] width 75 height 14
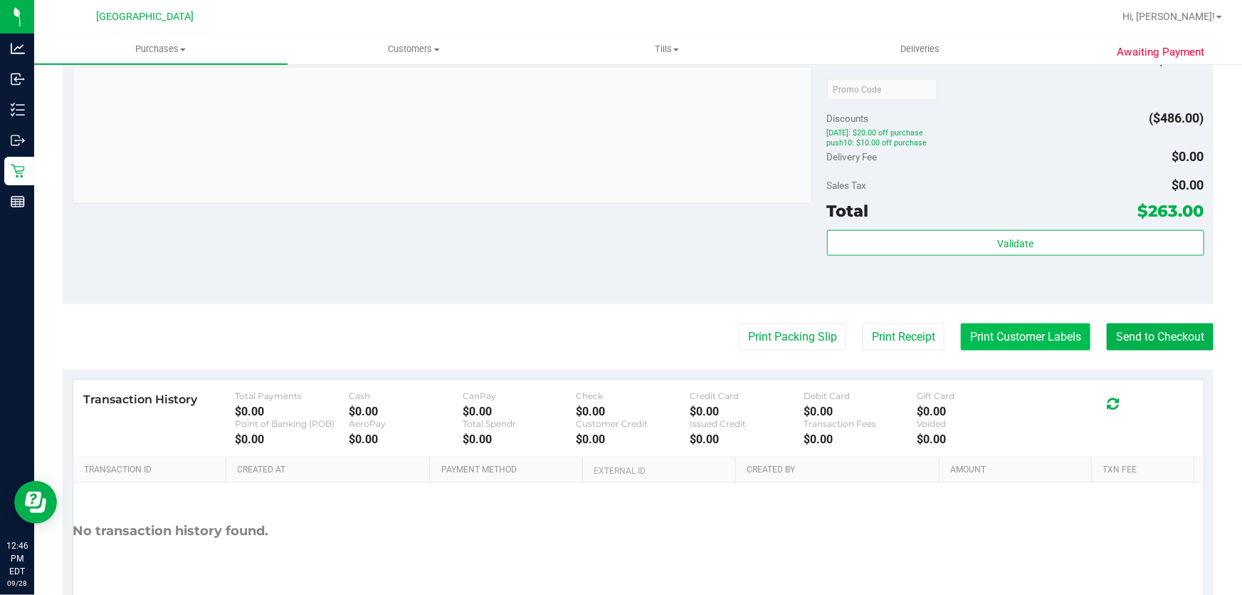
scroll to position [841, 0]
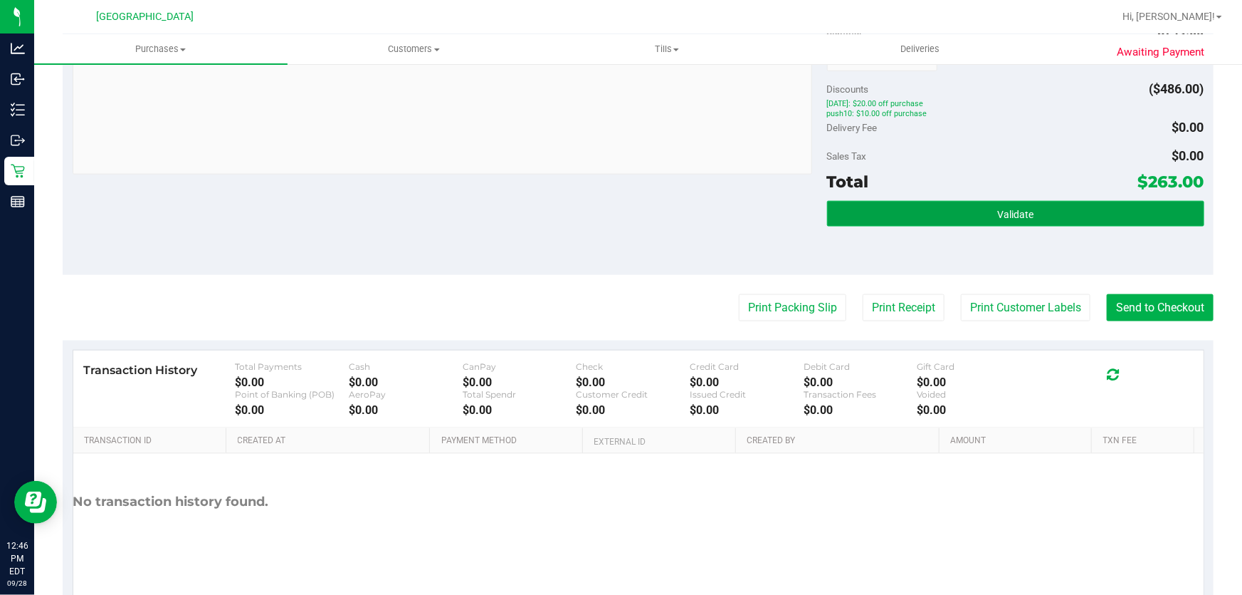
click at [1002, 209] on span "Validate" at bounding box center [1016, 214] width 36 height 11
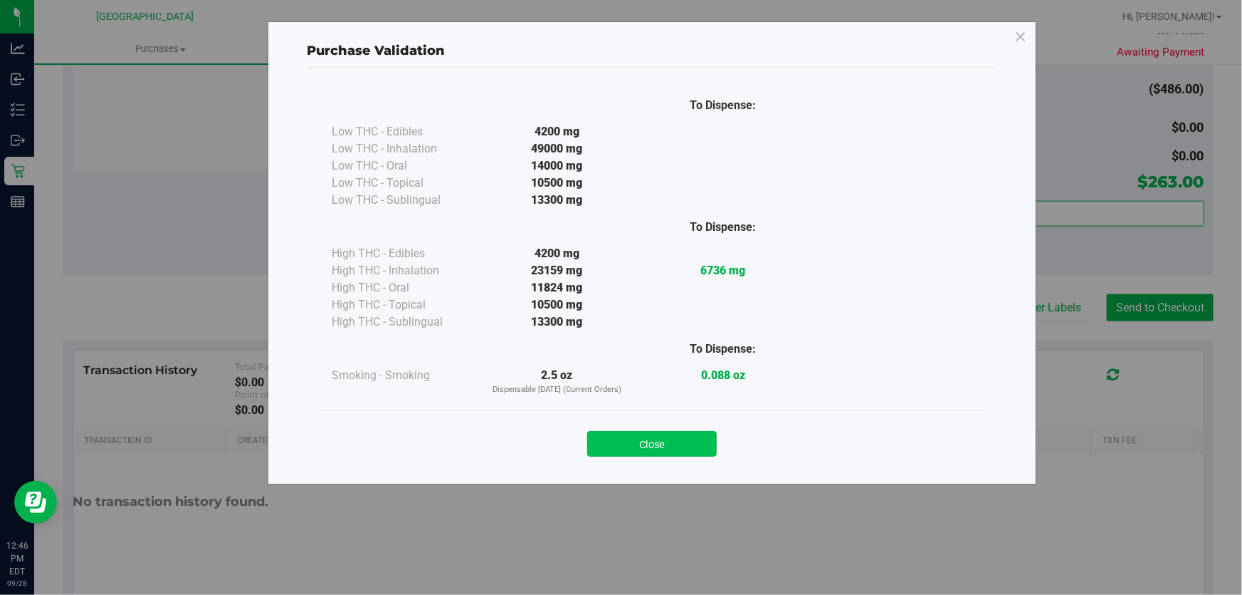
drag, startPoint x: 651, startPoint y: 459, endPoint x: 661, endPoint y: 449, distance: 13.6
click at [651, 458] on div "Close" at bounding box center [652, 439] width 669 height 58
click at [682, 439] on button "Close" at bounding box center [652, 444] width 130 height 26
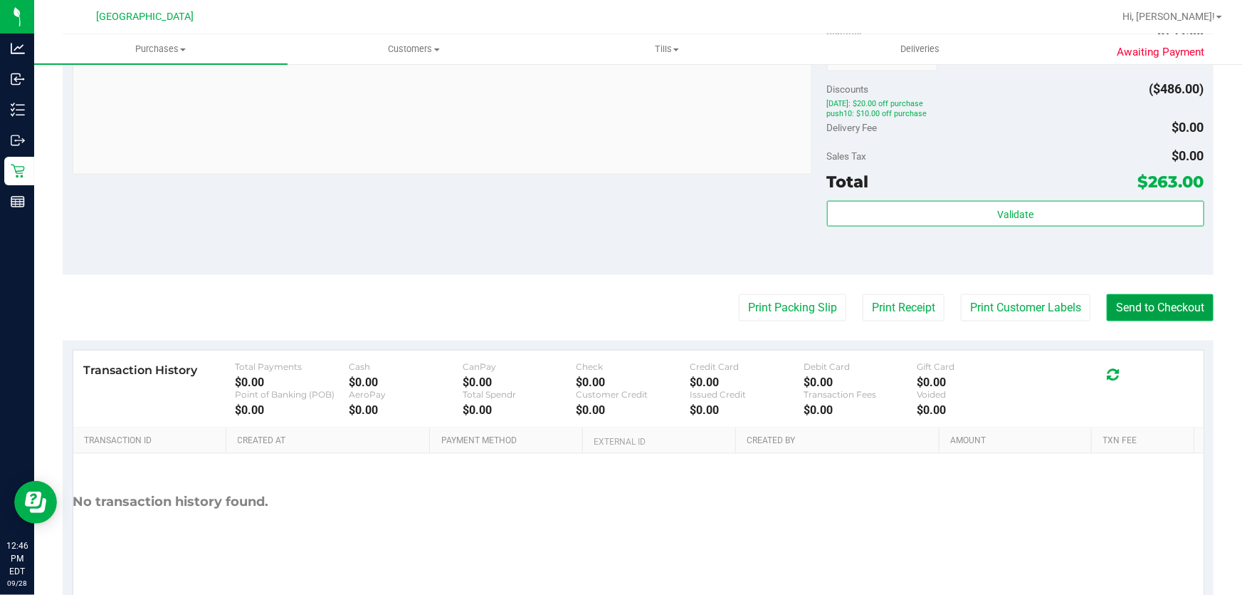
click at [1149, 305] on button "Send to Checkout" at bounding box center [1160, 307] width 107 height 27
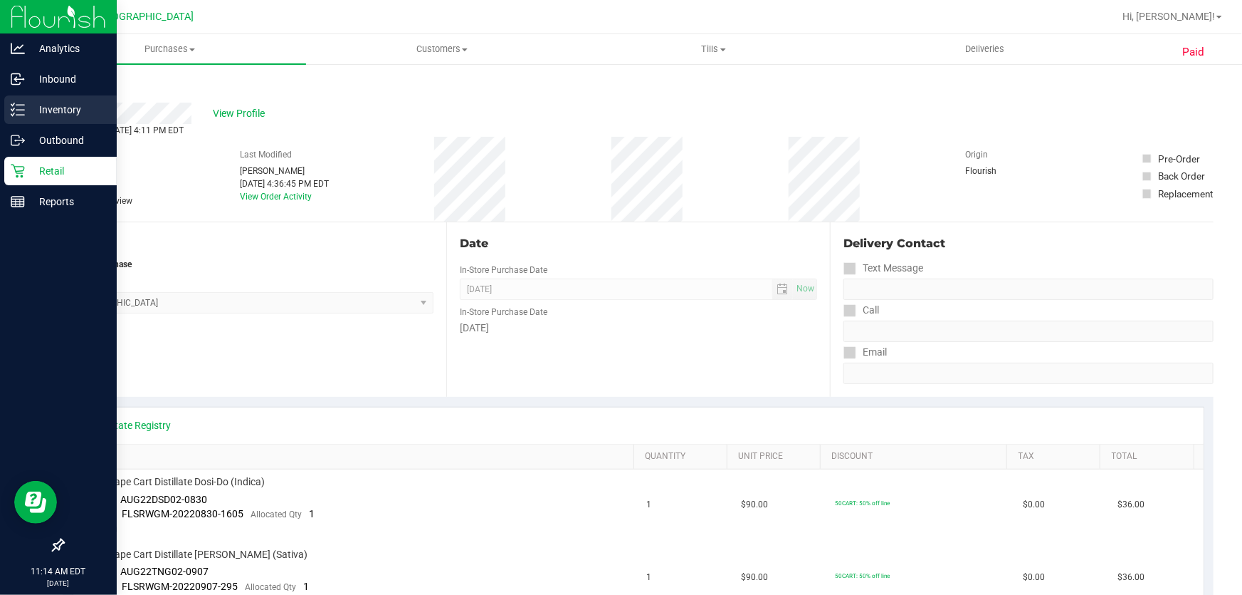
click at [46, 114] on p "Inventory" at bounding box center [67, 109] width 85 height 17
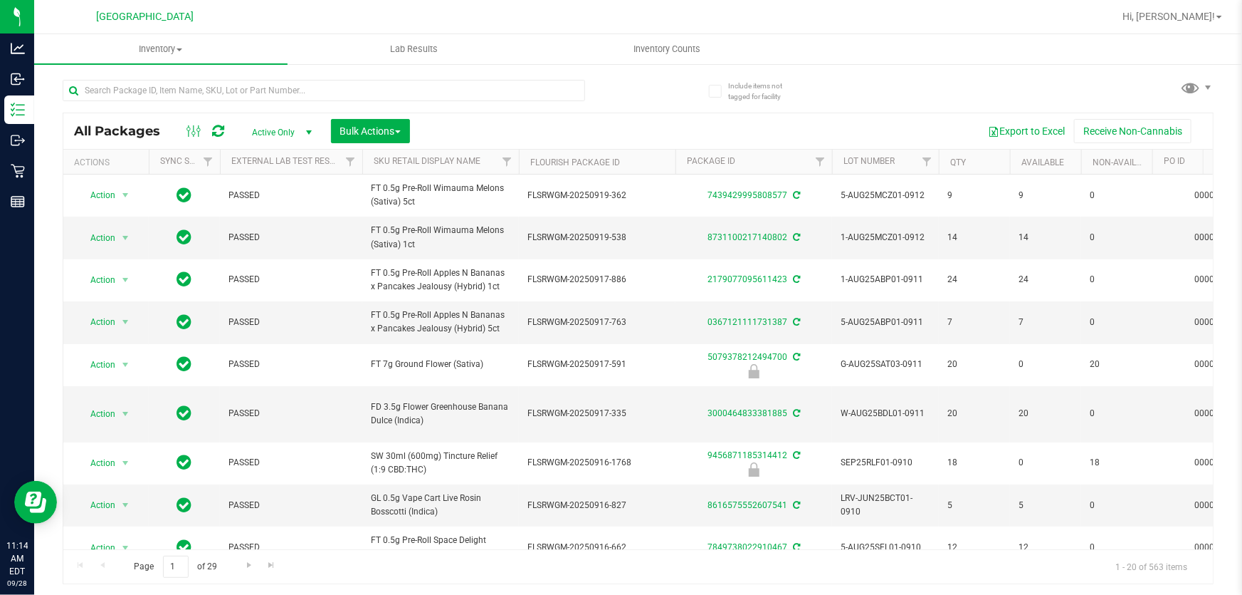
click at [142, 103] on div at bounding box center [324, 96] width 523 height 33
click at [142, 99] on input "text" at bounding box center [324, 90] width 523 height 21
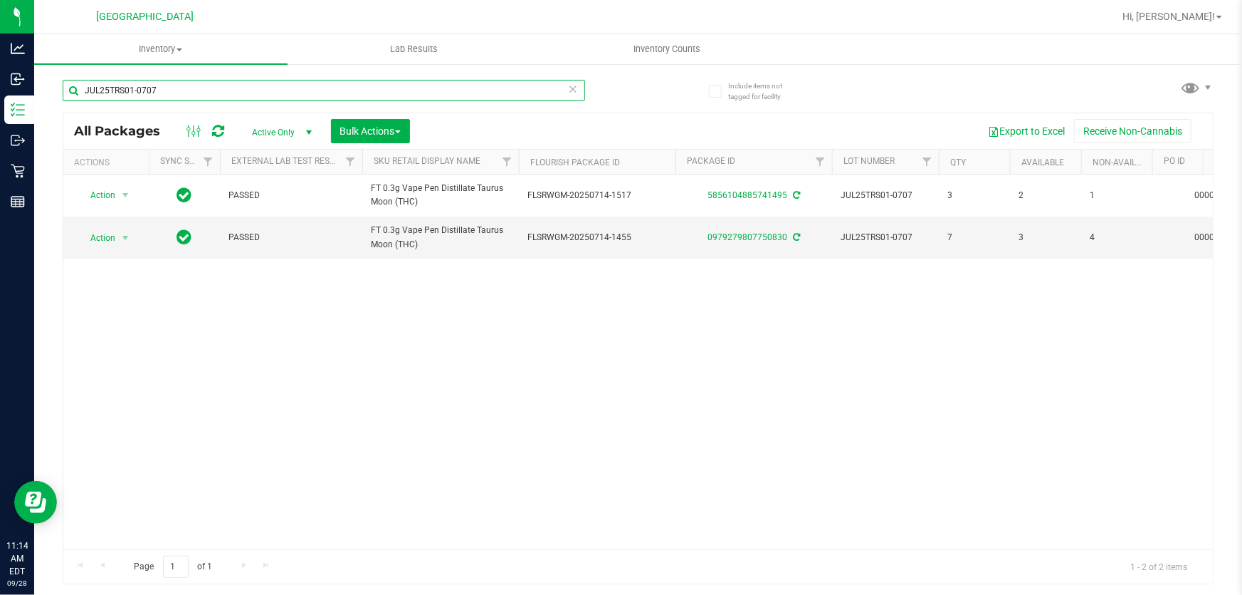
drag, startPoint x: 188, startPoint y: 87, endPoint x: 0, endPoint y: -48, distance: 231.2
click at [0, 0] on html "Analytics Inbound Inventory Outbound Retail Reports 11:14 AM EDT 09/28/2025 09/…" at bounding box center [621, 297] width 1242 height 595
type input "JUL25TRS01-0707"
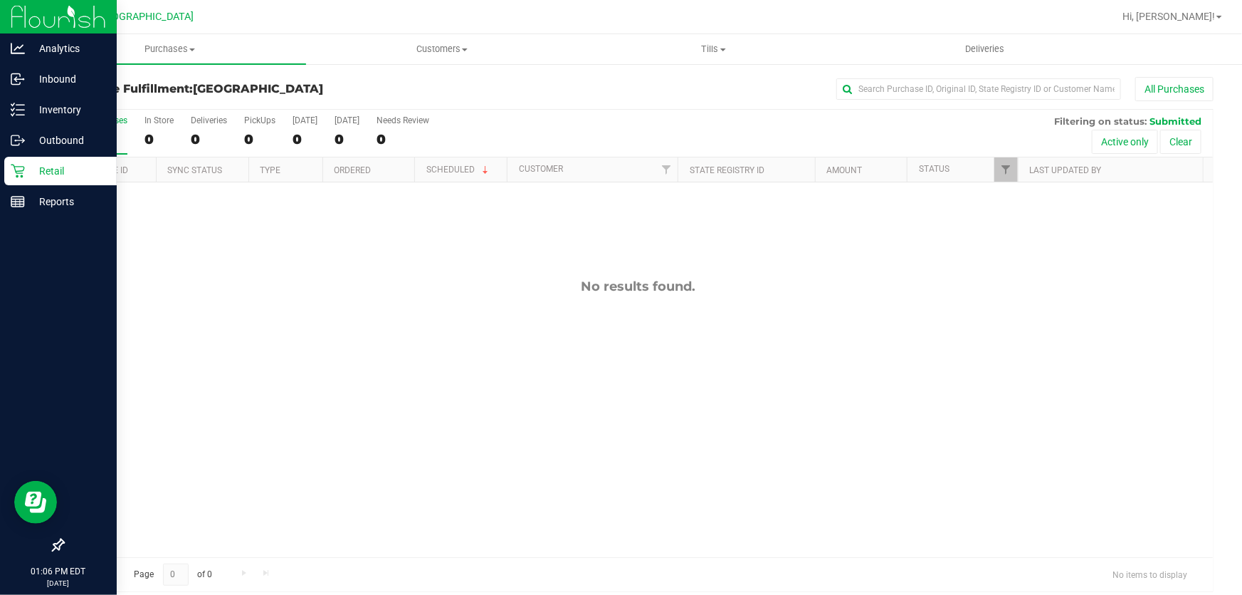
click at [25, 164] on p "Retail" at bounding box center [67, 170] width 85 height 17
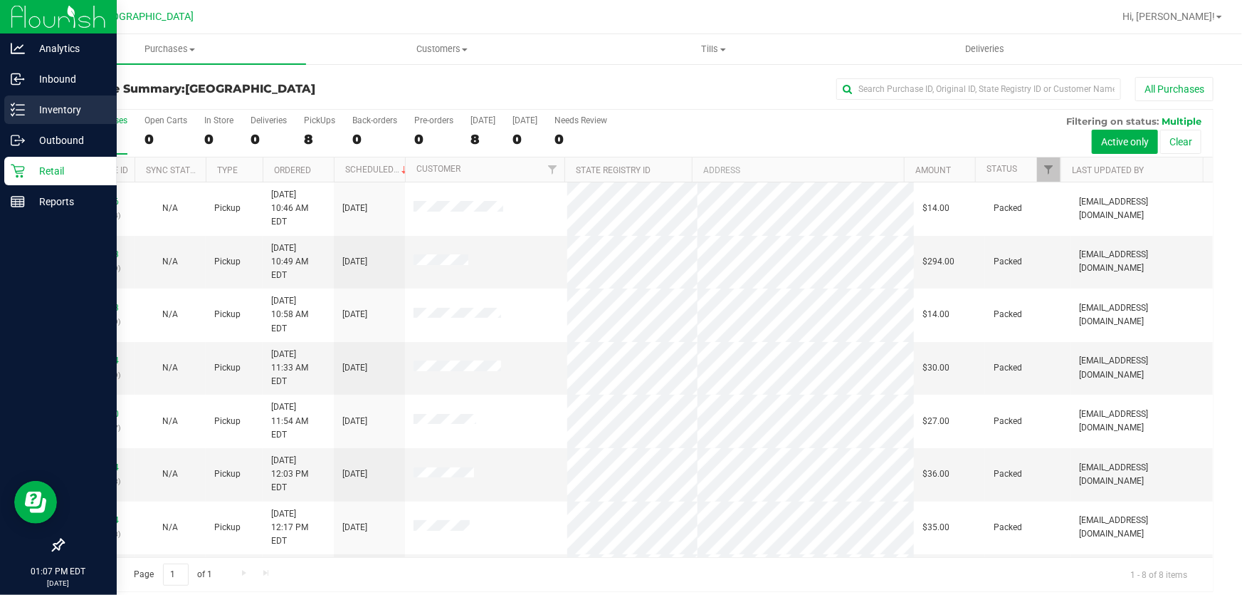
click at [0, 121] on link "Inventory" at bounding box center [58, 110] width 117 height 31
click at [25, 110] on p "Inventory" at bounding box center [67, 109] width 85 height 17
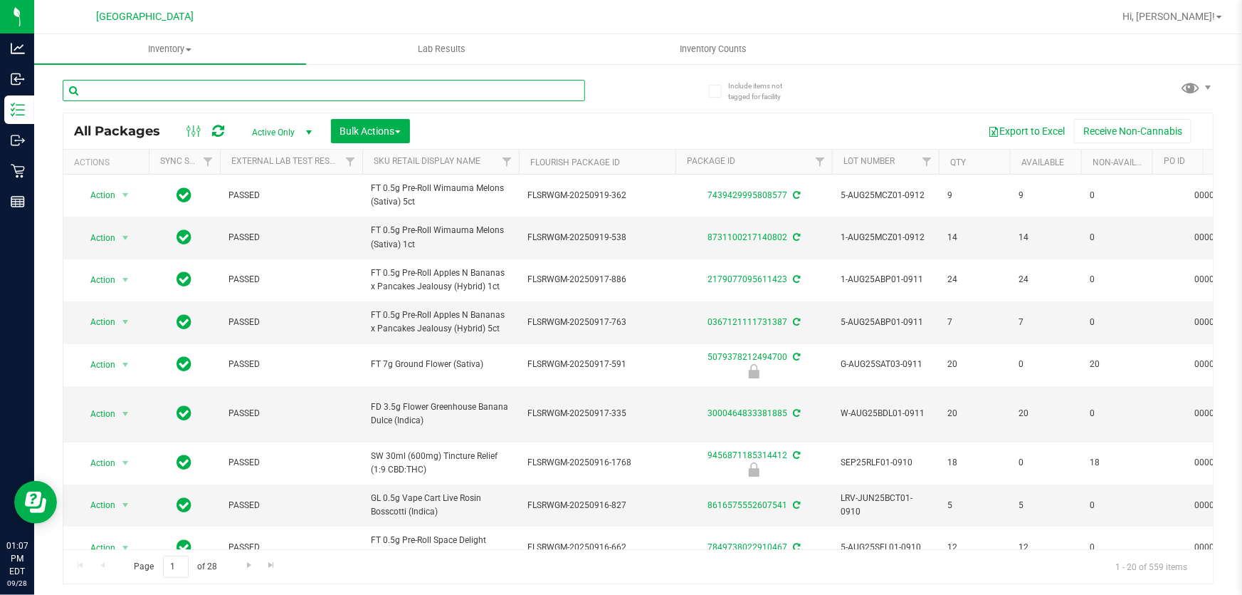
click at [234, 90] on input "text" at bounding box center [324, 90] width 523 height 21
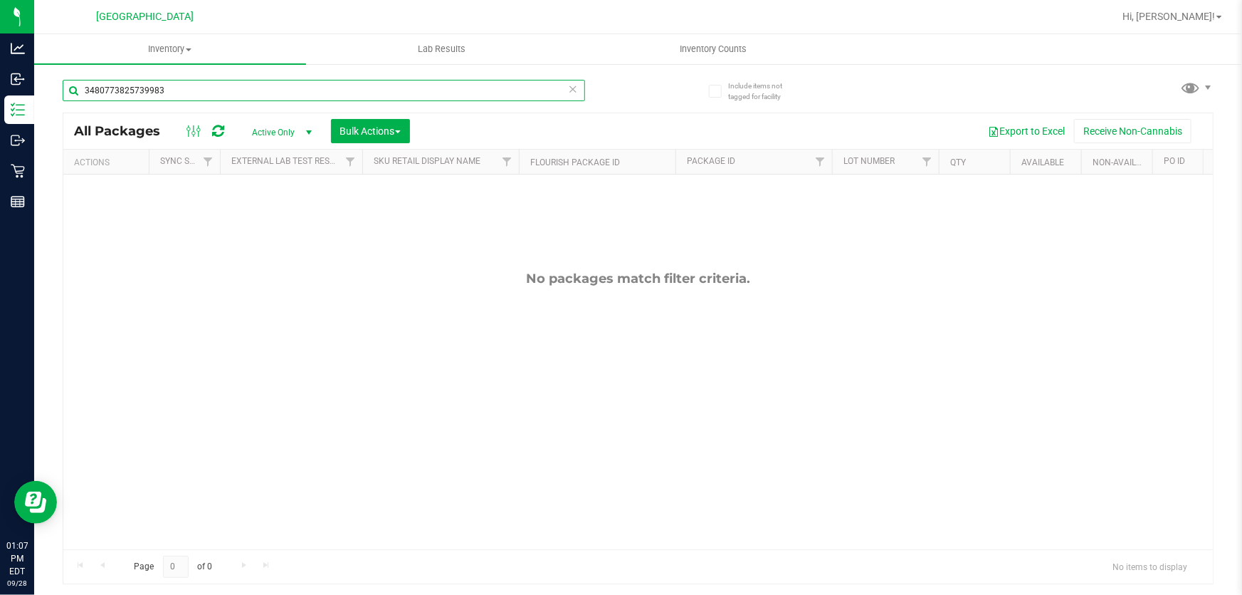
type input "3480773825739983"
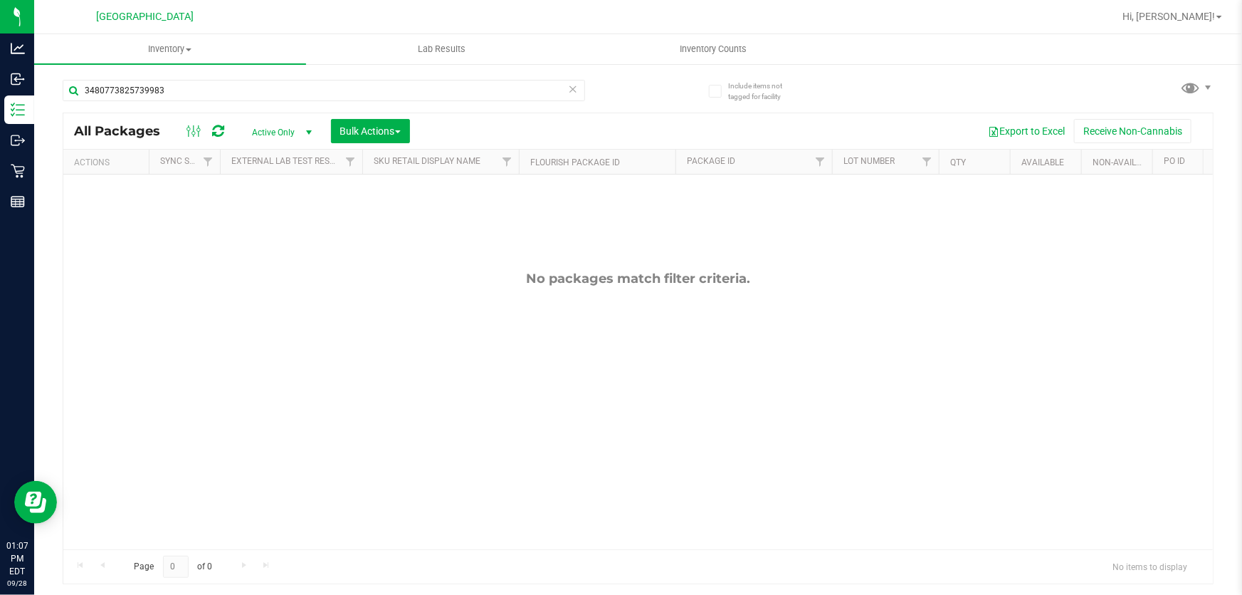
click at [574, 85] on icon at bounding box center [573, 88] width 10 height 17
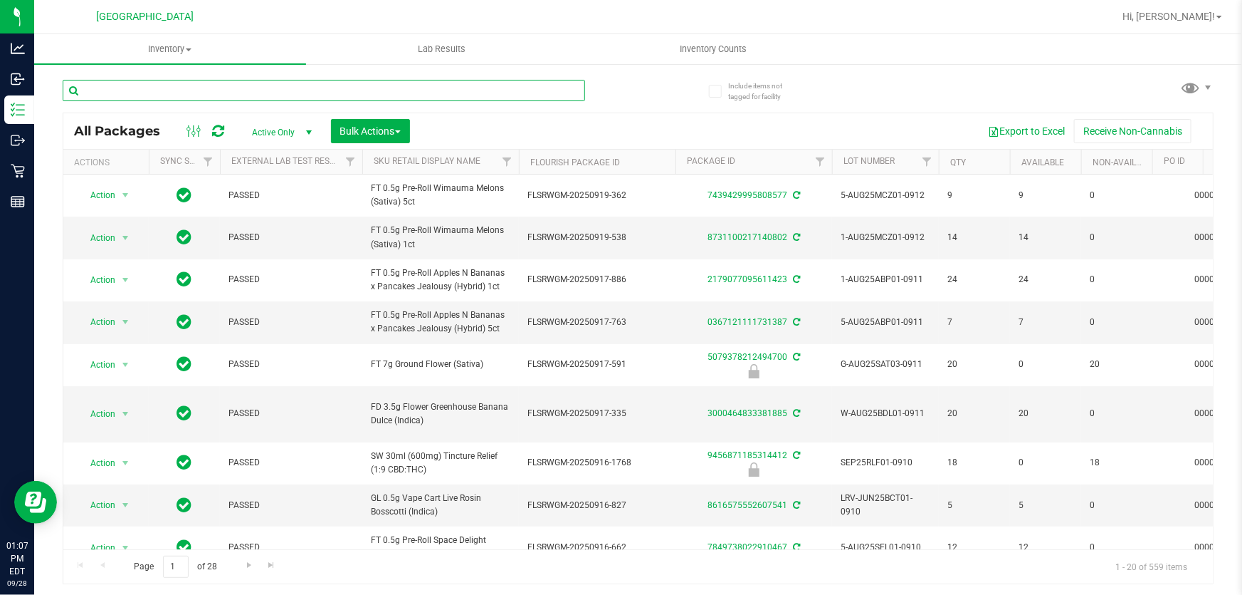
click at [237, 88] on input "text" at bounding box center [324, 90] width 523 height 21
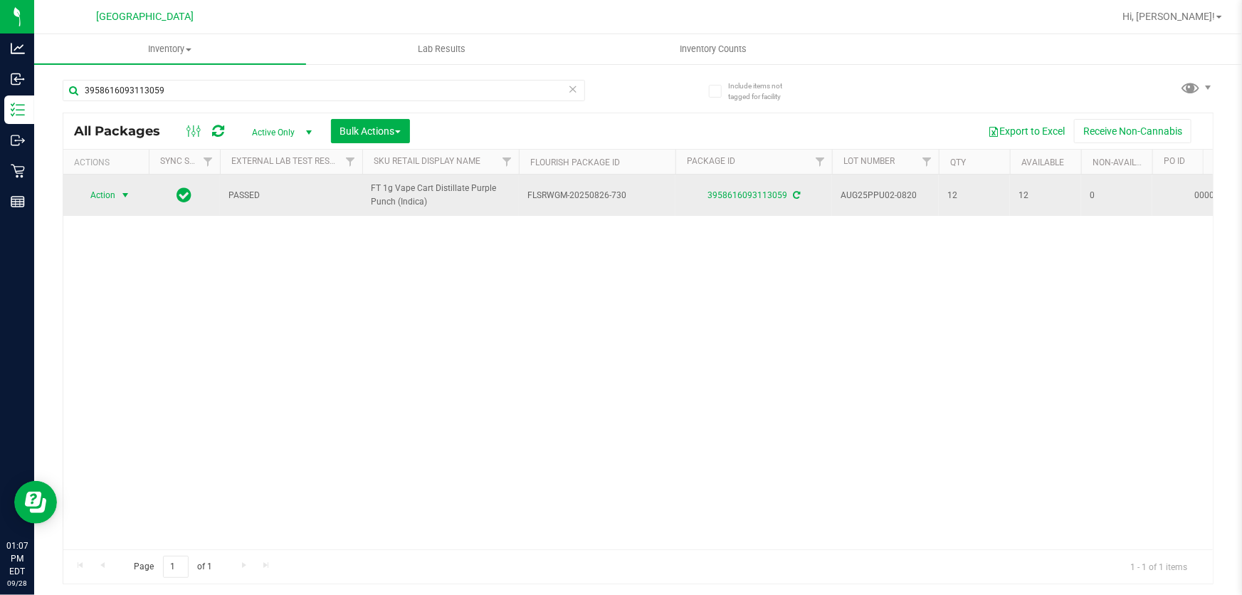
click at [114, 191] on span "Action" at bounding box center [97, 195] width 38 height 20
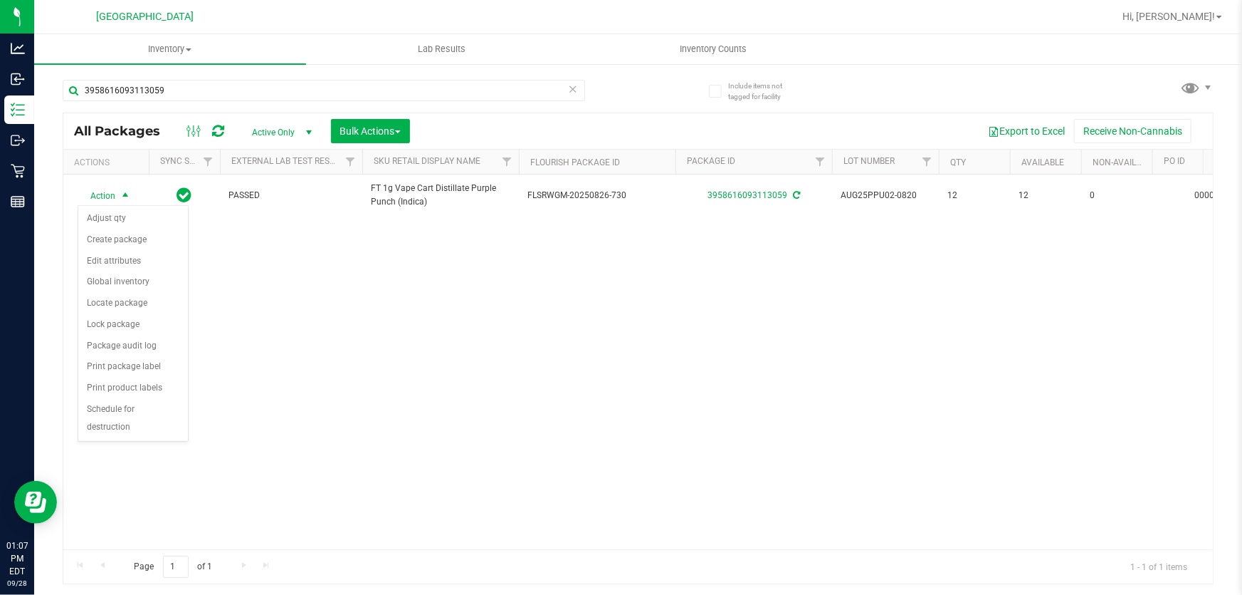
click at [311, 294] on div "Action Action Adjust qty Create package Edit attributes Global inventory Locate…" at bounding box center [638, 361] width 1150 height 375
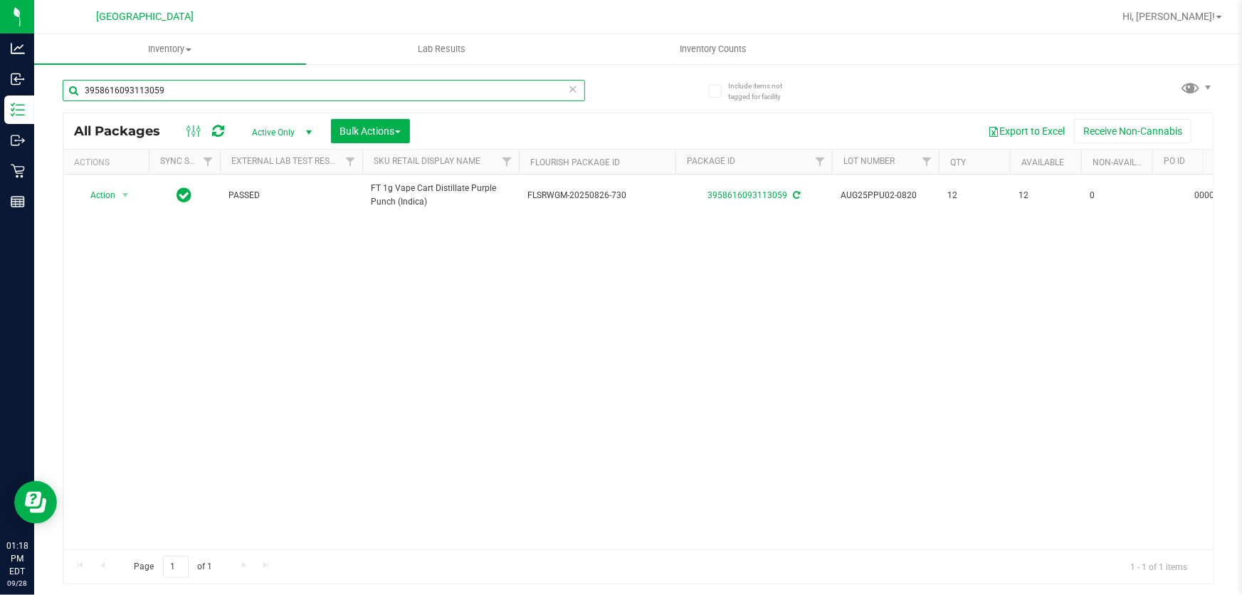
click at [215, 92] on input "3958616093113059" at bounding box center [324, 90] width 523 height 21
click at [216, 90] on input "3958616093113059" at bounding box center [324, 90] width 523 height 21
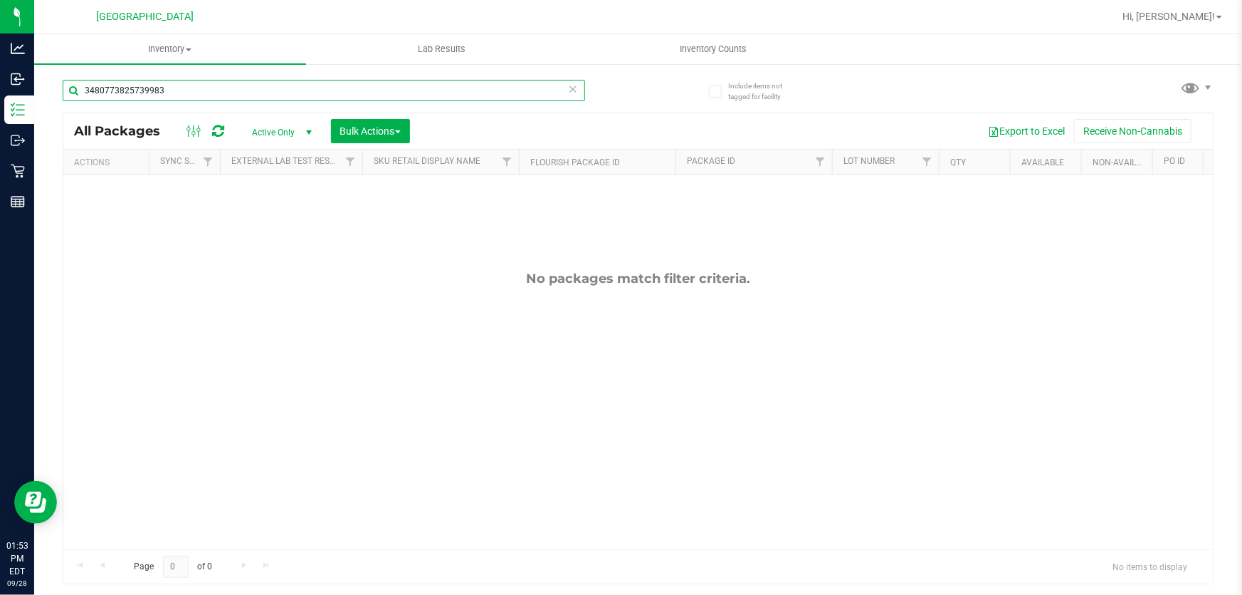
click at [247, 85] on input "3480773825739983" at bounding box center [324, 90] width 523 height 21
click at [249, 96] on input "BEZ" at bounding box center [324, 90] width 523 height 21
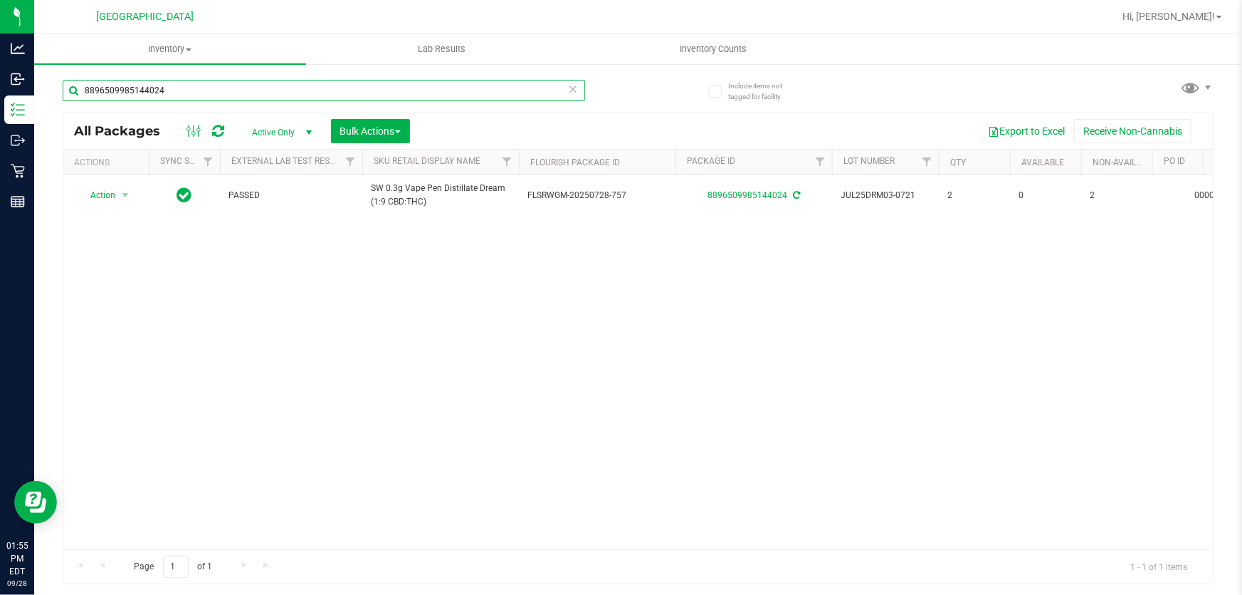
click at [184, 92] on input "8896509985144024" at bounding box center [324, 90] width 523 height 21
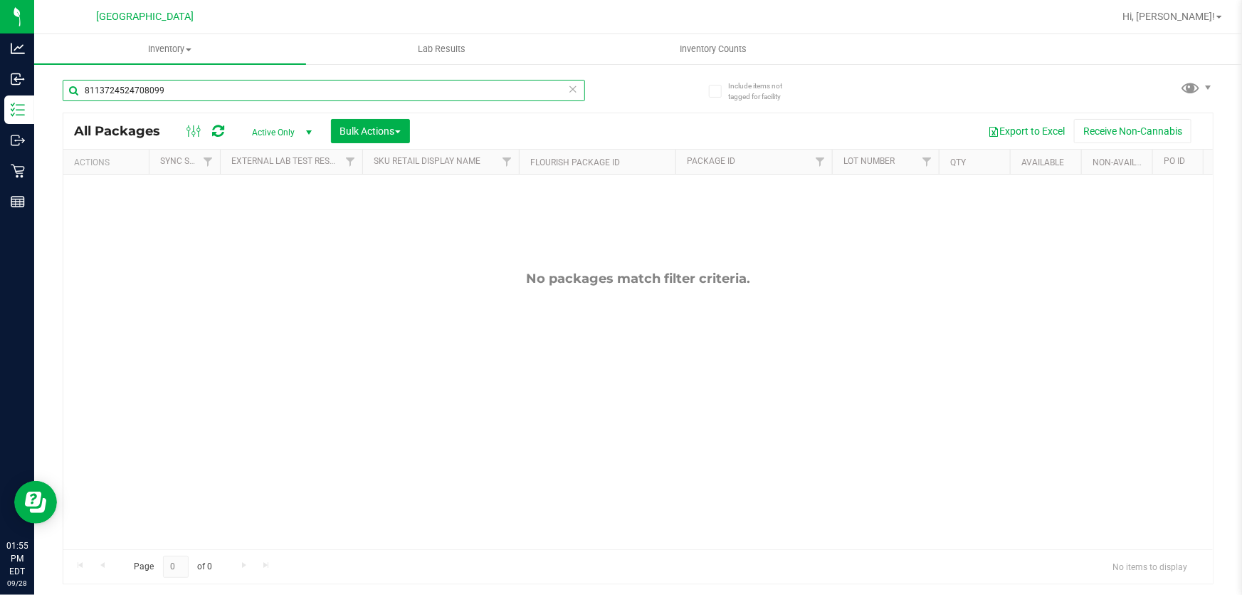
click at [239, 90] on input "8113724524708099" at bounding box center [324, 90] width 523 height 21
type input "6201022497063131"
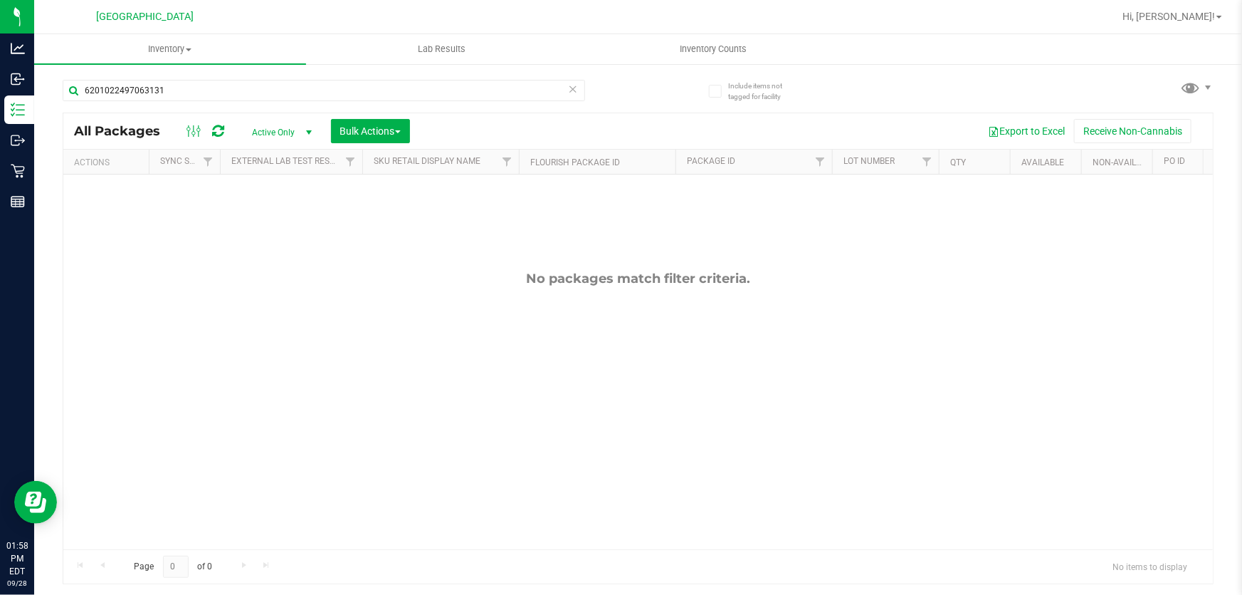
drag, startPoint x: 295, startPoint y: 288, endPoint x: 298, endPoint y: 267, distance: 20.8
click at [296, 288] on div "No packages match filter criteria." at bounding box center [638, 409] width 1150 height 471
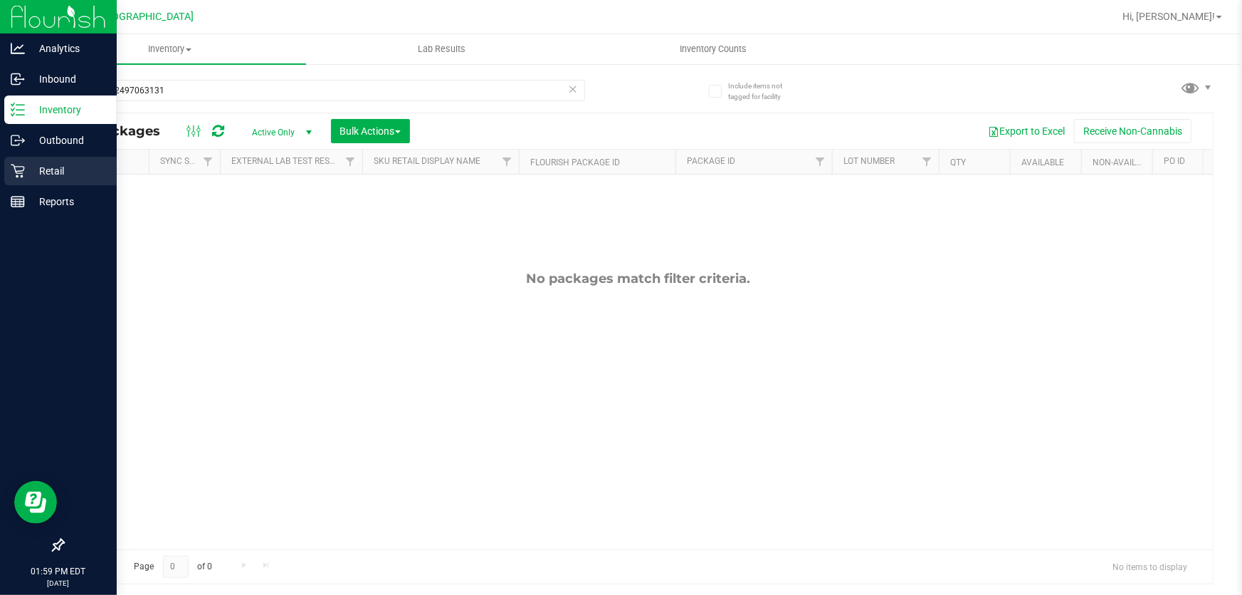
click at [47, 174] on p "Retail" at bounding box center [67, 170] width 85 height 17
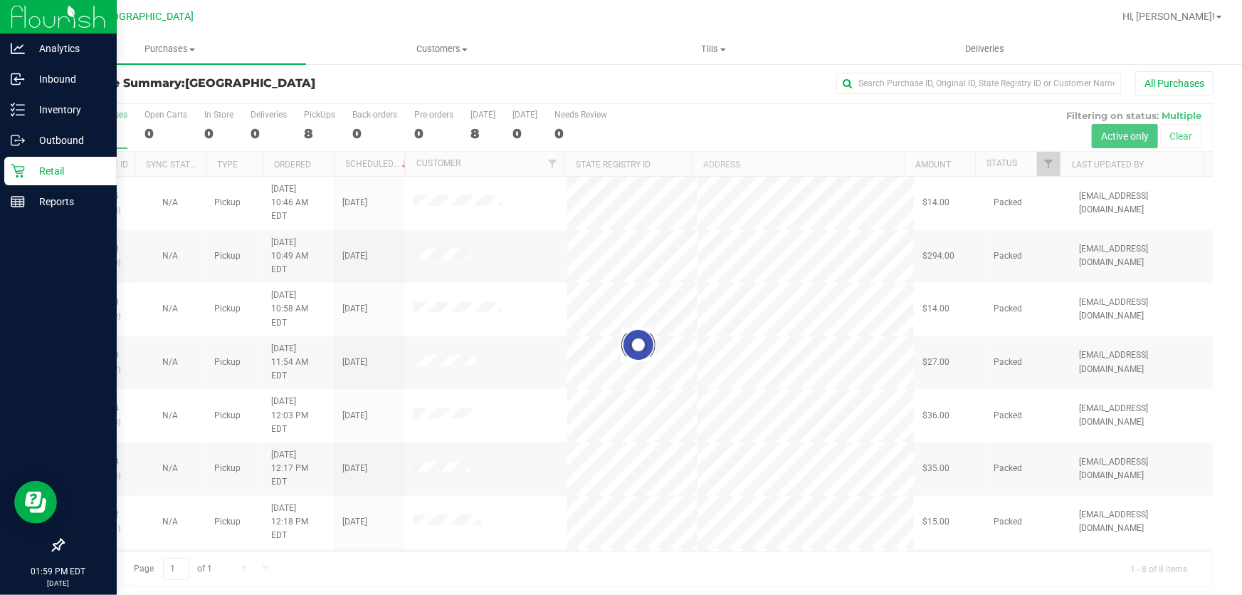
scroll to position [11, 0]
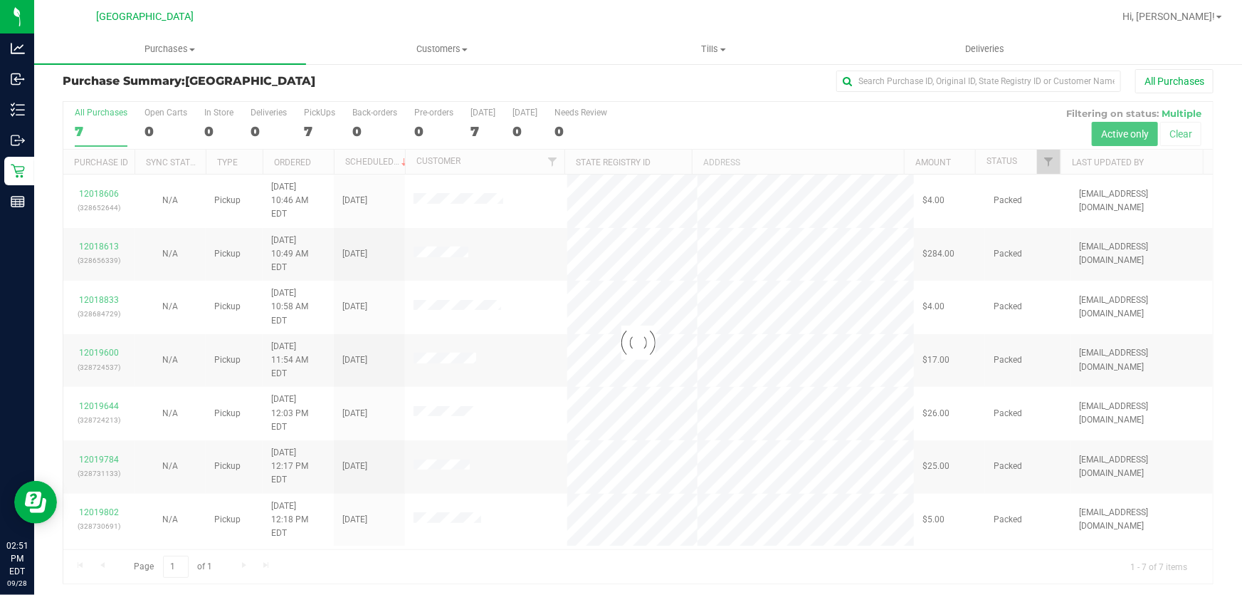
scroll to position [11, 0]
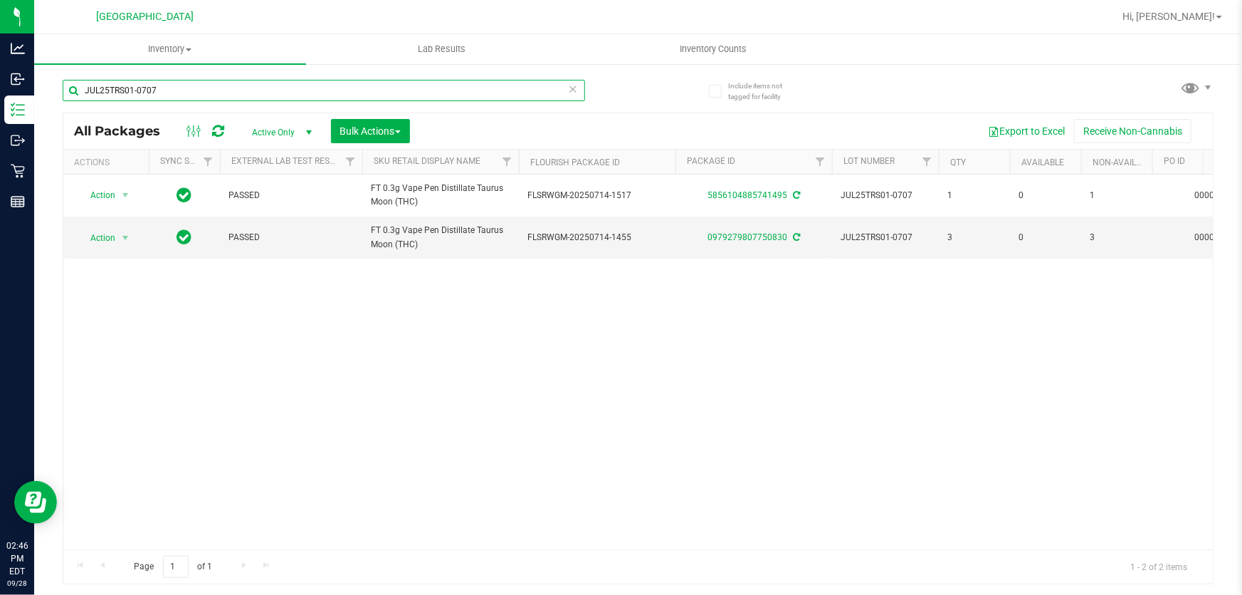
click at [319, 84] on input "JUL25TRS01-0707" at bounding box center [324, 90] width 523 height 21
click at [341, 93] on input "JUL25TRS01-0707" at bounding box center [324, 90] width 523 height 21
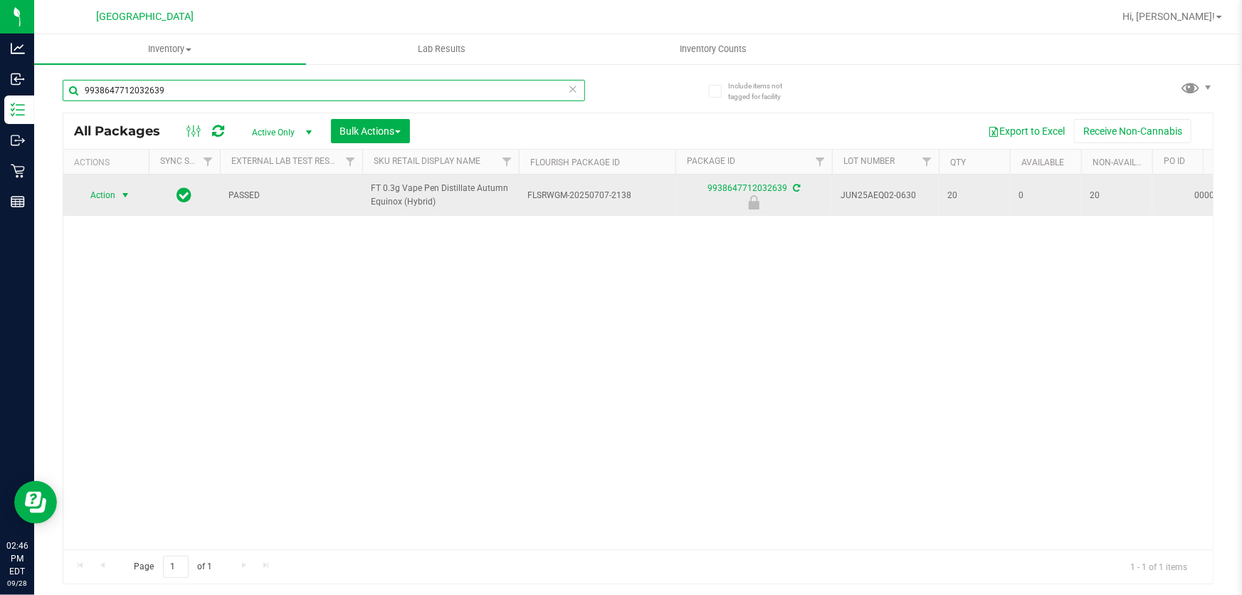
type input "9938647712032639"
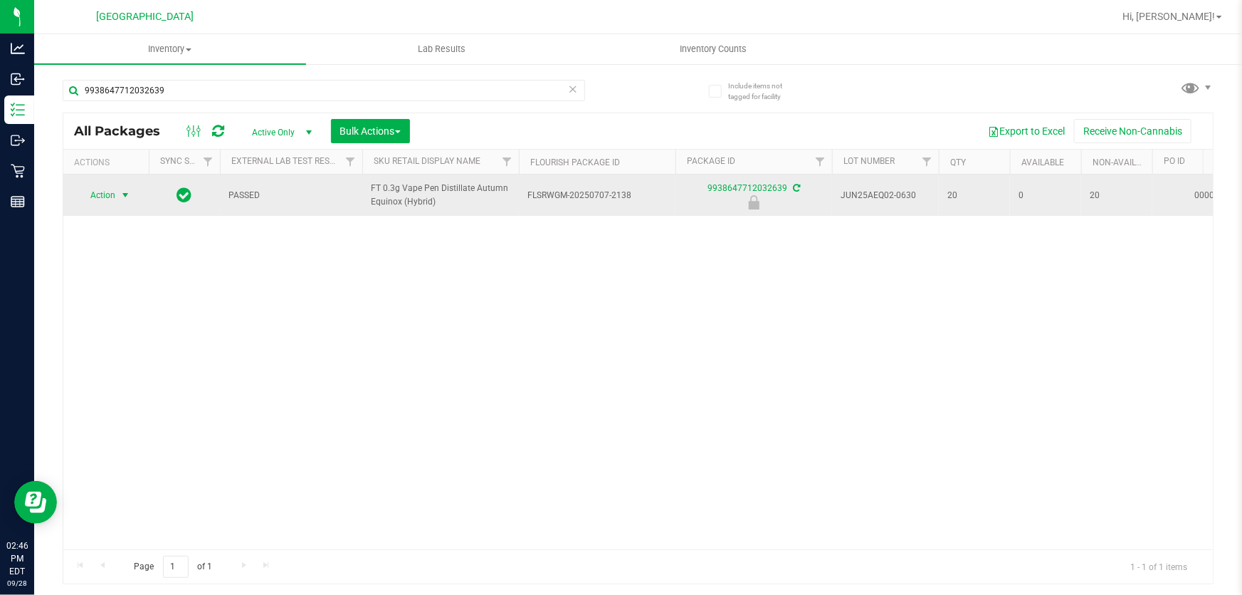
click at [112, 196] on span "Action" at bounding box center [97, 195] width 38 height 20
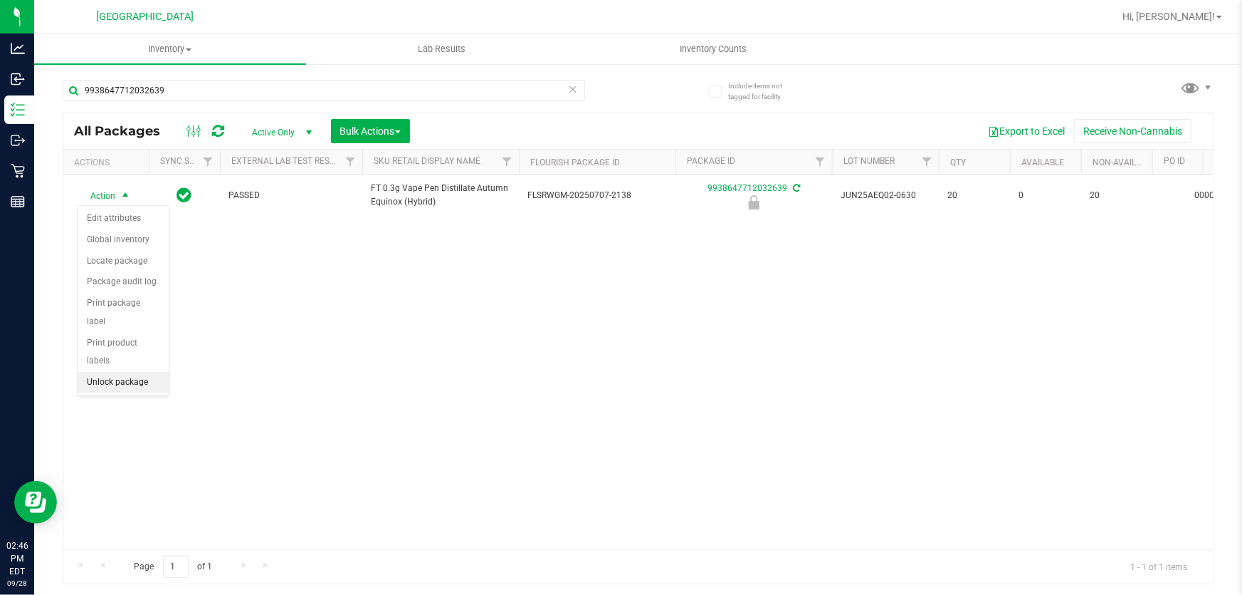
click at [104, 372] on li "Unlock package" at bounding box center [123, 382] width 90 height 21
